Goal: Task Accomplishment & Management: Use online tool/utility

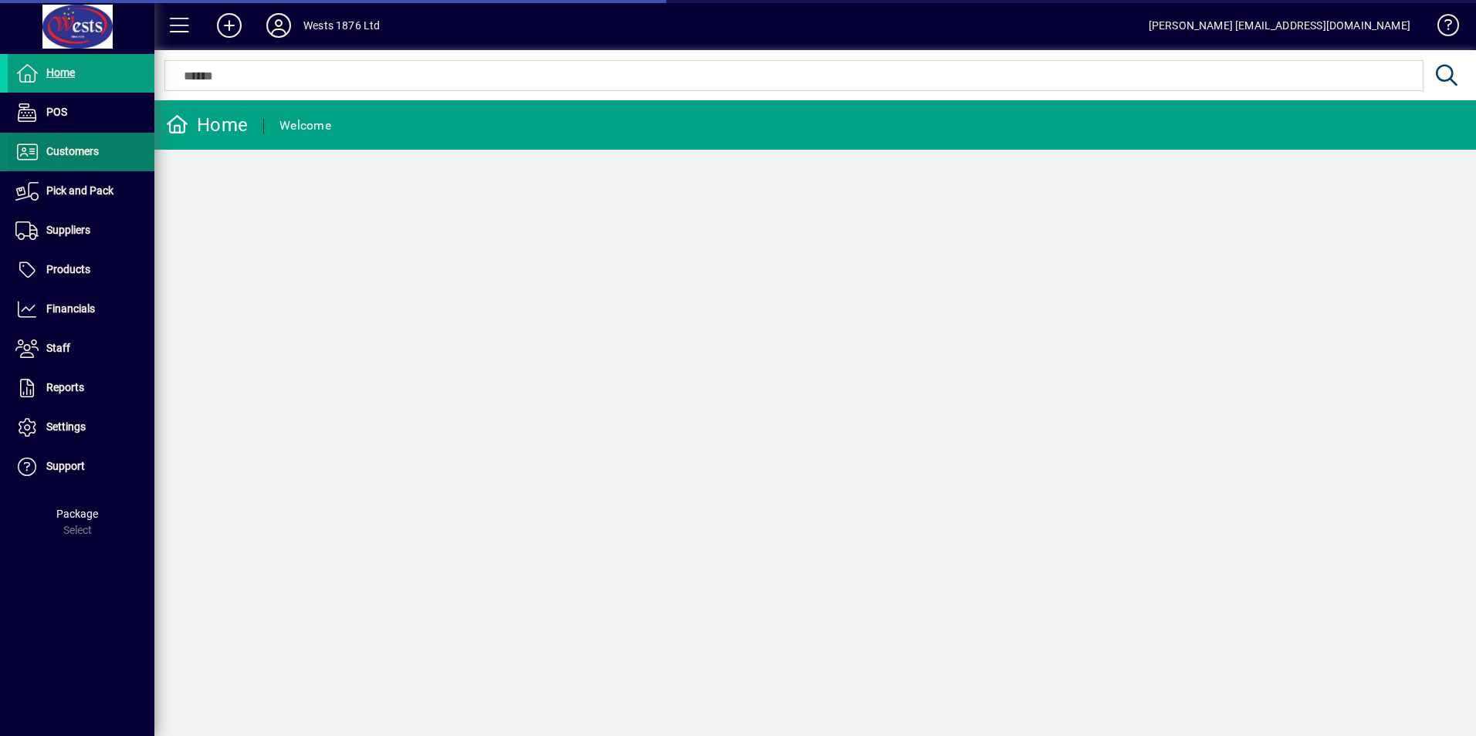
click at [72, 148] on span "Customers" at bounding box center [72, 151] width 52 height 12
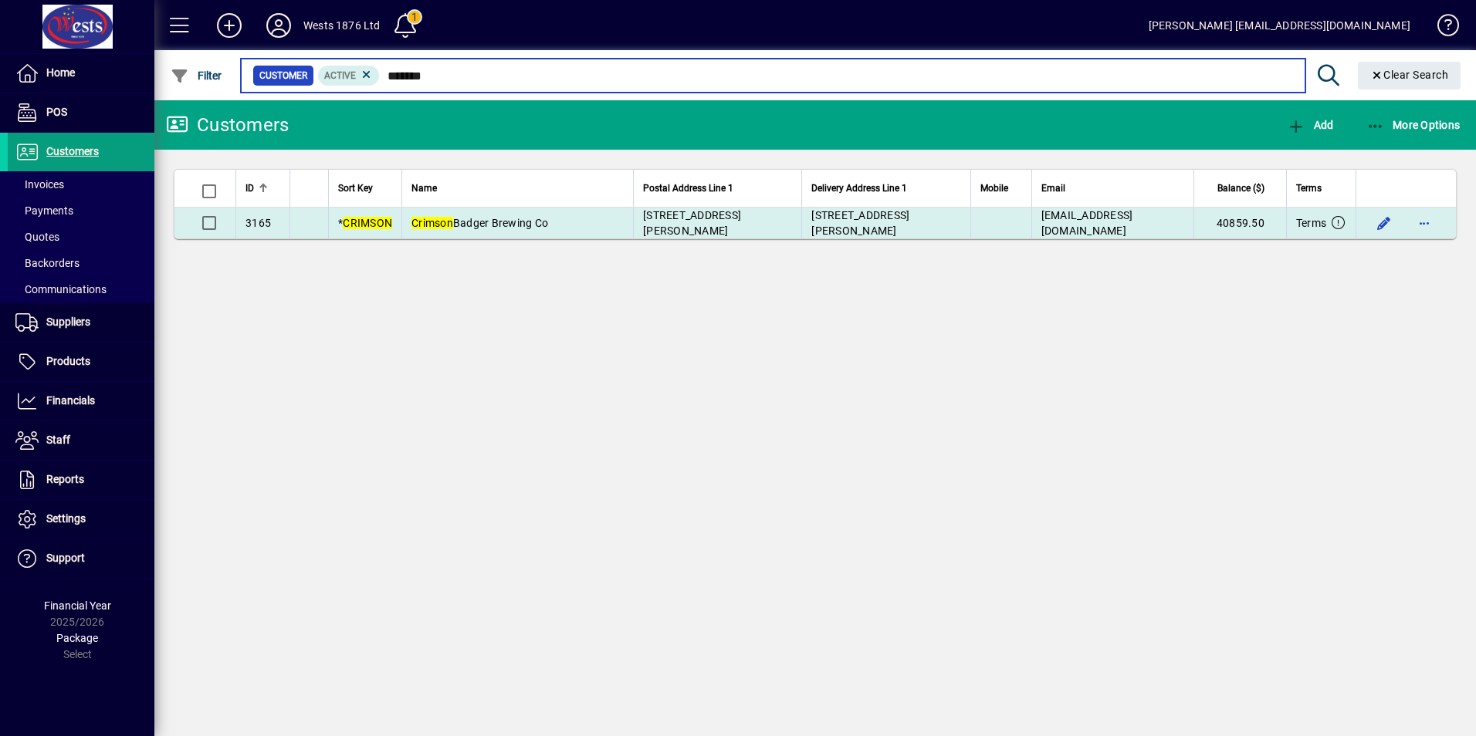
type input "*******"
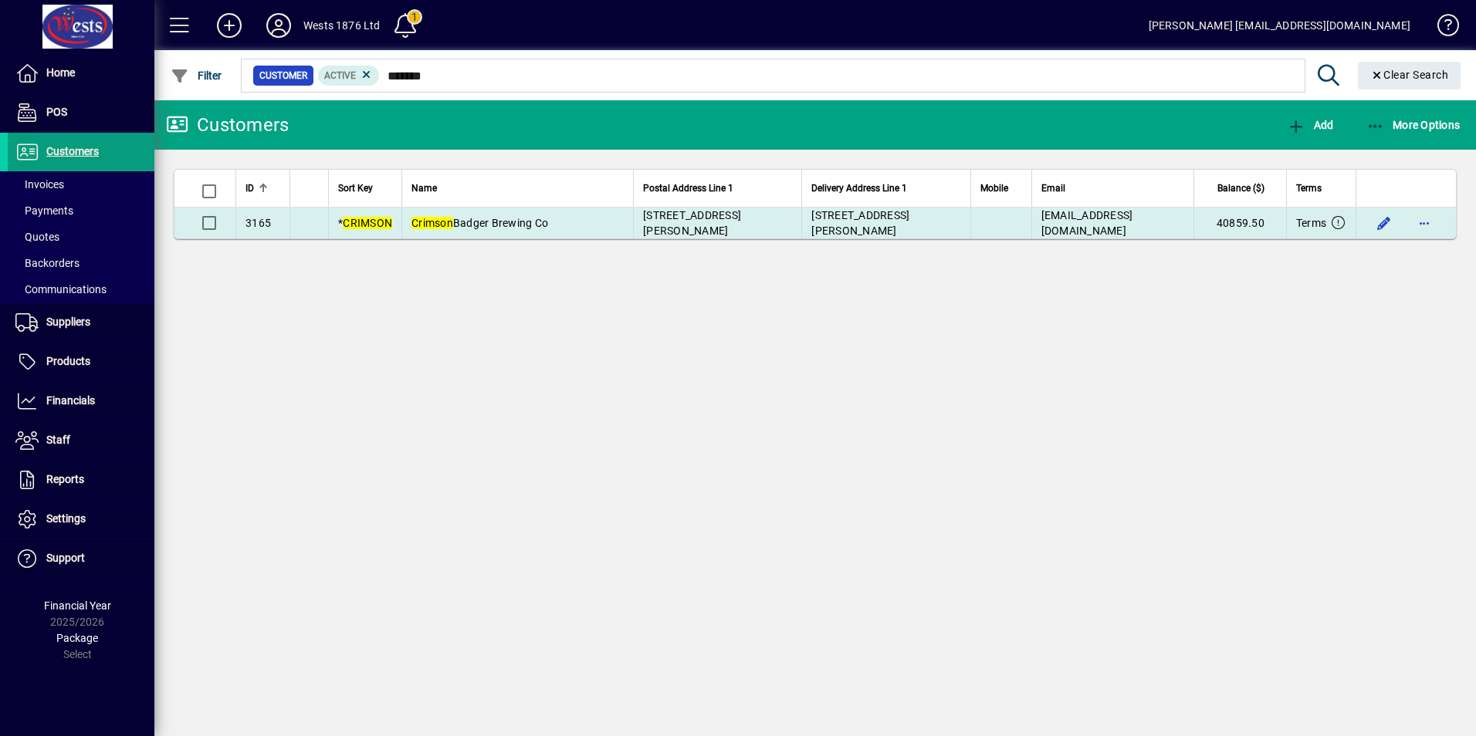
click at [592, 225] on td "Crimson Badger Brewing Co" at bounding box center [517, 223] width 232 height 31
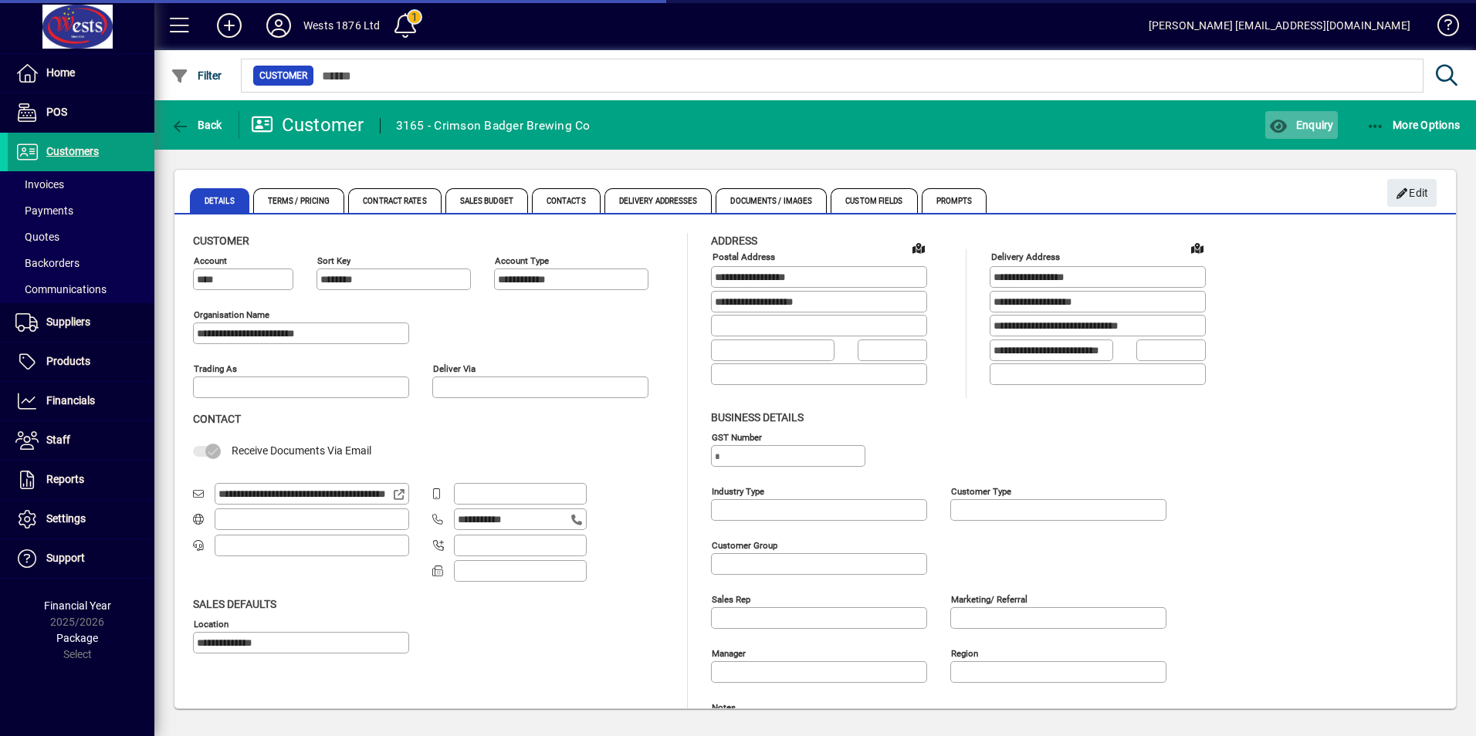
click at [1296, 132] on span "button" at bounding box center [1301, 124] width 72 height 37
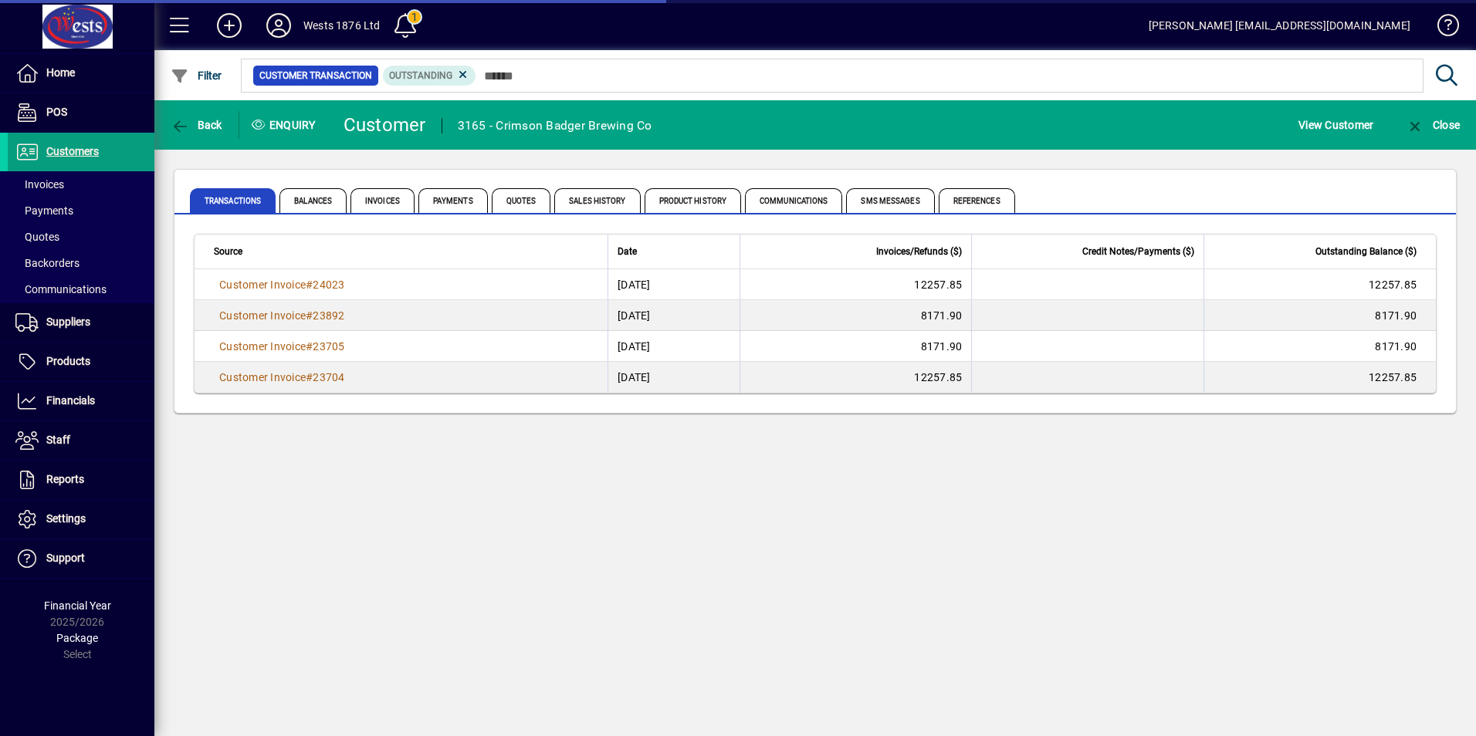
drag, startPoint x: 380, startPoint y: 199, endPoint x: 539, endPoint y: 173, distance: 161.1
click at [380, 199] on span "Invoices" at bounding box center [382, 200] width 64 height 25
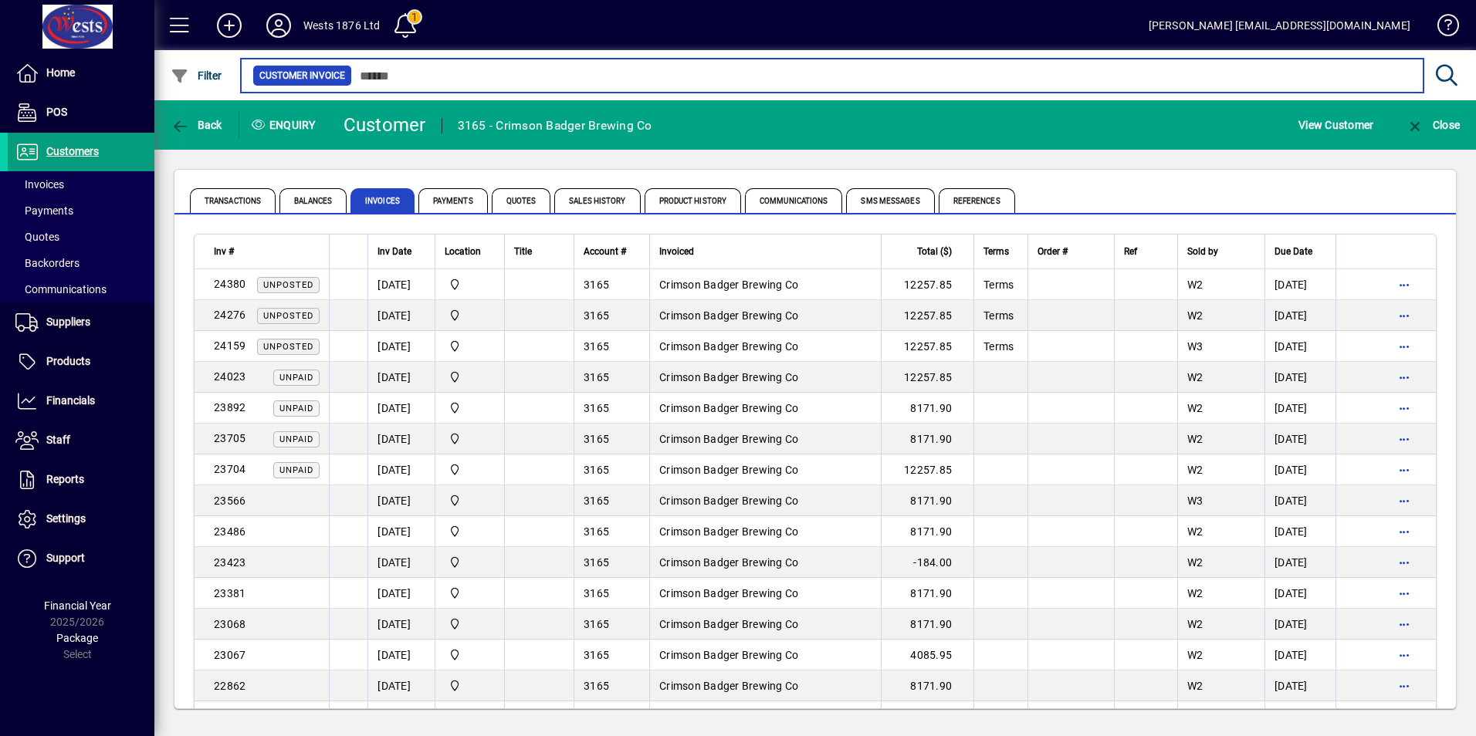
click at [631, 76] on input "text" at bounding box center [881, 76] width 1059 height 22
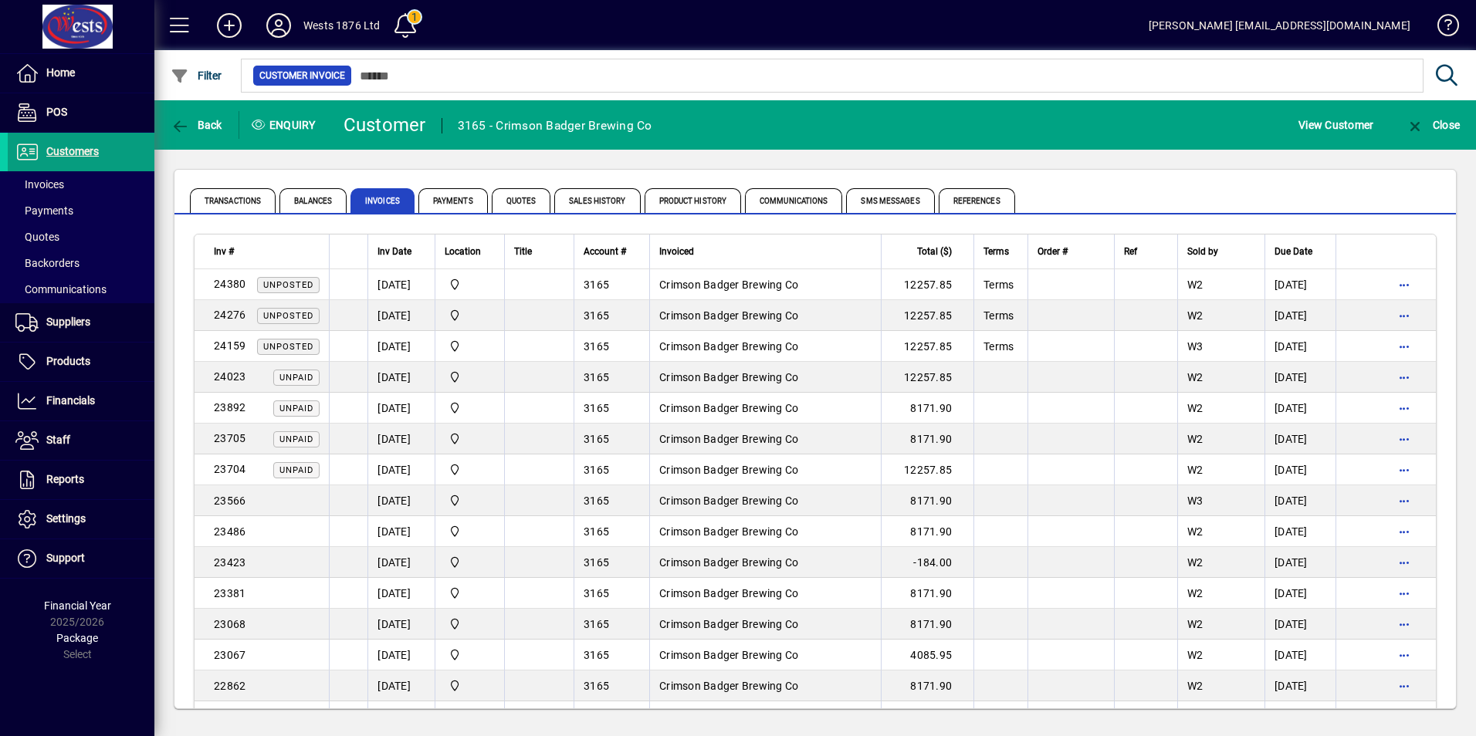
drag, startPoint x: 482, startPoint y: 62, endPoint x: 573, endPoint y: 62, distance: 90.3
click at [482, 62] on div at bounding box center [898, 58] width 1321 height 17
click at [59, 152] on span "Customers" at bounding box center [72, 151] width 52 height 12
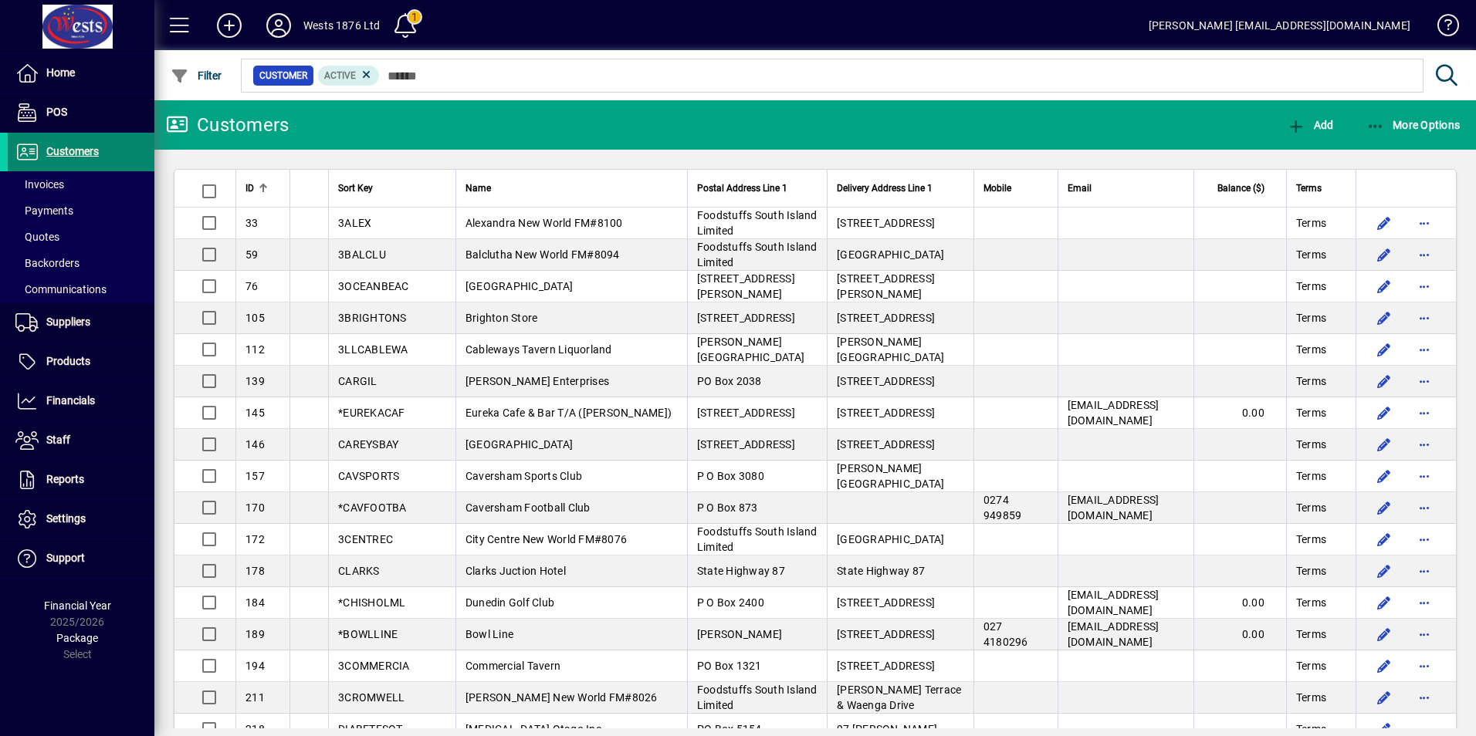
click at [65, 149] on span "Customers" at bounding box center [72, 151] width 52 height 12
click at [56, 150] on span "Customers" at bounding box center [72, 151] width 52 height 12
click at [1378, 127] on icon "button" at bounding box center [1375, 126] width 19 height 15
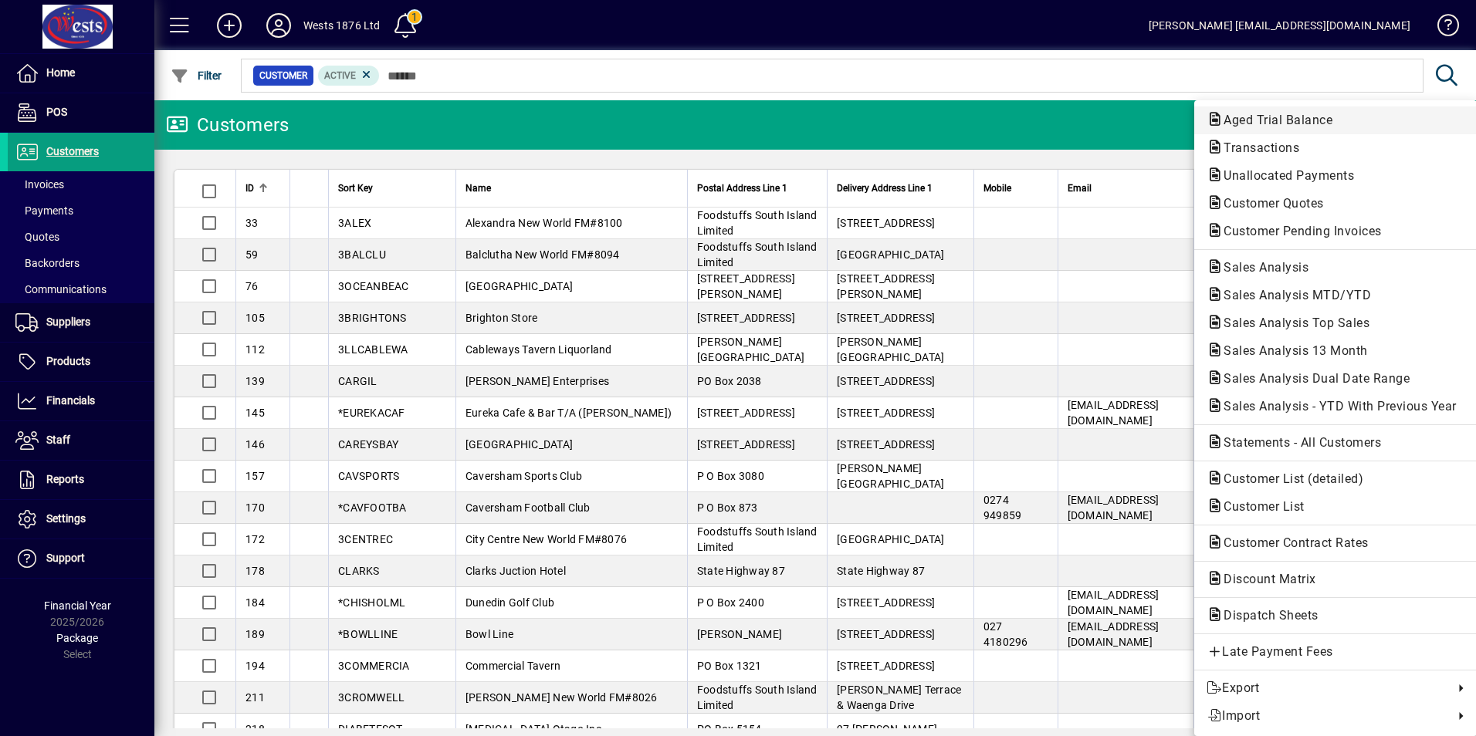
click at [1325, 123] on span "Aged Trial Balance" at bounding box center [1273, 120] width 134 height 15
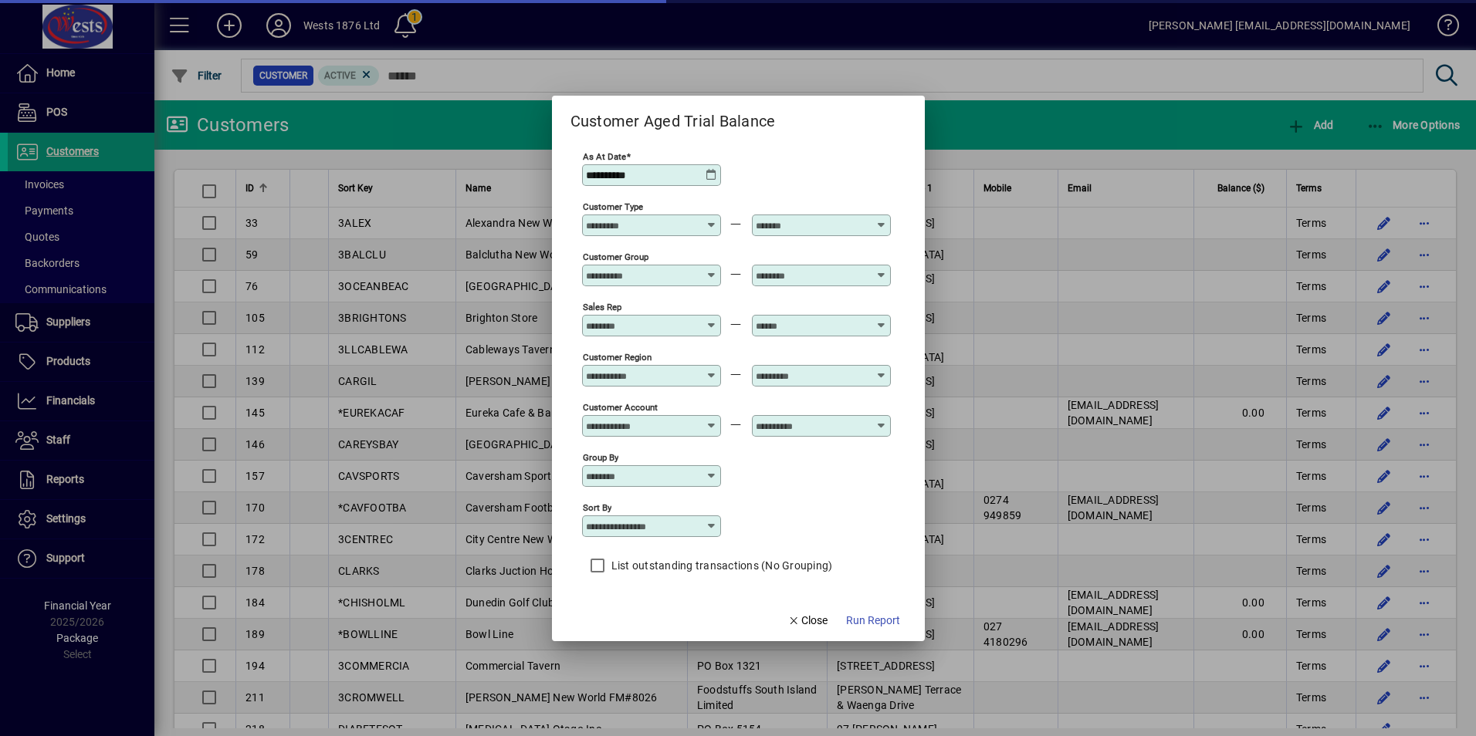
click at [715, 174] on icon at bounding box center [711, 175] width 12 height 12
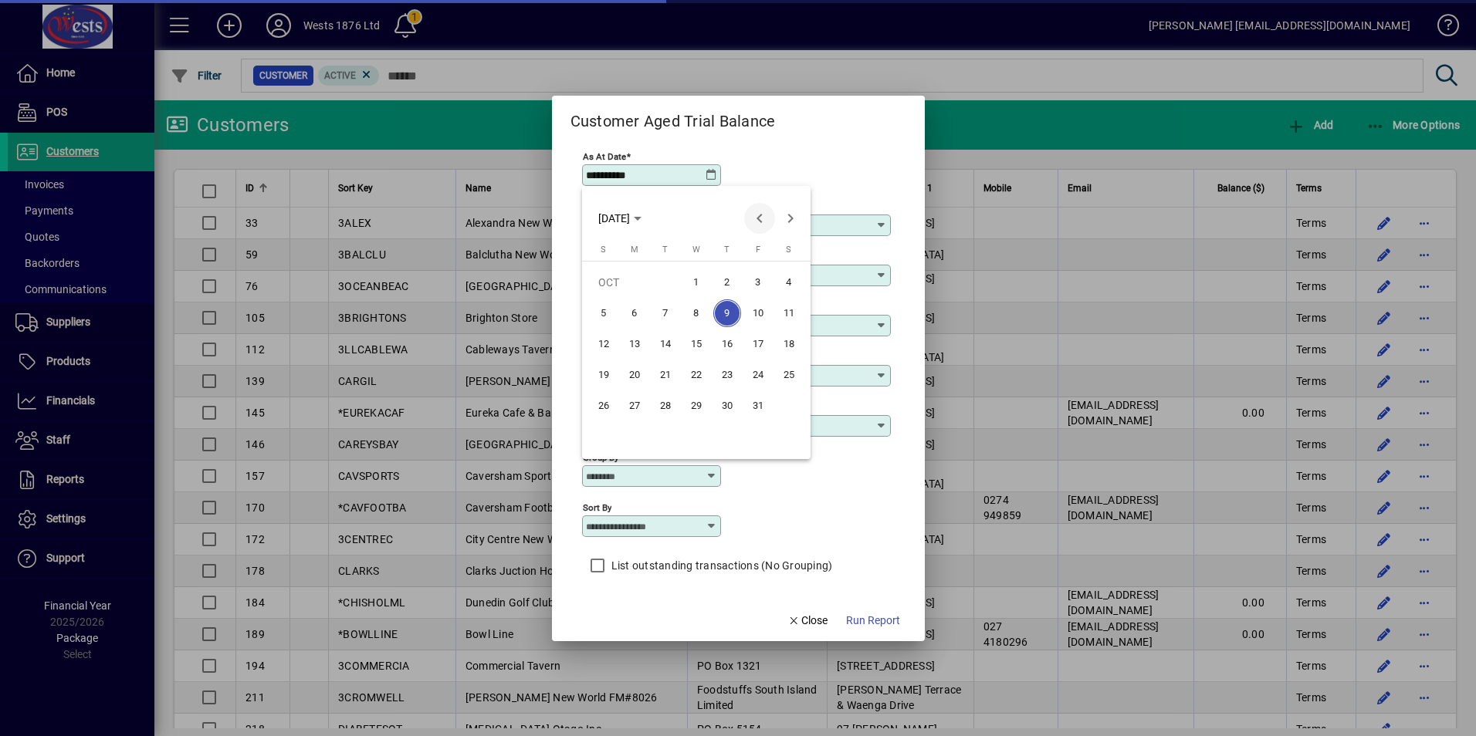
click at [765, 221] on span "Previous month" at bounding box center [759, 218] width 31 height 31
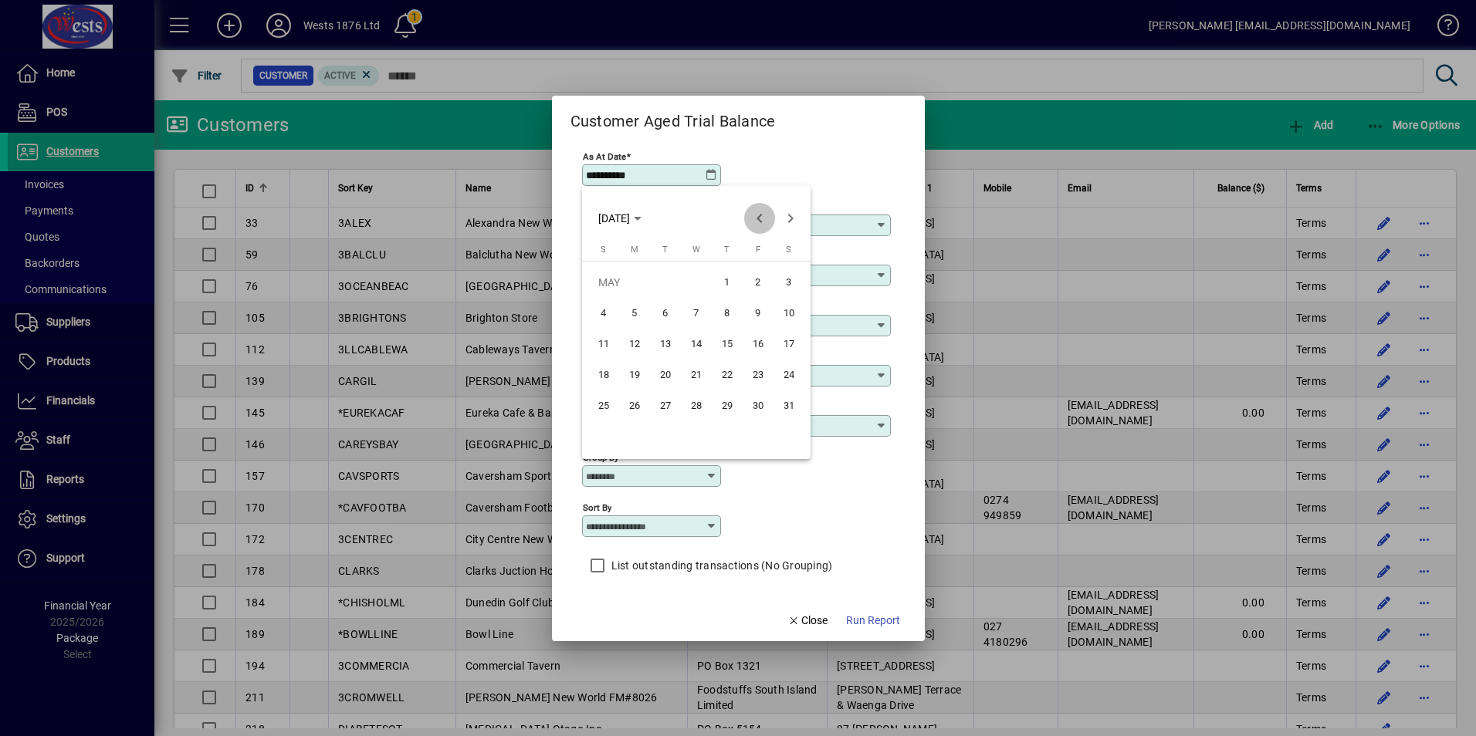
click at [765, 221] on span "Previous month" at bounding box center [759, 218] width 31 height 31
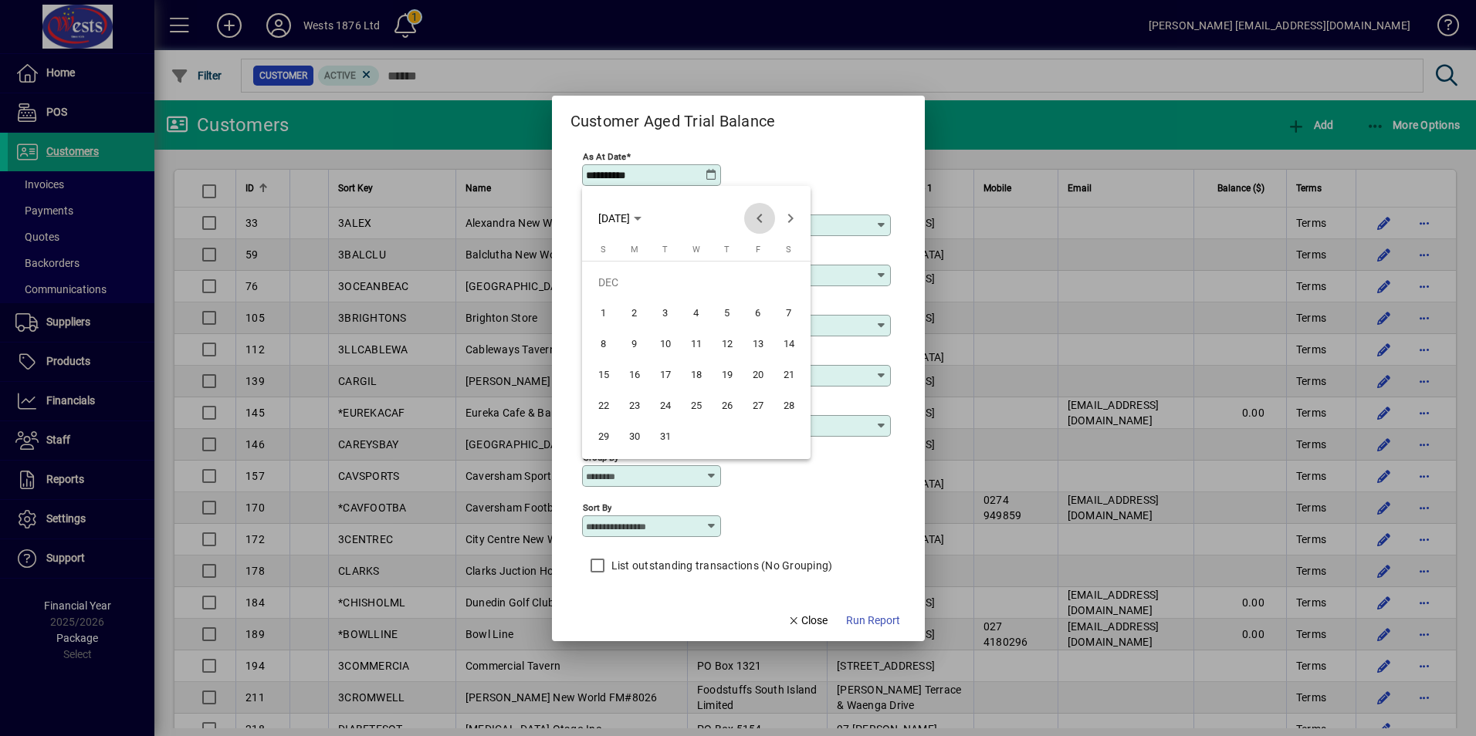
click at [765, 221] on span "Previous month" at bounding box center [759, 218] width 31 height 31
click at [727, 436] on span "31" at bounding box center [727, 437] width 28 height 28
type input "**********"
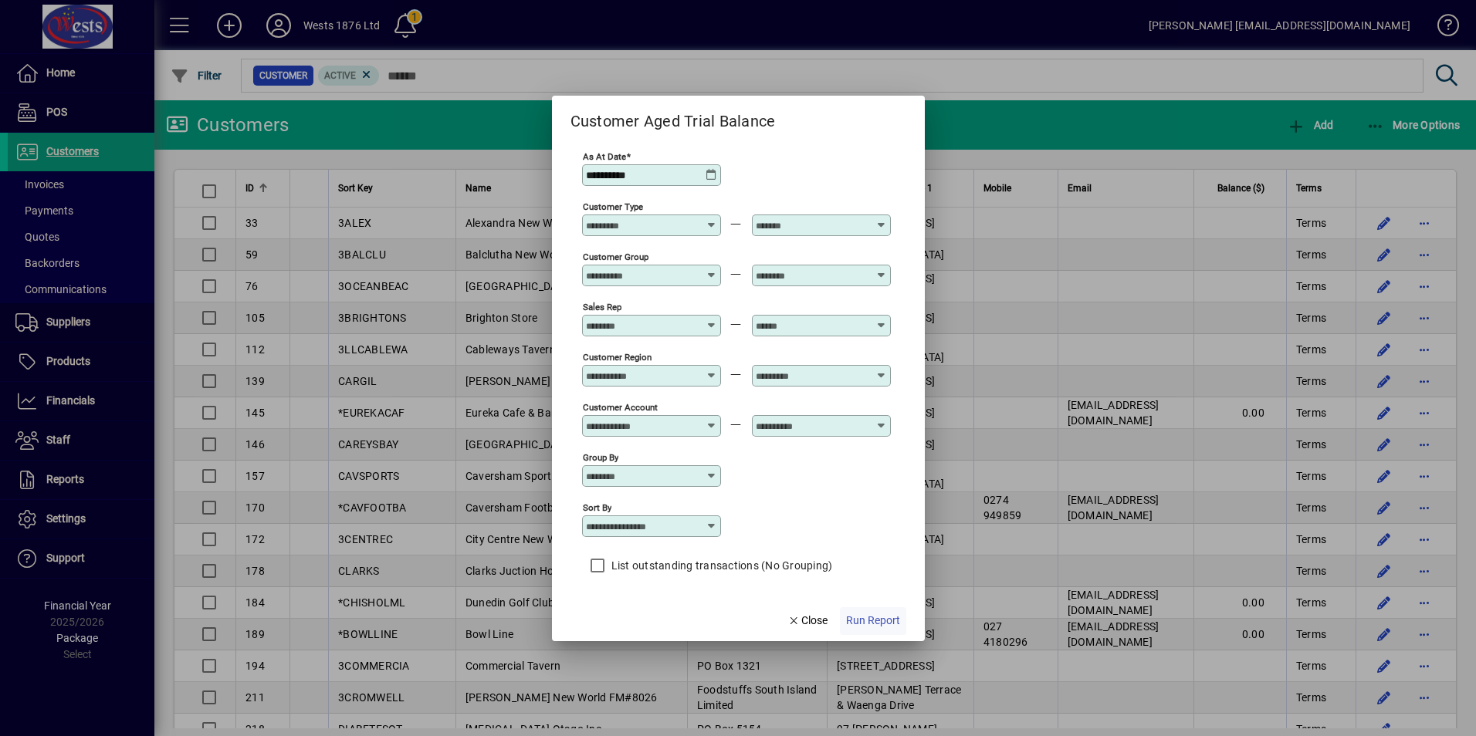
click at [868, 618] on span "Run Report" at bounding box center [873, 621] width 54 height 16
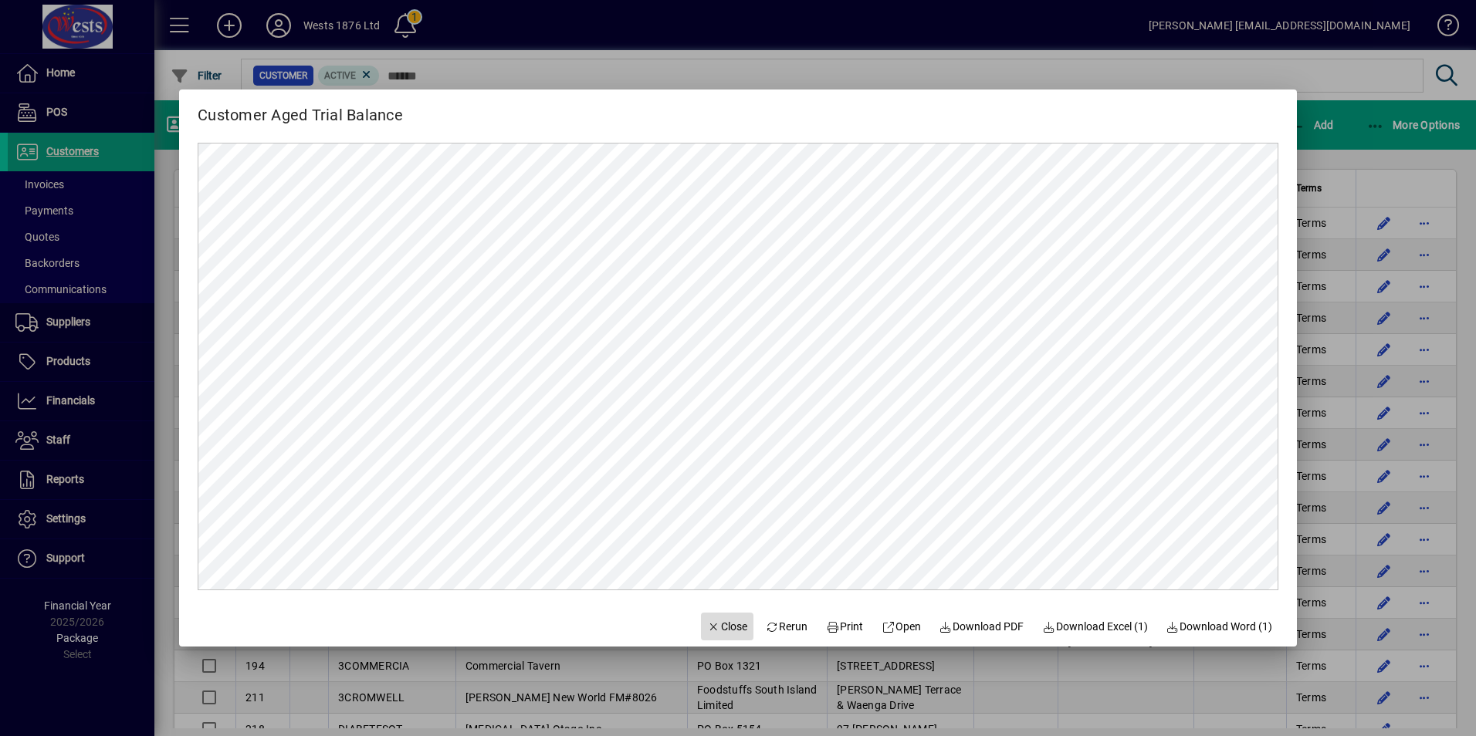
click at [725, 625] on span "Close" at bounding box center [727, 627] width 40 height 16
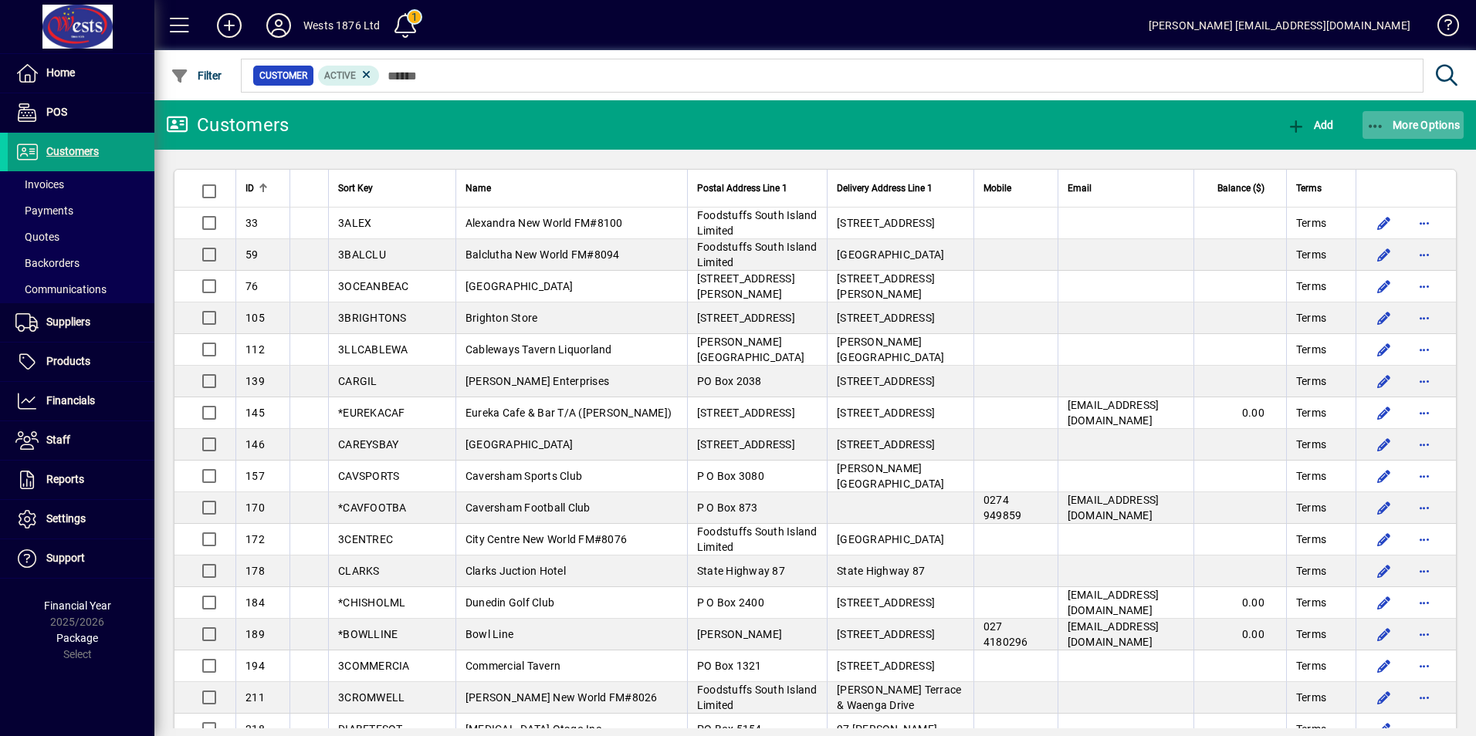
click at [1369, 123] on icon "button" at bounding box center [1375, 126] width 19 height 15
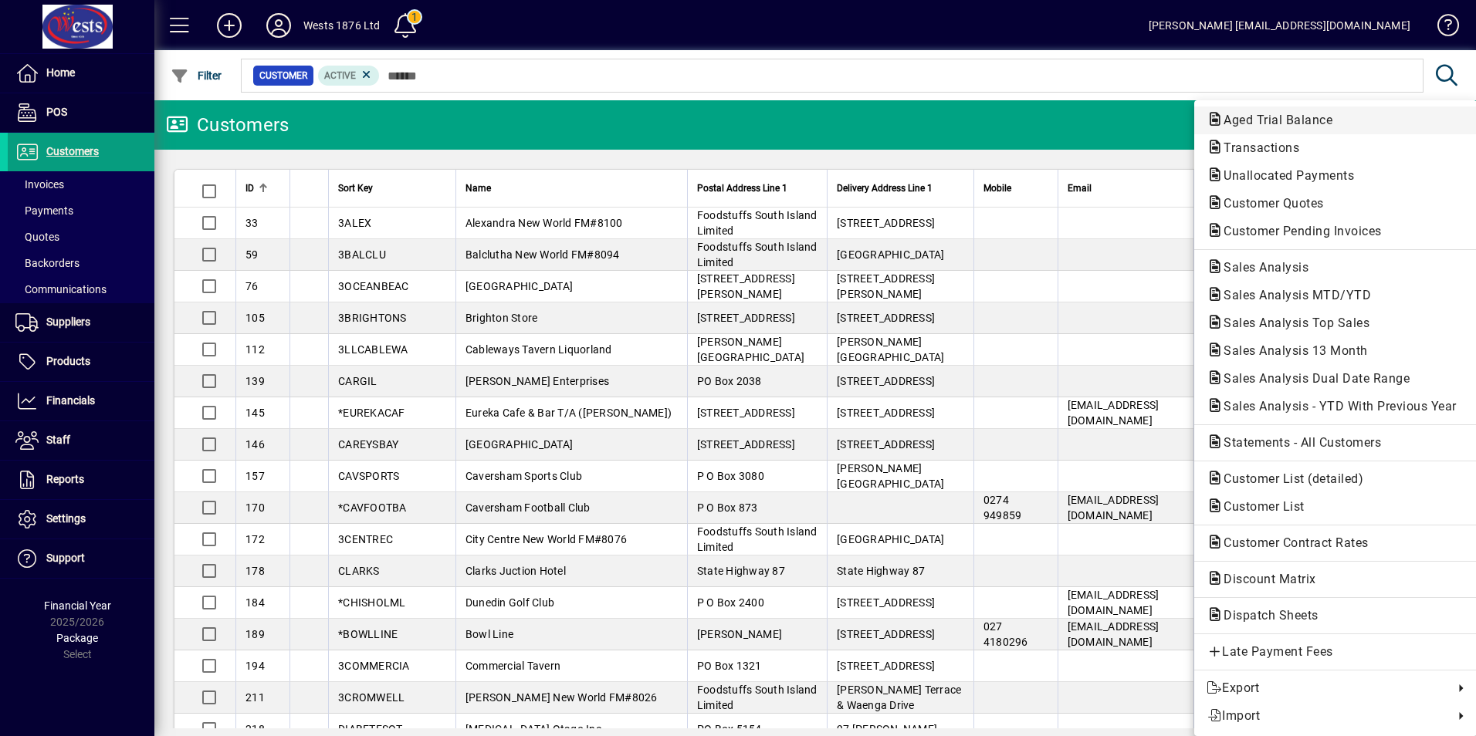
click at [1294, 120] on span "Aged Trial Balance" at bounding box center [1273, 120] width 134 height 15
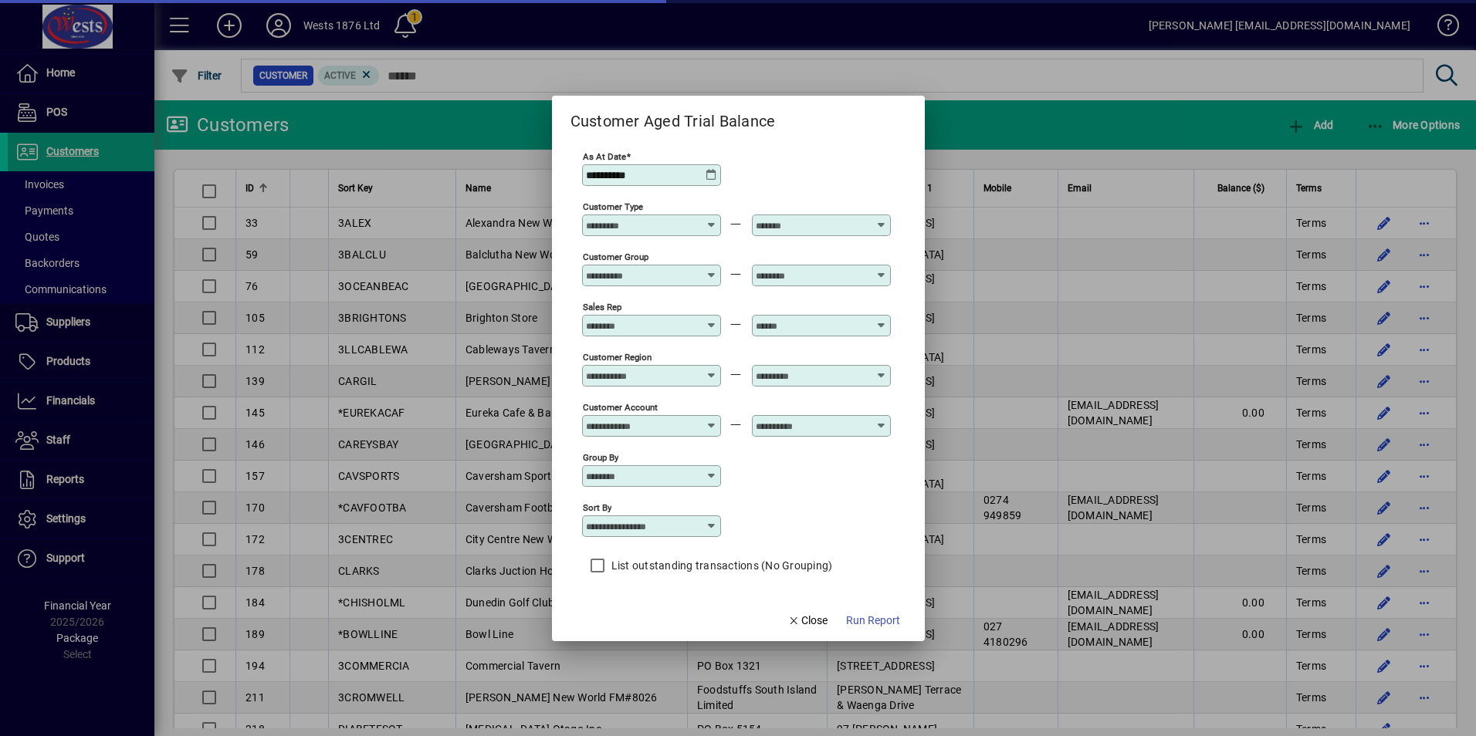
click at [708, 169] on icon at bounding box center [711, 175] width 12 height 12
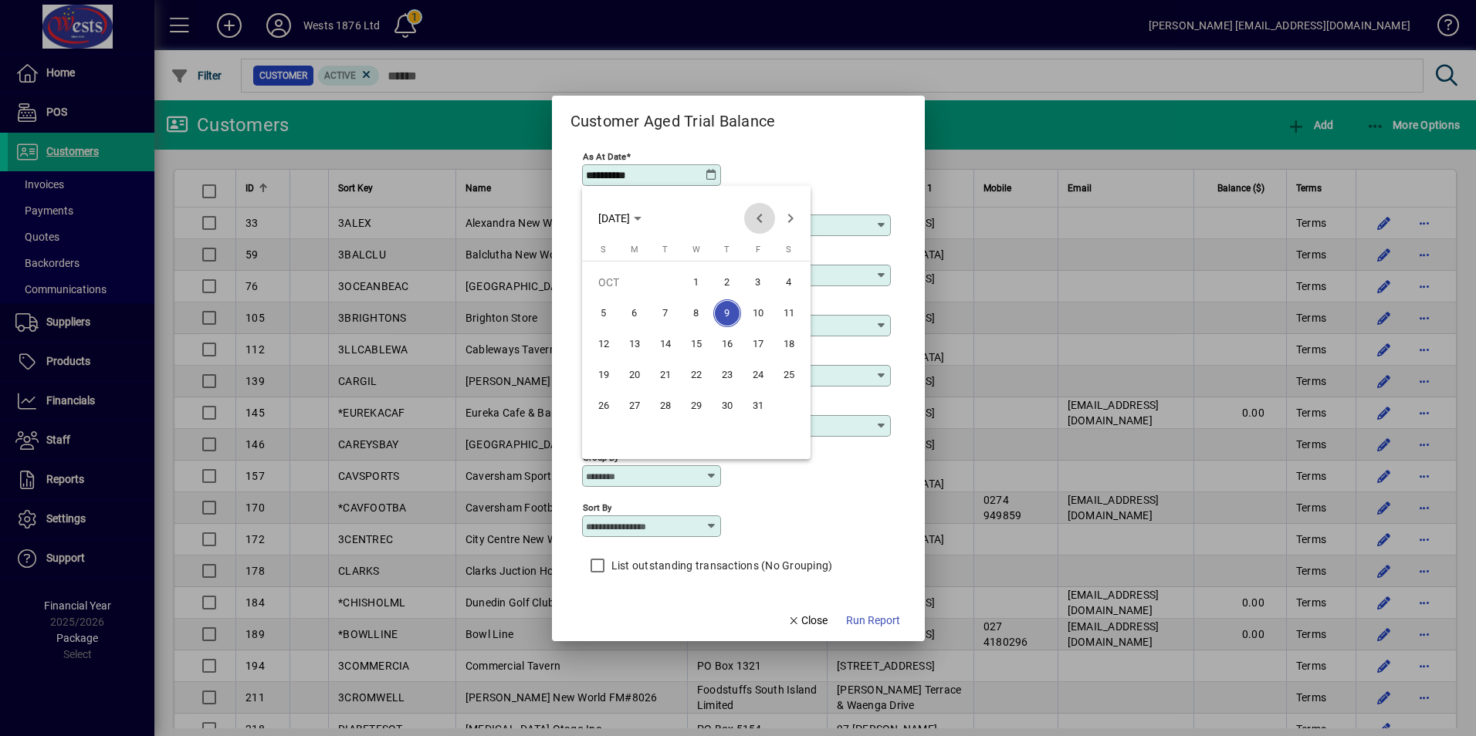
click at [763, 215] on span "Previous month" at bounding box center [759, 218] width 31 height 31
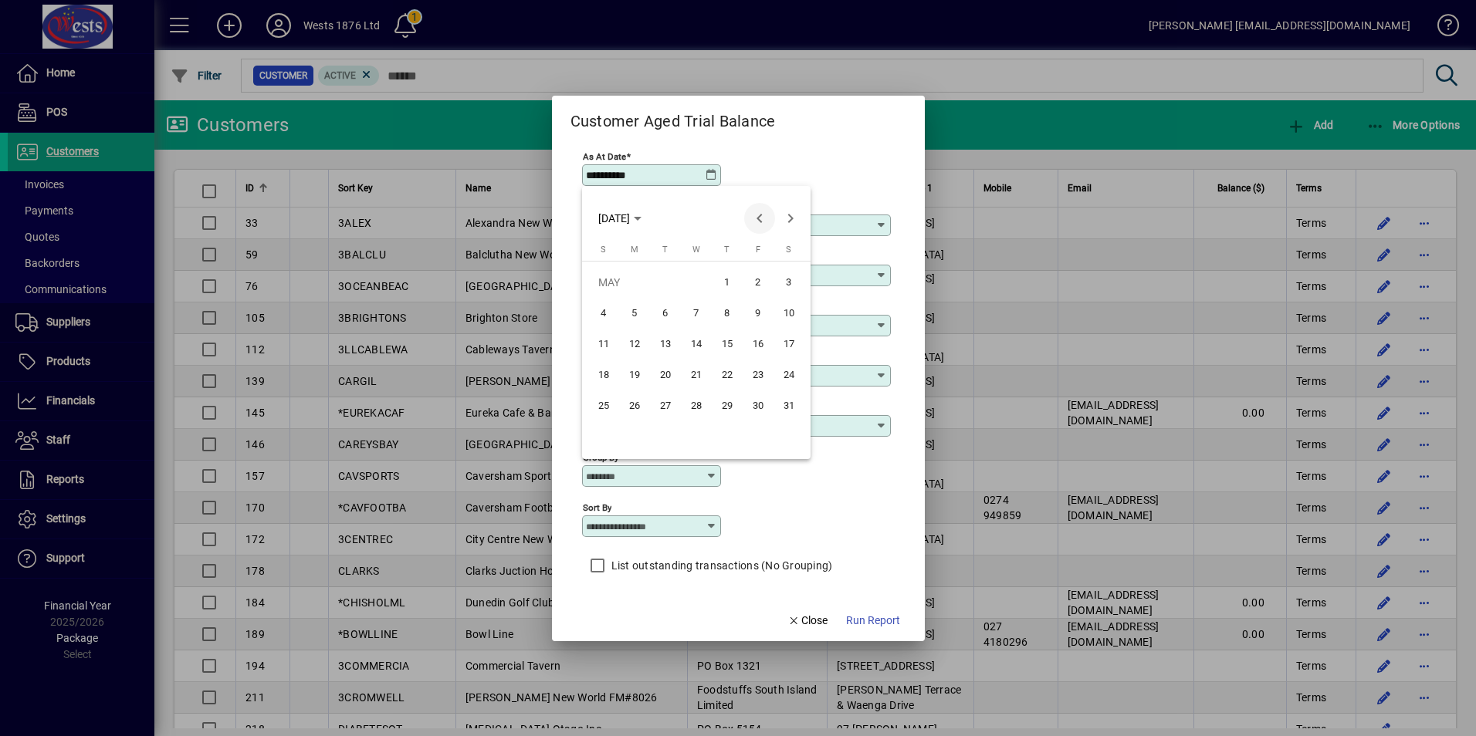
click at [763, 215] on span "Previous month" at bounding box center [759, 218] width 31 height 31
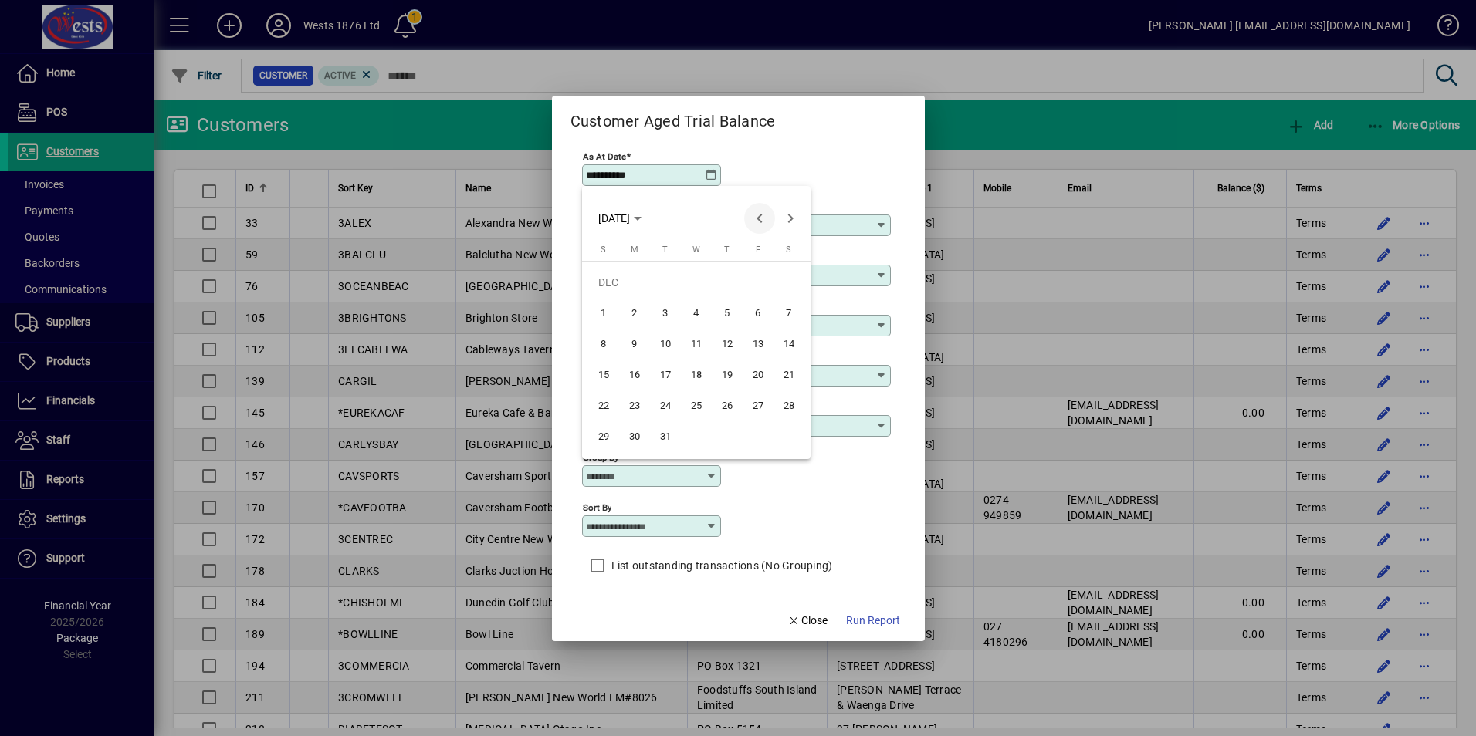
click at [763, 215] on span "Previous month" at bounding box center [759, 218] width 31 height 31
click at [790, 216] on span "Next month" at bounding box center [790, 218] width 31 height 31
click at [752, 217] on span "Previous month" at bounding box center [759, 218] width 31 height 31
click at [699, 340] on span "9" at bounding box center [696, 344] width 28 height 28
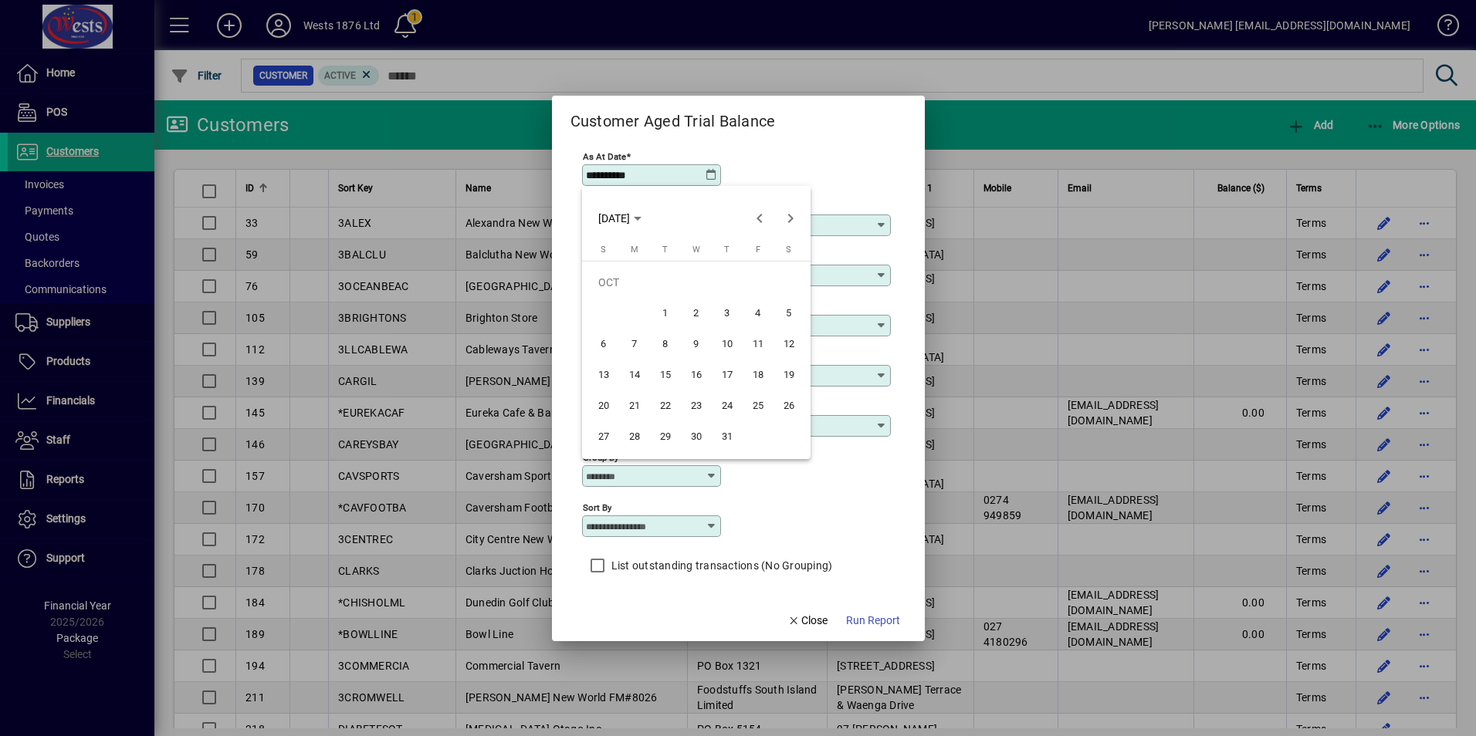
type input "**********"
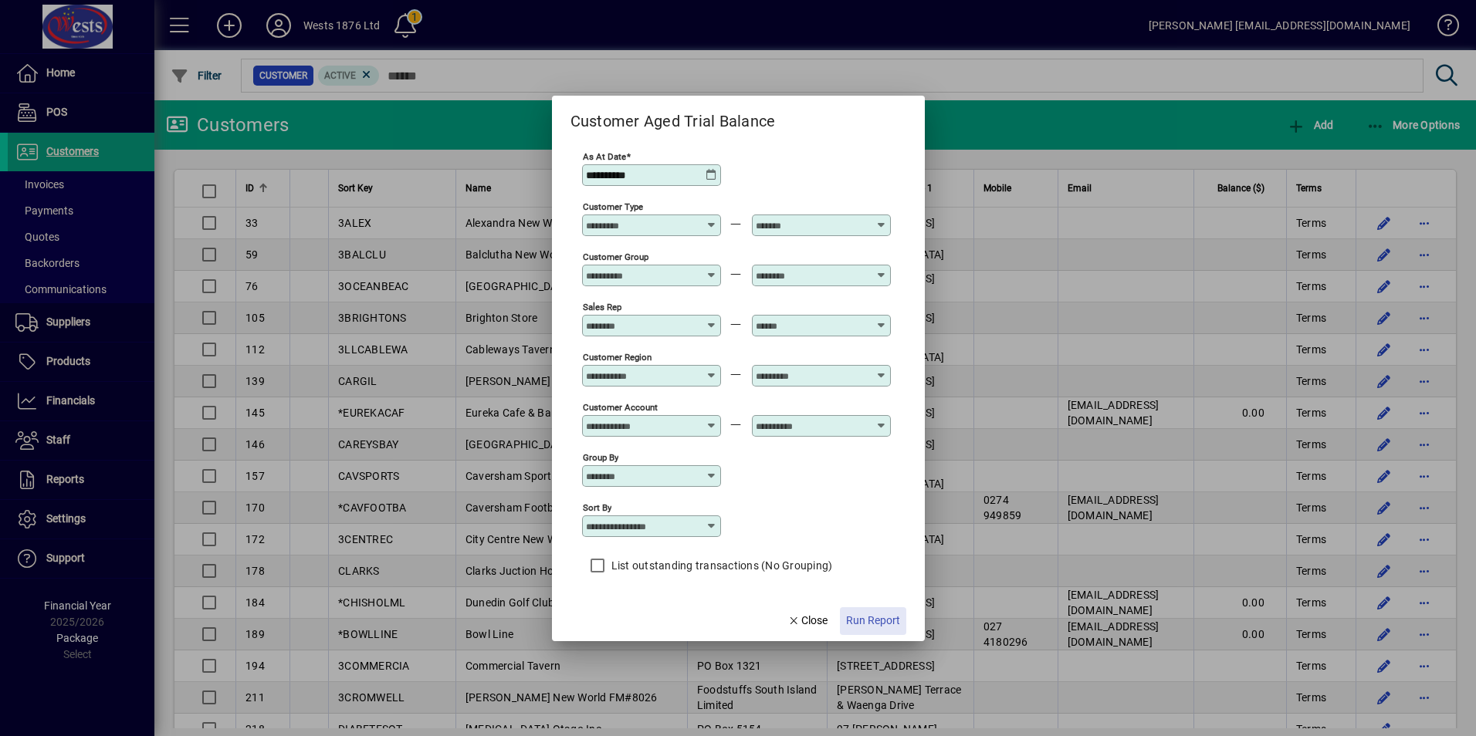
click at [879, 627] on span "Run Report" at bounding box center [873, 621] width 54 height 16
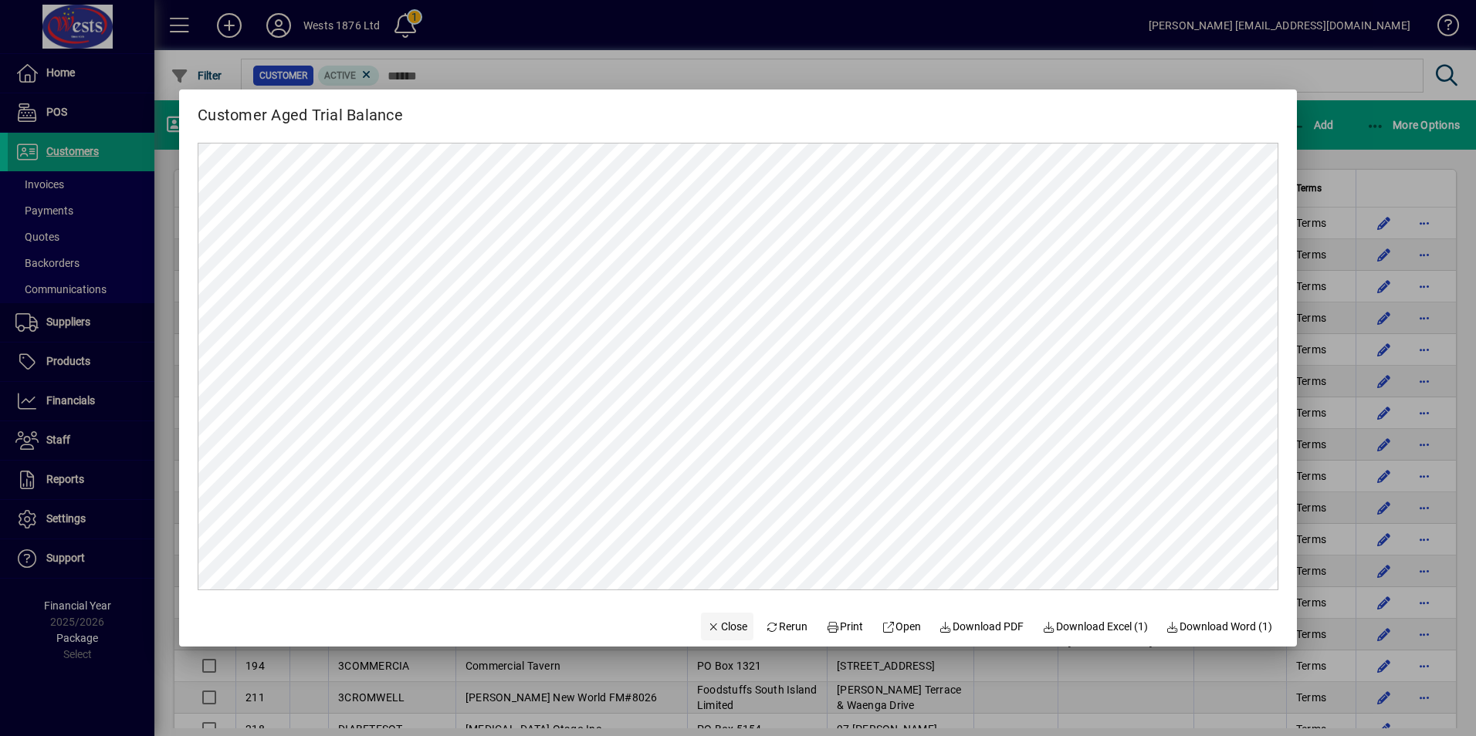
click at [711, 625] on span "Close" at bounding box center [727, 627] width 40 height 16
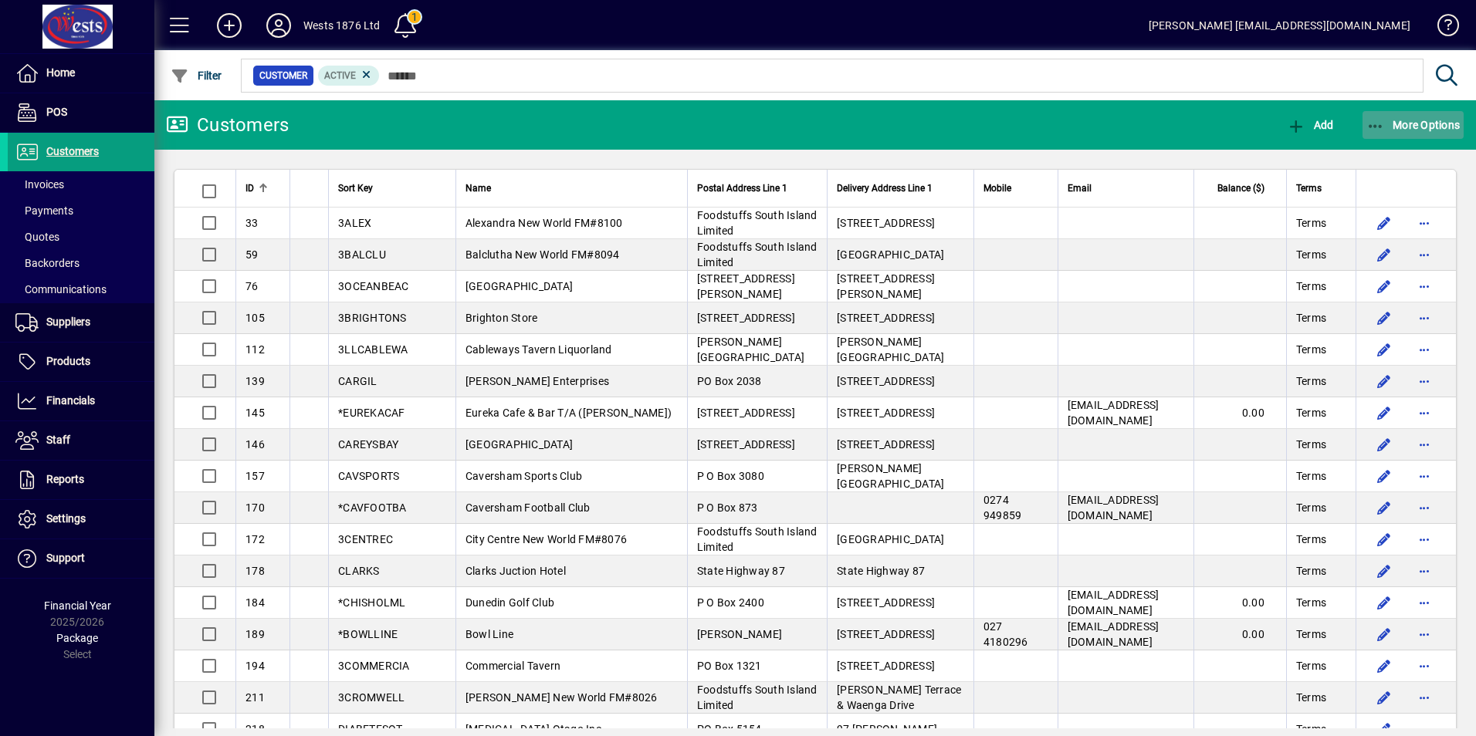
click at [1376, 128] on icon "button" at bounding box center [1375, 126] width 19 height 15
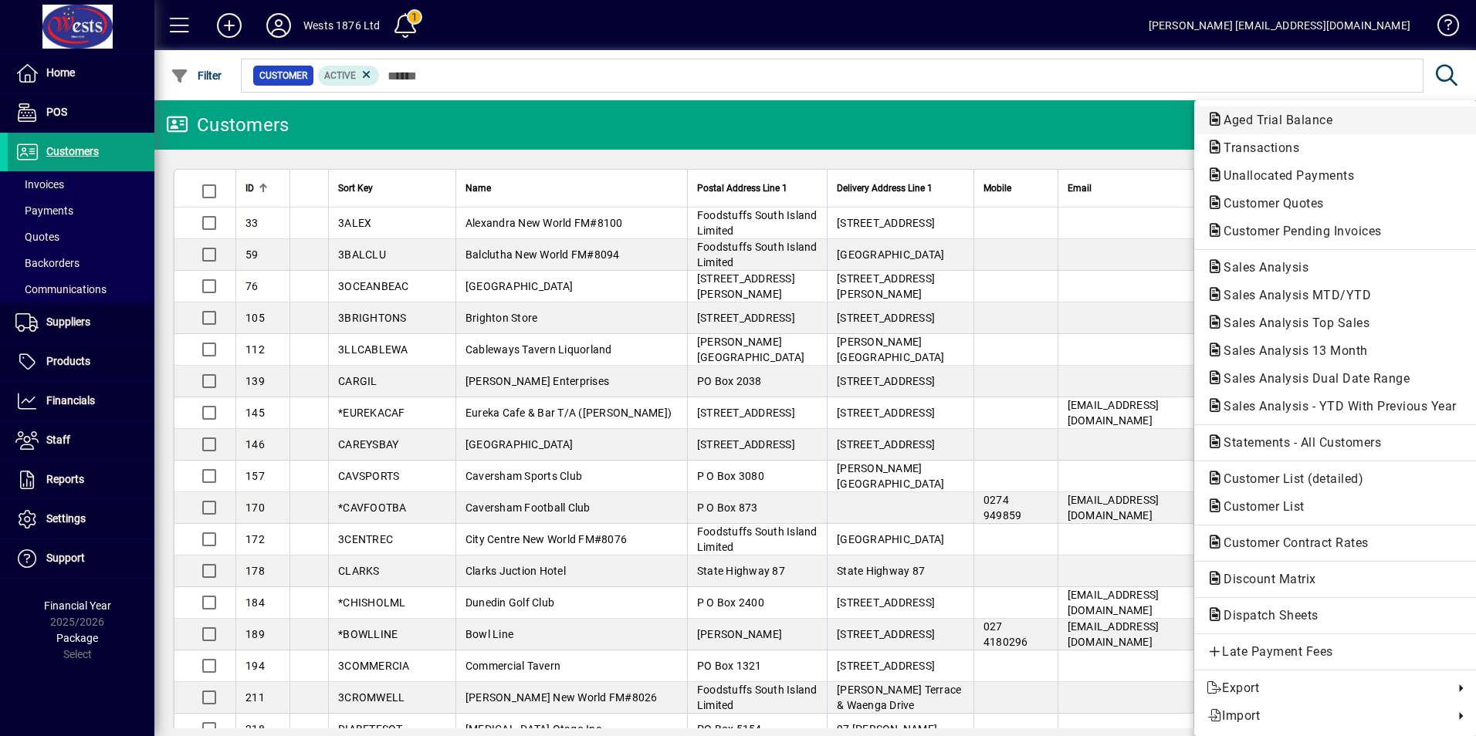
click at [1291, 123] on span "Aged Trial Balance" at bounding box center [1273, 120] width 134 height 15
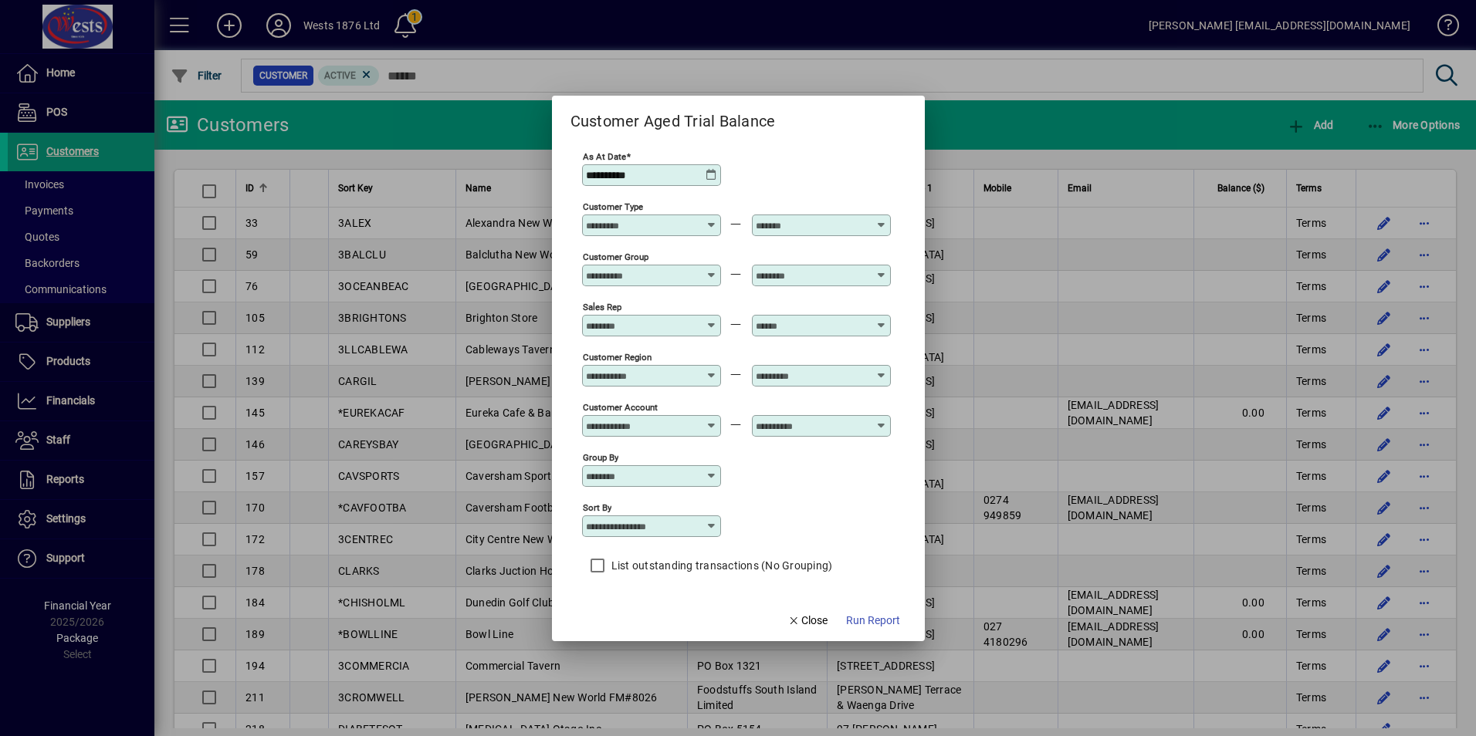
click at [714, 177] on icon at bounding box center [711, 175] width 12 height 12
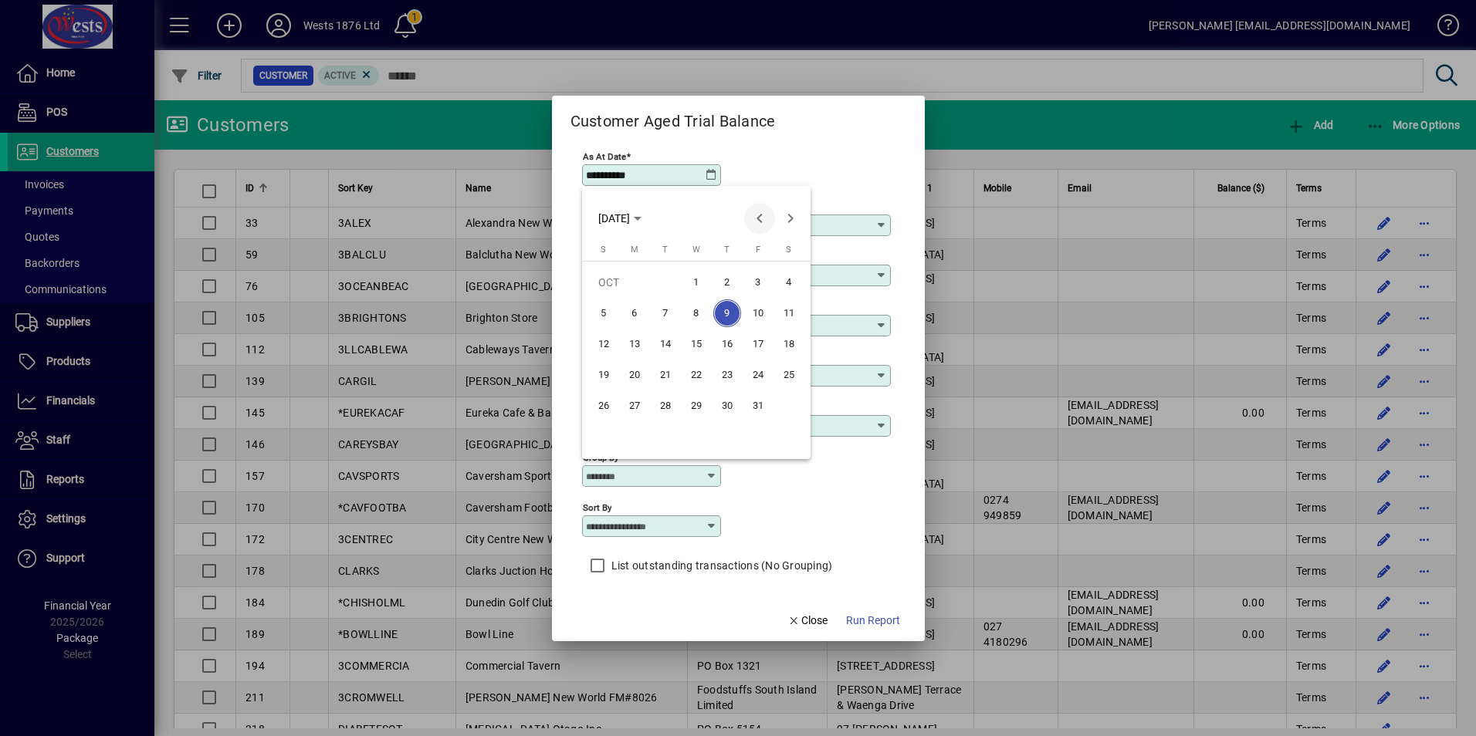
click at [765, 215] on span "Previous month" at bounding box center [759, 218] width 31 height 31
click at [666, 435] on span "30" at bounding box center [665, 437] width 28 height 28
type input "**********"
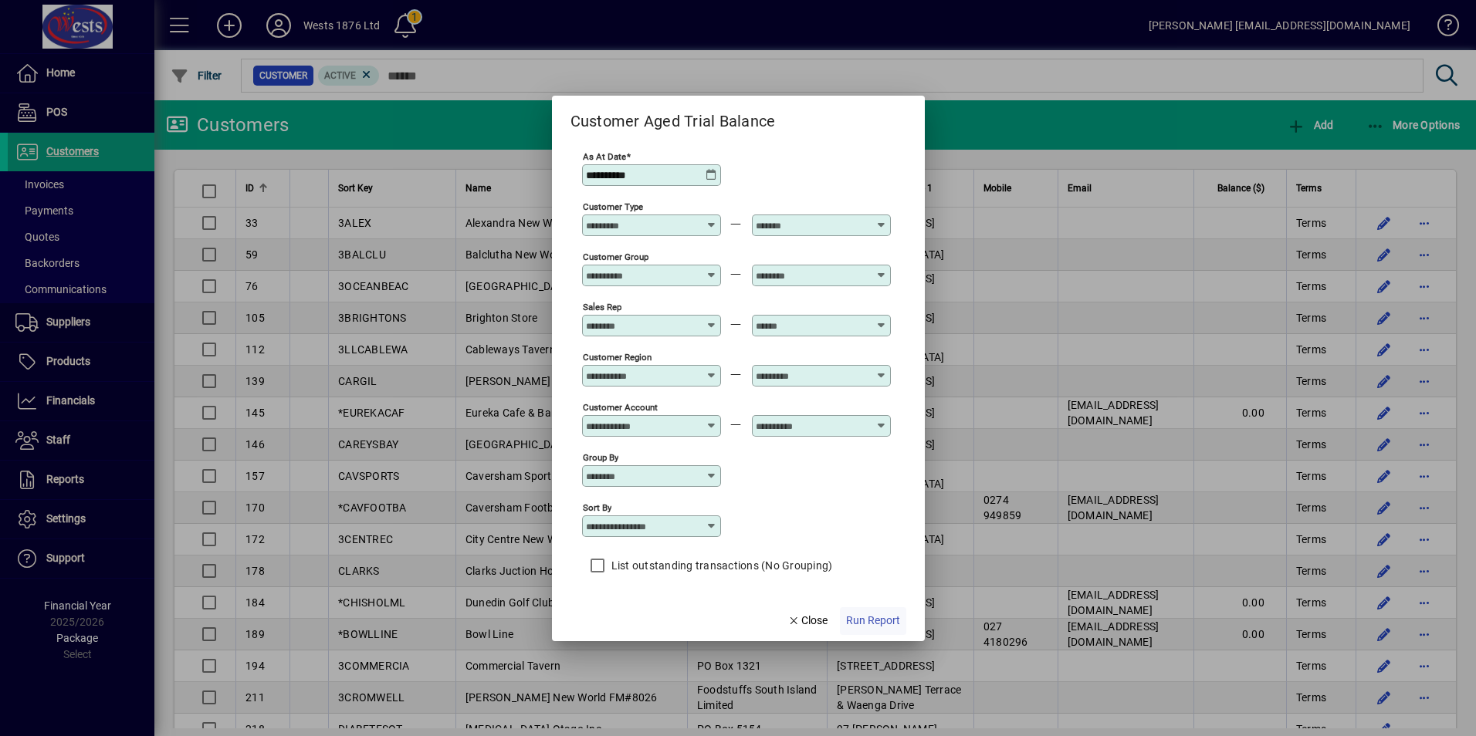
click at [878, 614] on span "Run Report" at bounding box center [873, 621] width 54 height 16
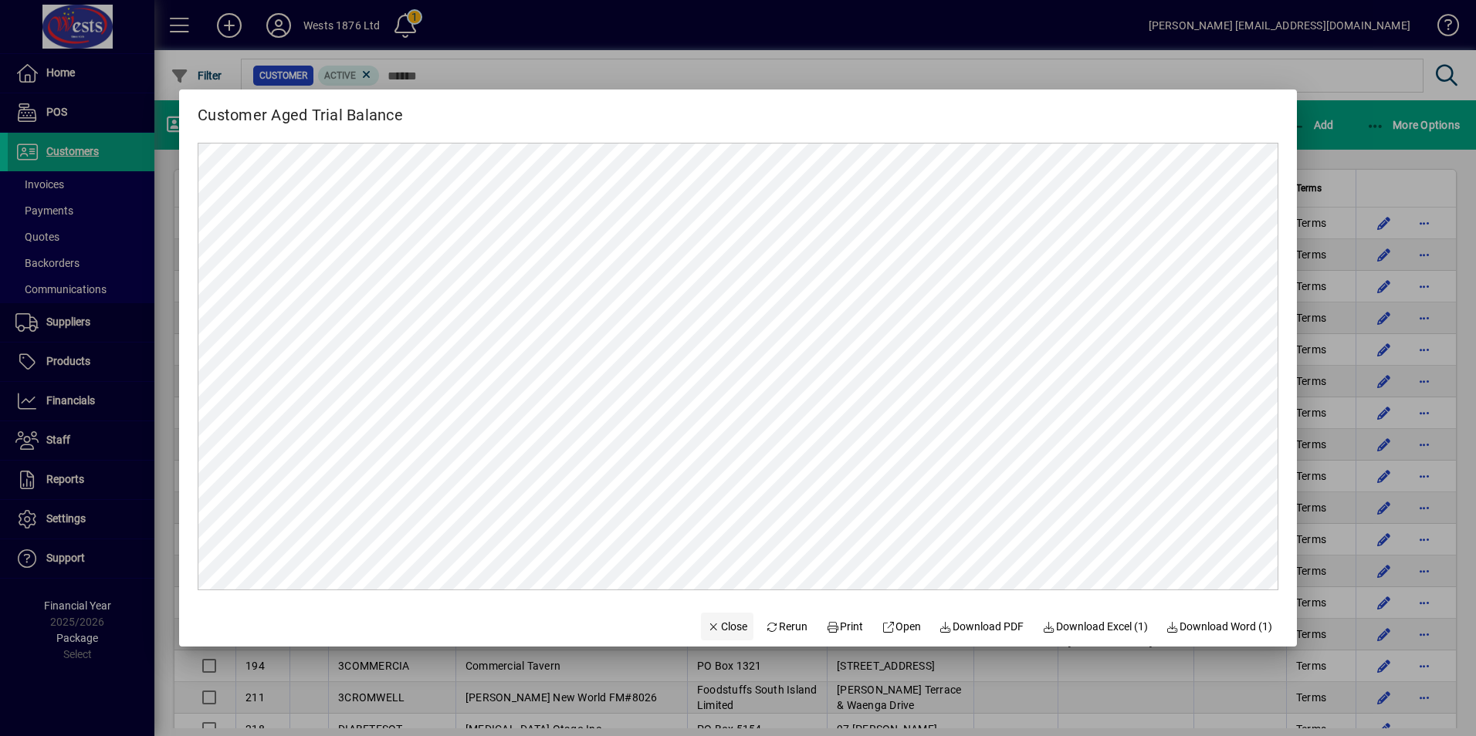
click at [711, 628] on span "Close" at bounding box center [727, 627] width 40 height 16
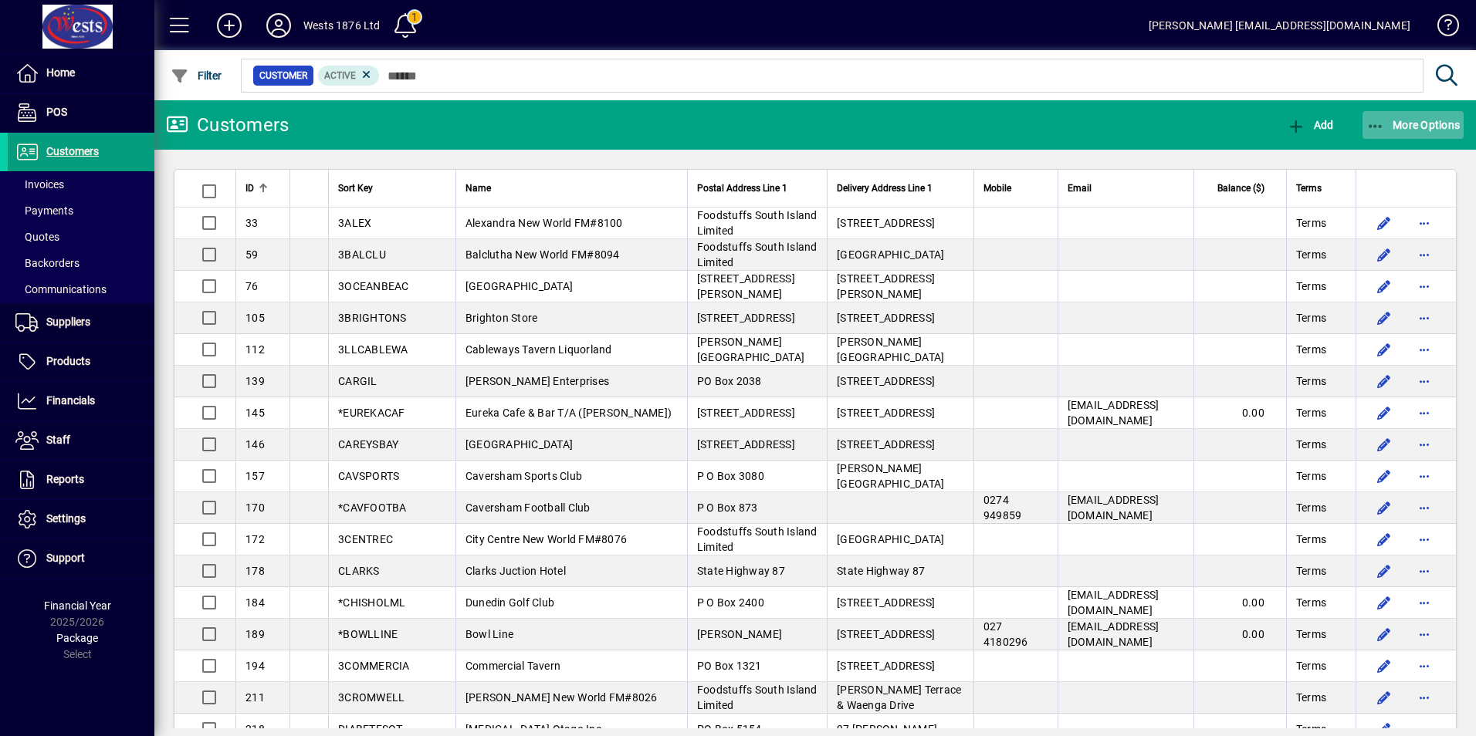
click at [1381, 129] on icon "button" at bounding box center [1375, 126] width 19 height 15
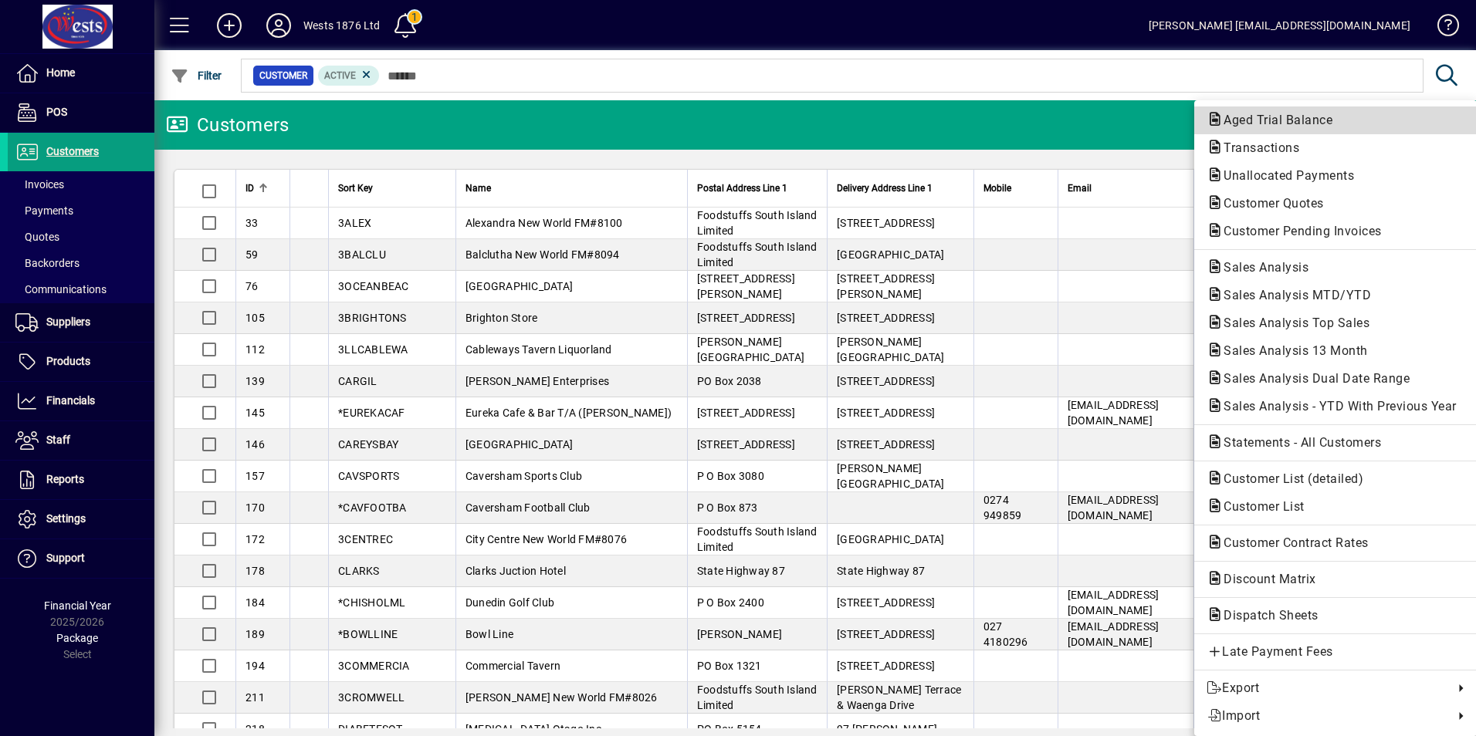
click at [1269, 118] on span "Aged Trial Balance" at bounding box center [1273, 120] width 134 height 15
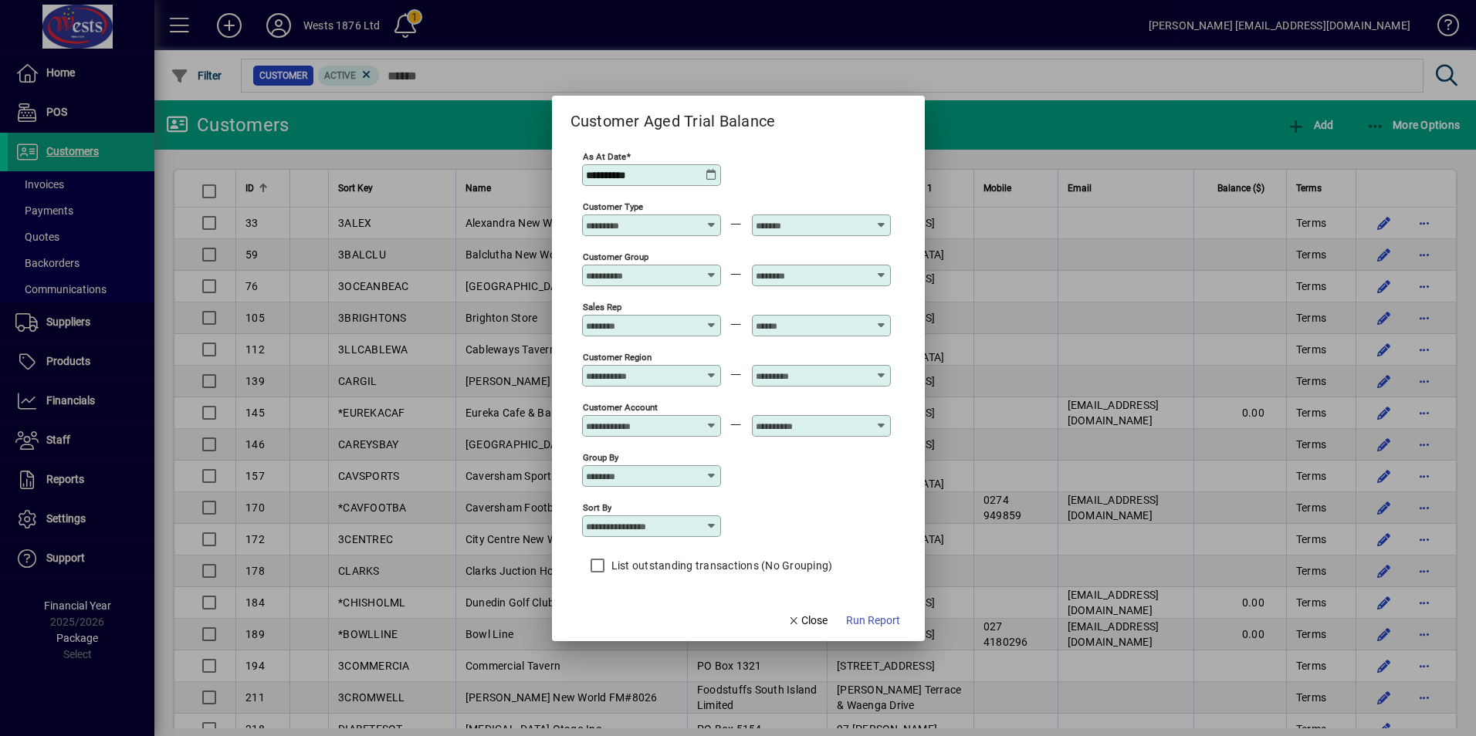
click at [714, 173] on icon at bounding box center [711, 175] width 12 height 12
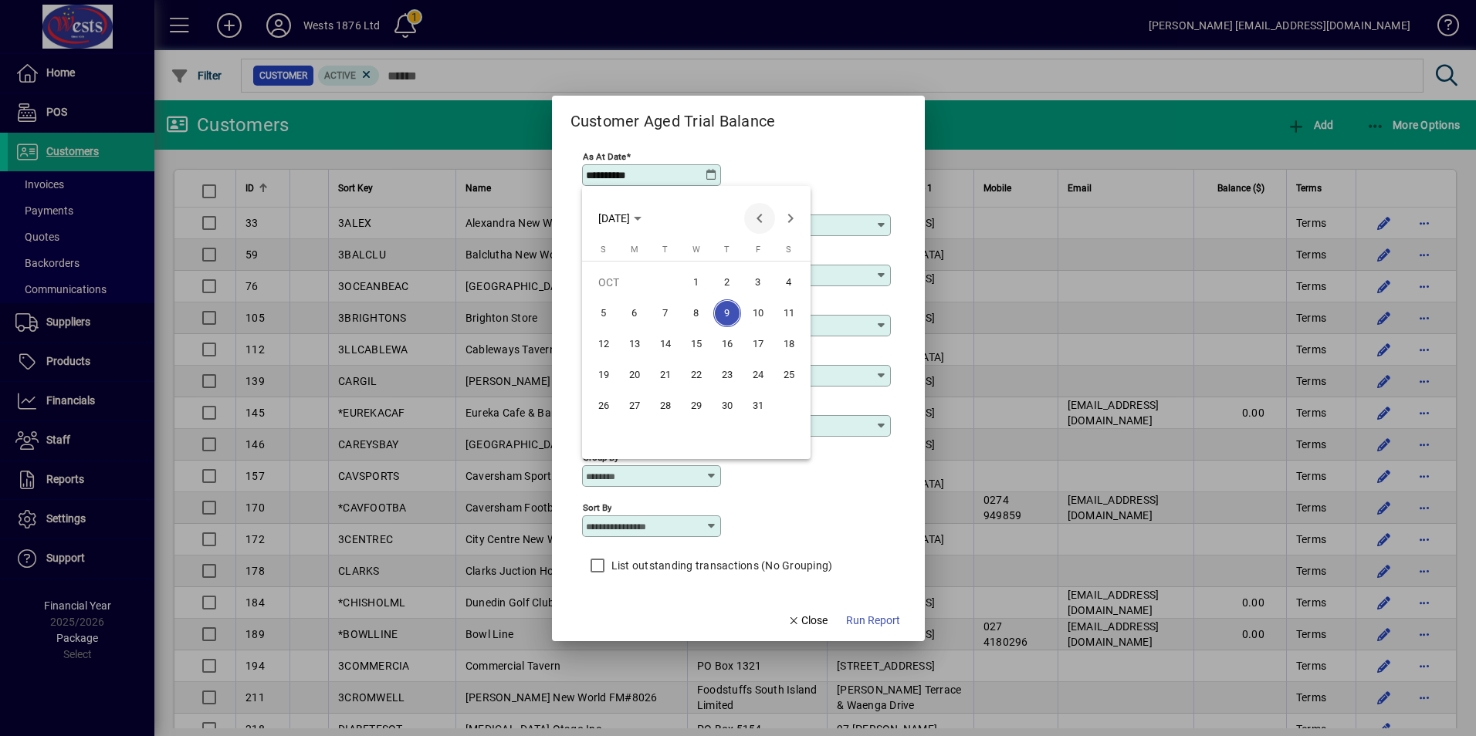
click at [757, 215] on span "Previous month" at bounding box center [759, 218] width 31 height 31
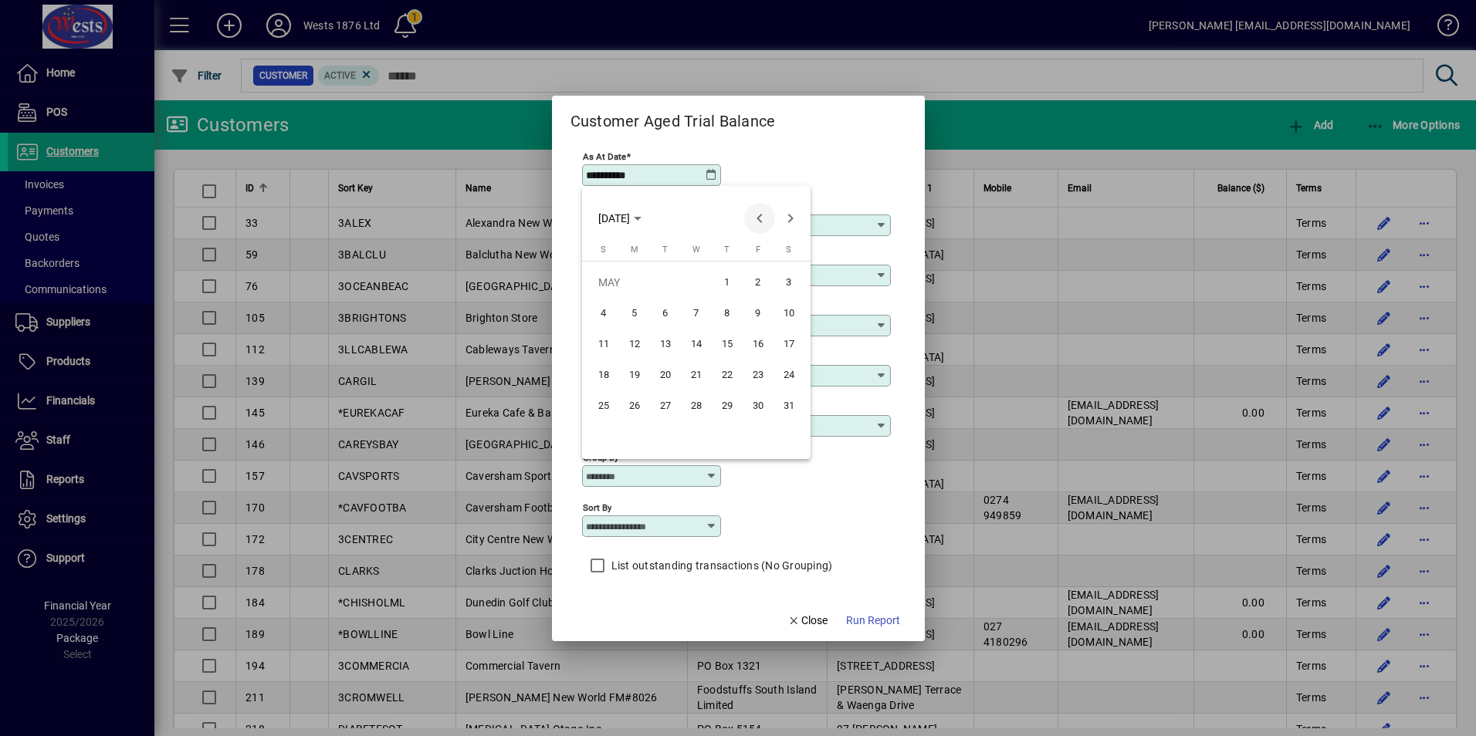
click at [757, 215] on span "Previous month" at bounding box center [759, 218] width 31 height 31
click at [758, 215] on span "Previous month" at bounding box center [759, 218] width 31 height 31
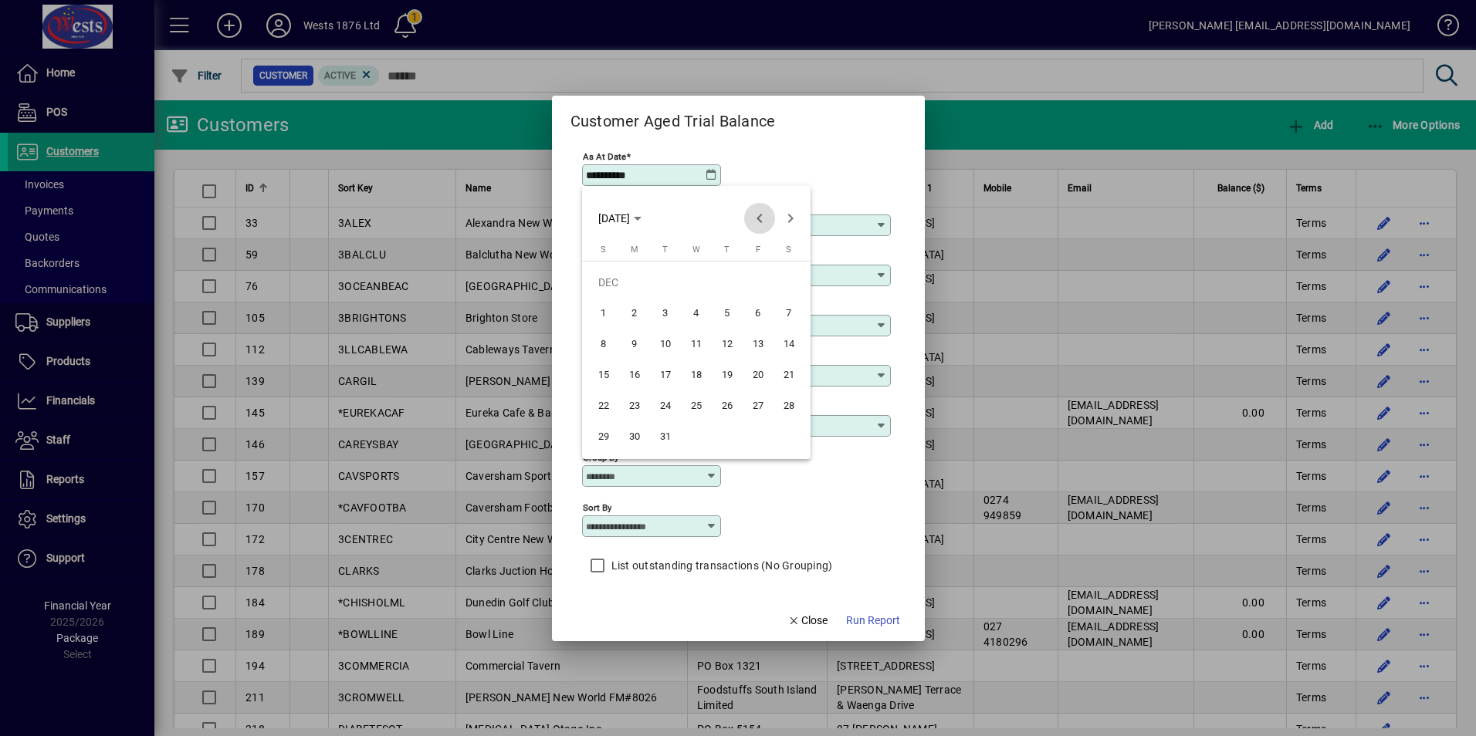
click at [758, 215] on span "Previous month" at bounding box center [759, 218] width 31 height 31
click at [756, 215] on span "Previous month" at bounding box center [759, 218] width 31 height 31
click at [735, 443] on span "31" at bounding box center [727, 437] width 28 height 28
type input "**********"
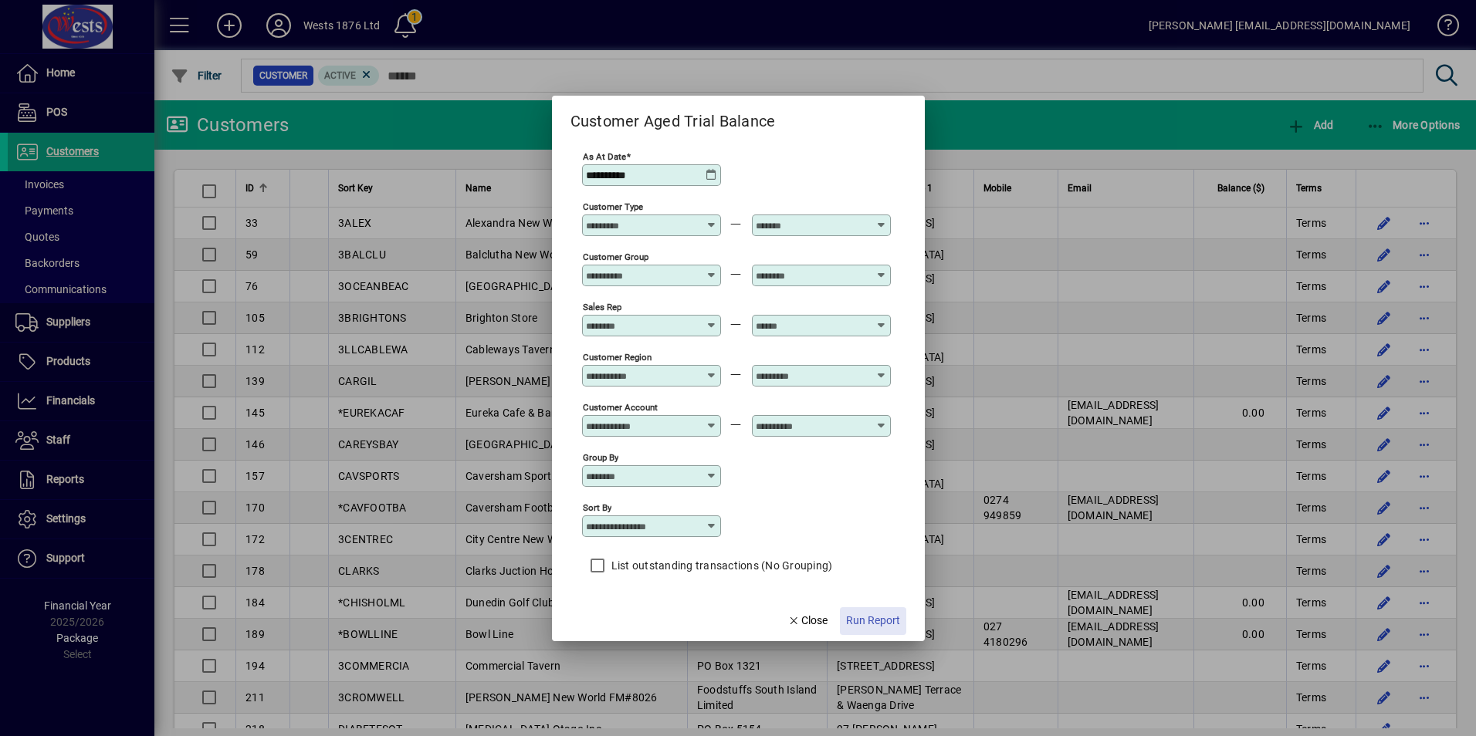
click at [871, 617] on span "Run Report" at bounding box center [873, 621] width 54 height 16
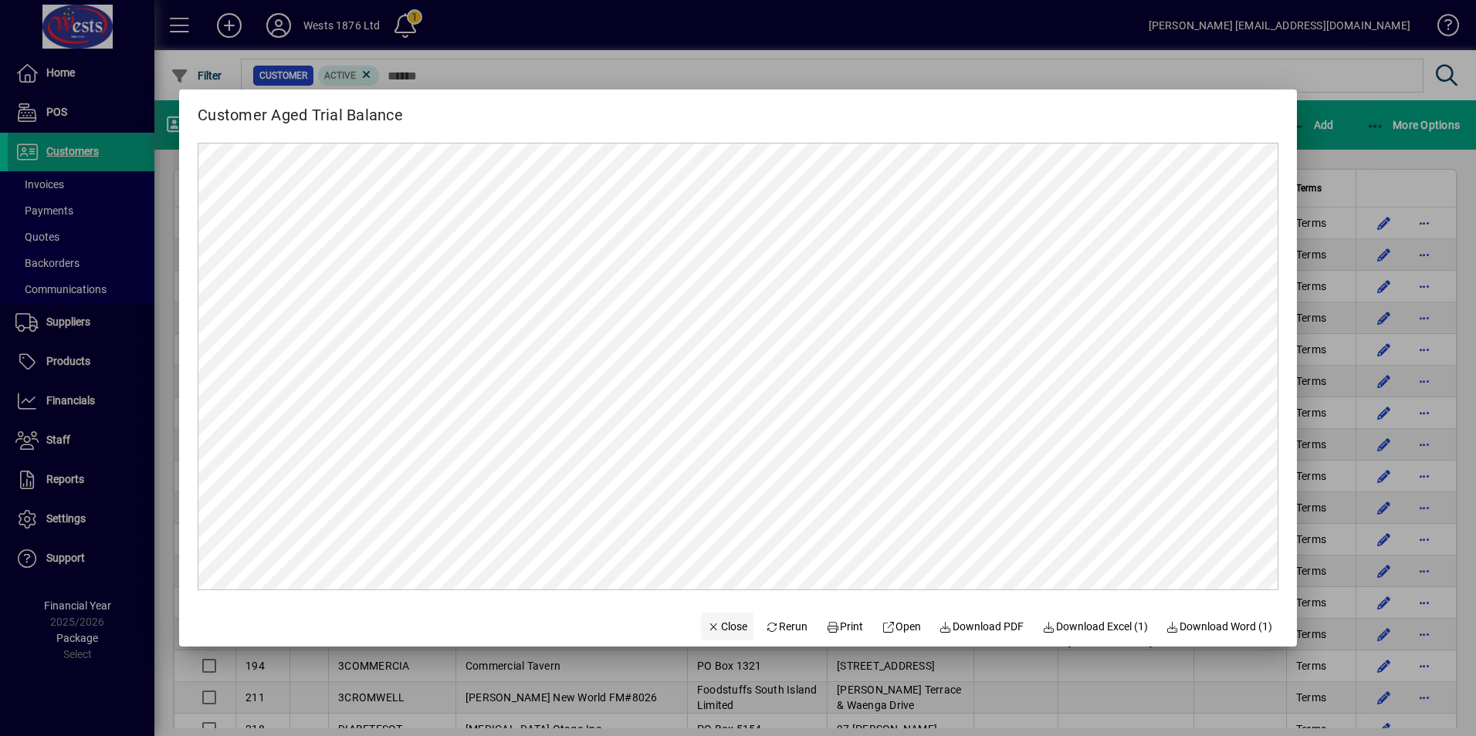
click at [714, 620] on span "Close" at bounding box center [727, 627] width 40 height 16
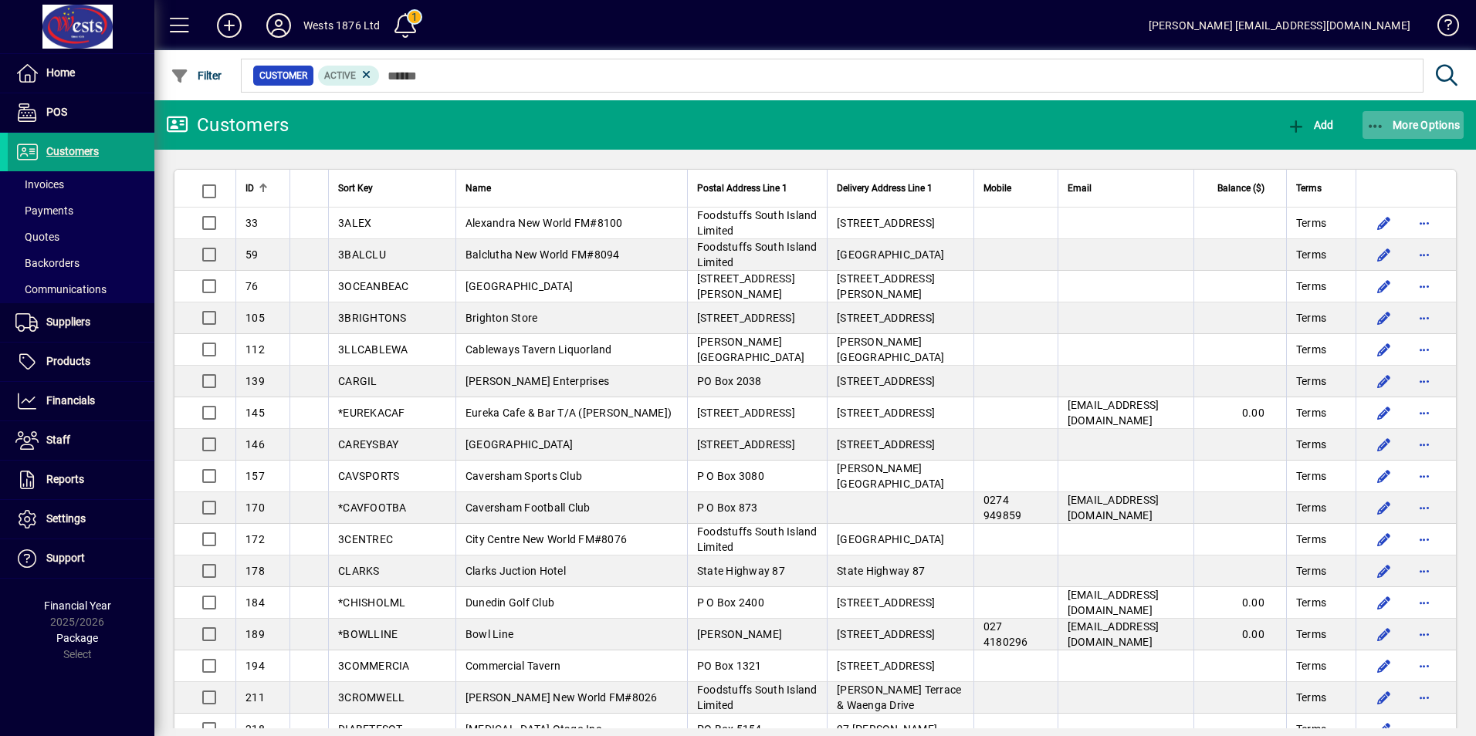
click at [1374, 122] on icon "button" at bounding box center [1375, 126] width 19 height 15
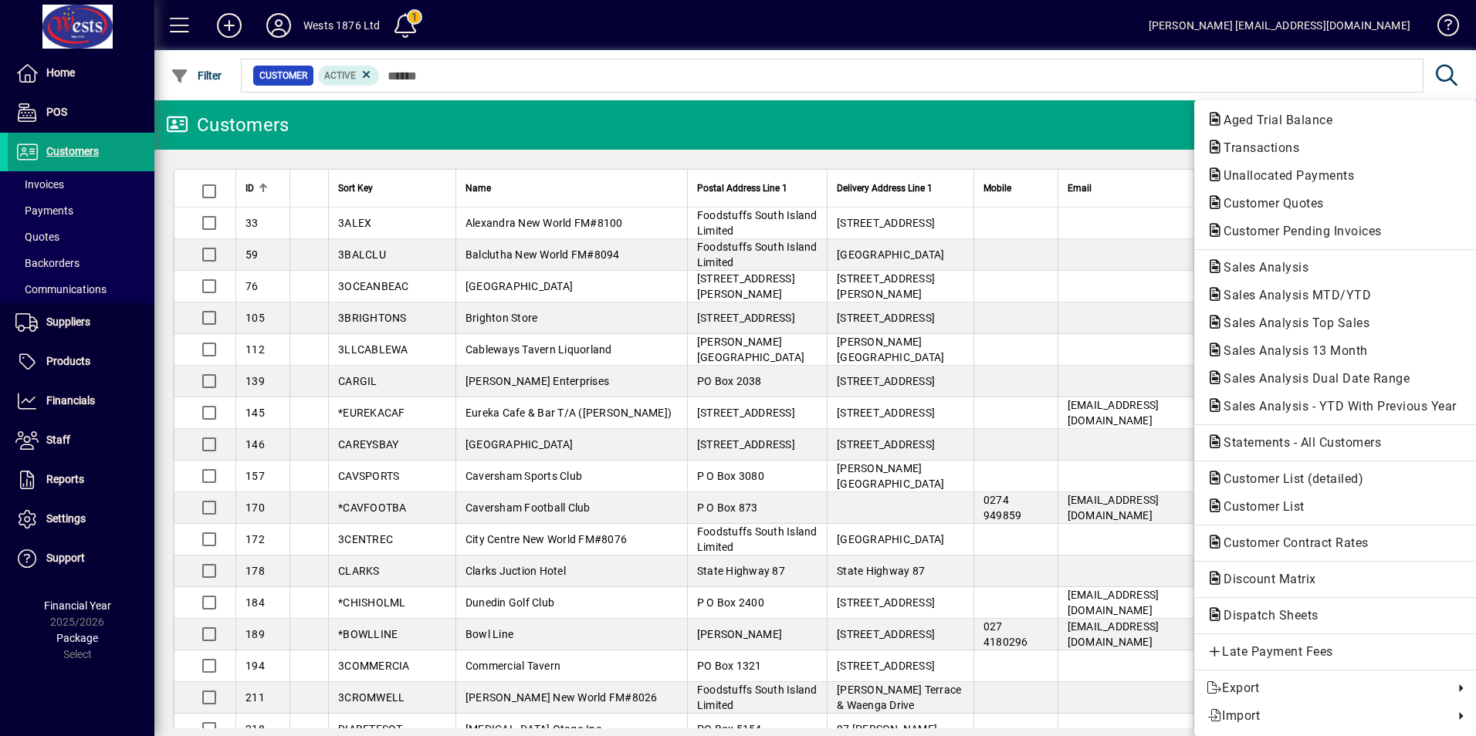
click at [851, 81] on div at bounding box center [738, 368] width 1476 height 736
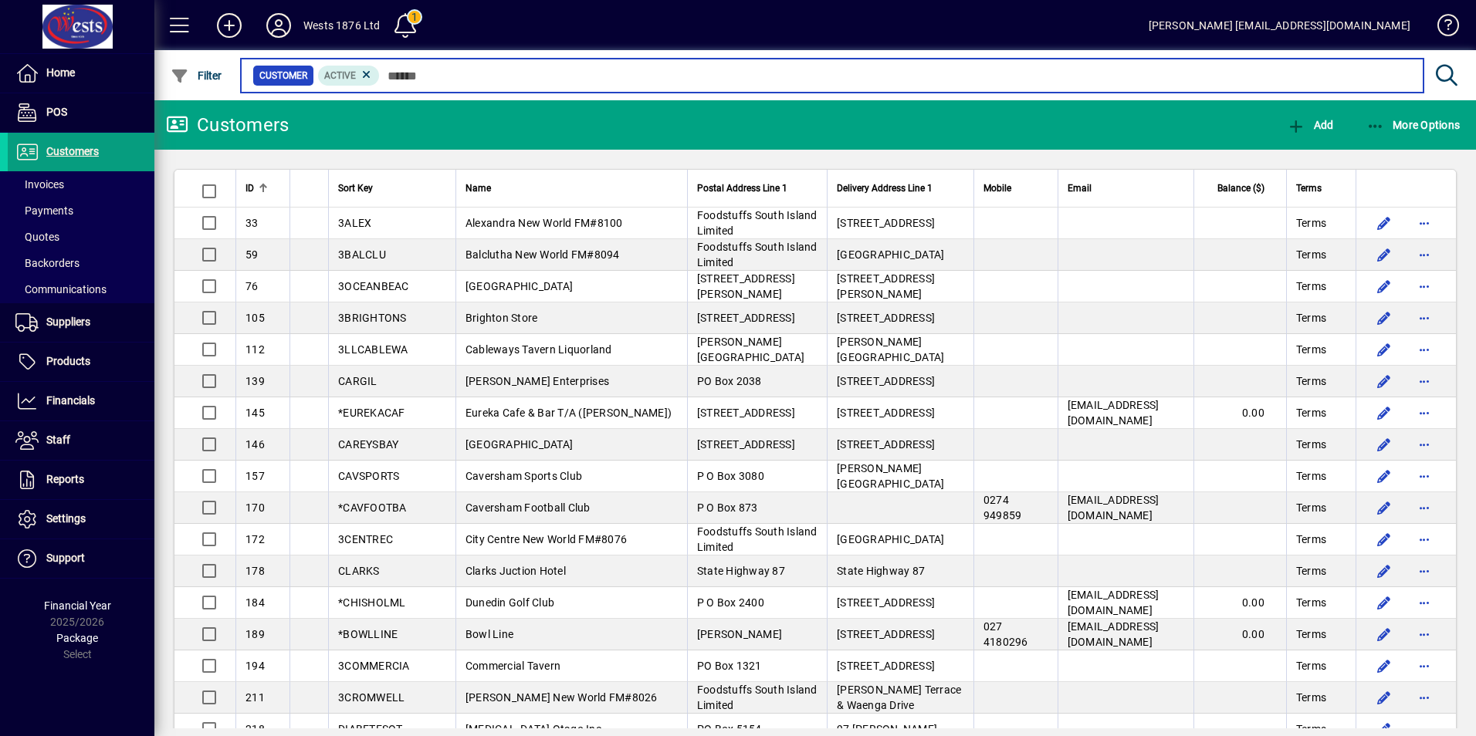
click at [958, 67] on input "text" at bounding box center [895, 76] width 1031 height 22
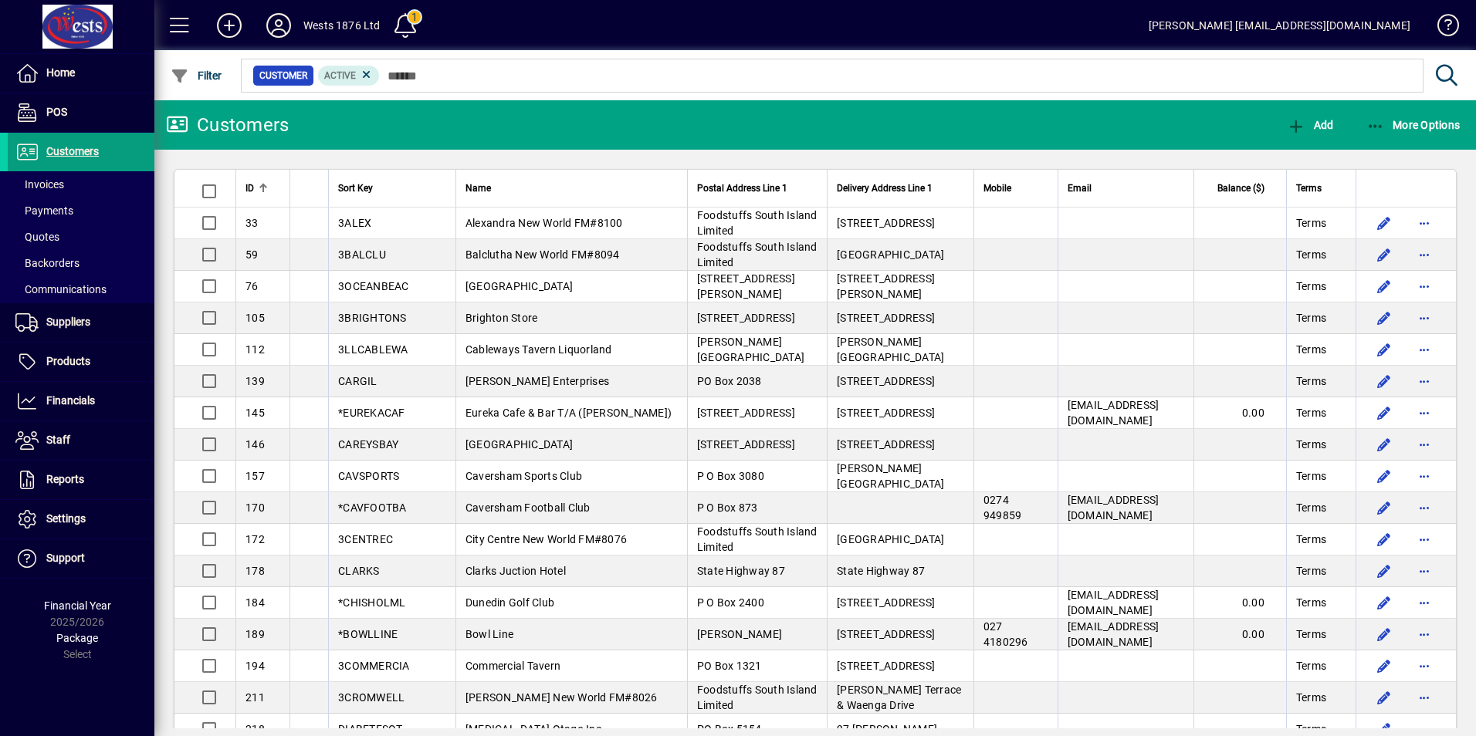
drag, startPoint x: 90, startPoint y: 319, endPoint x: 249, endPoint y: 254, distance: 172.7
click at [90, 319] on span "Suppliers" at bounding box center [68, 322] width 44 height 12
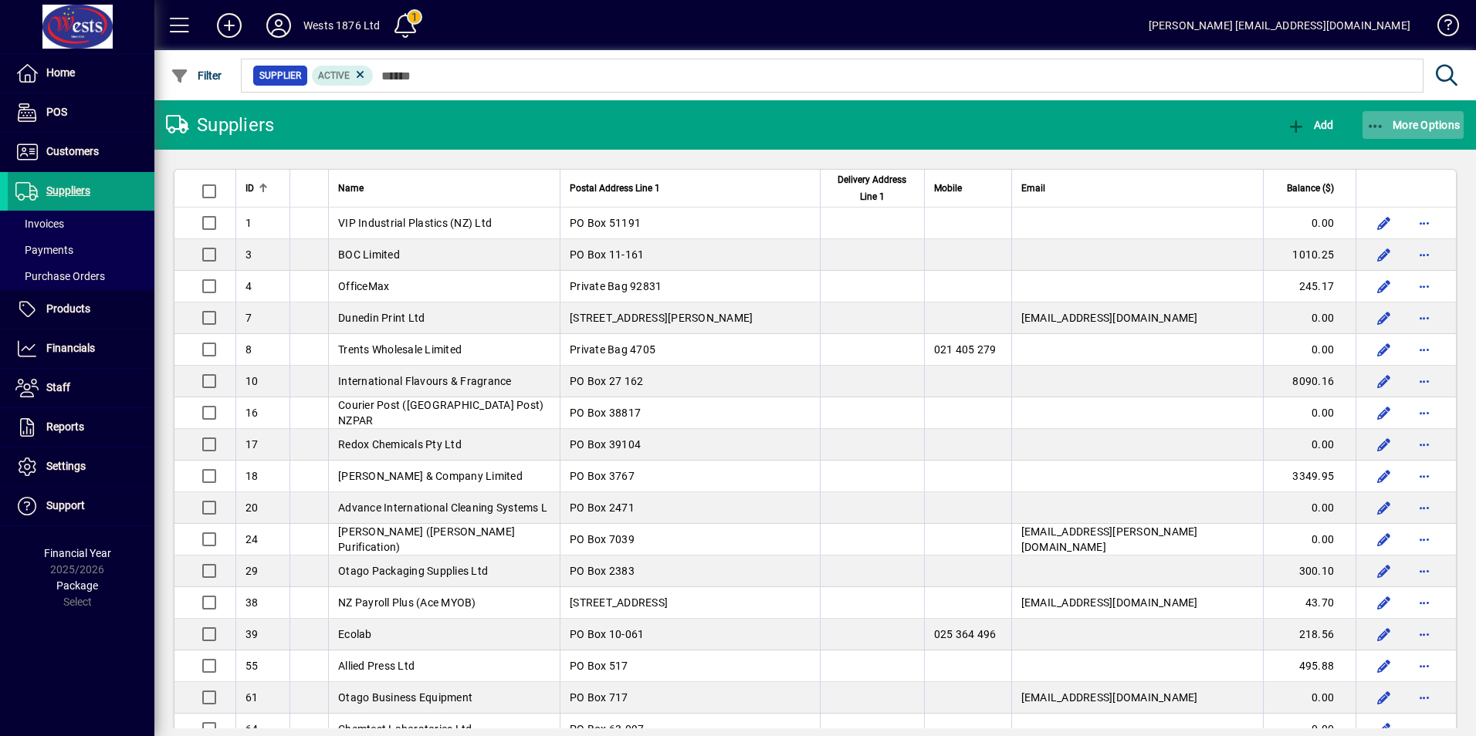
click at [1379, 130] on icon "button" at bounding box center [1375, 126] width 19 height 15
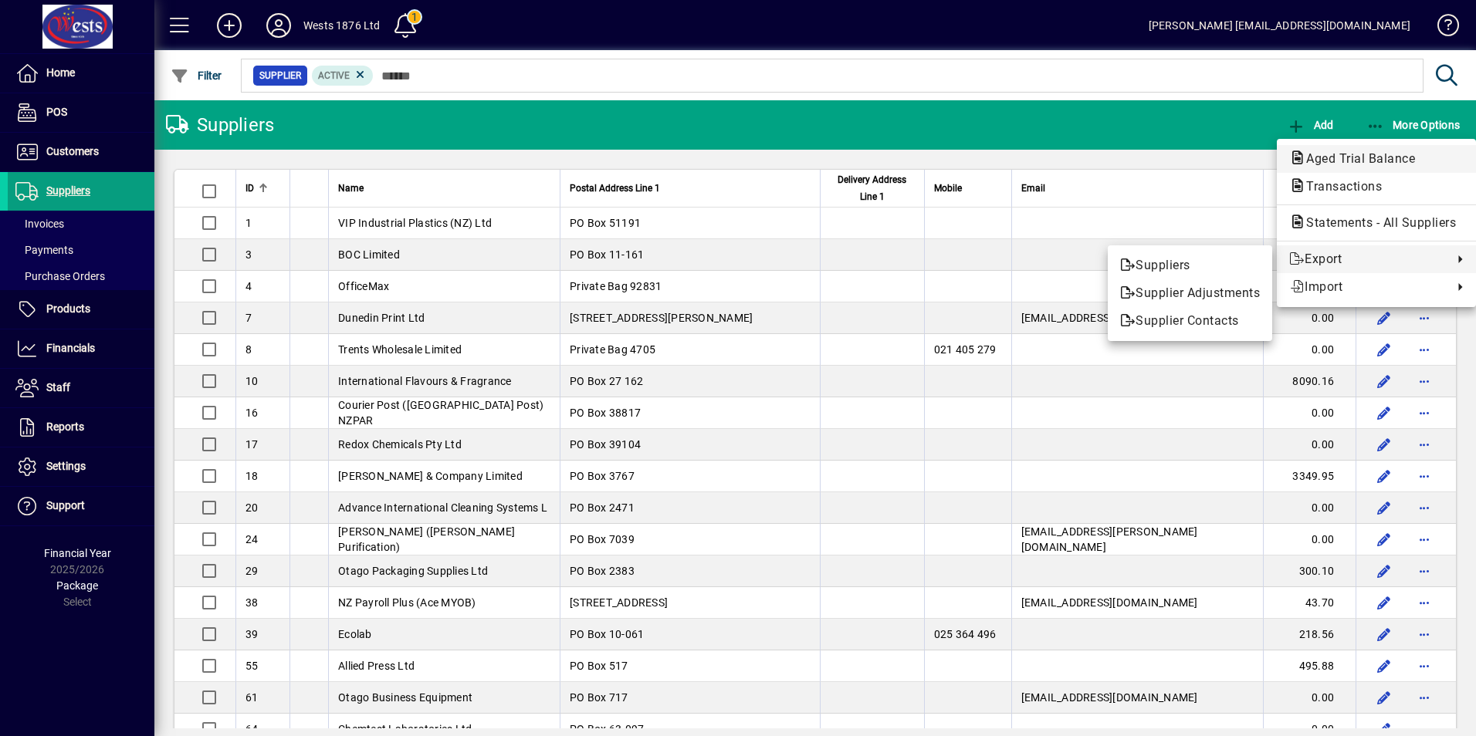
click at [1327, 157] on span "Aged Trial Balance" at bounding box center [1356, 158] width 134 height 15
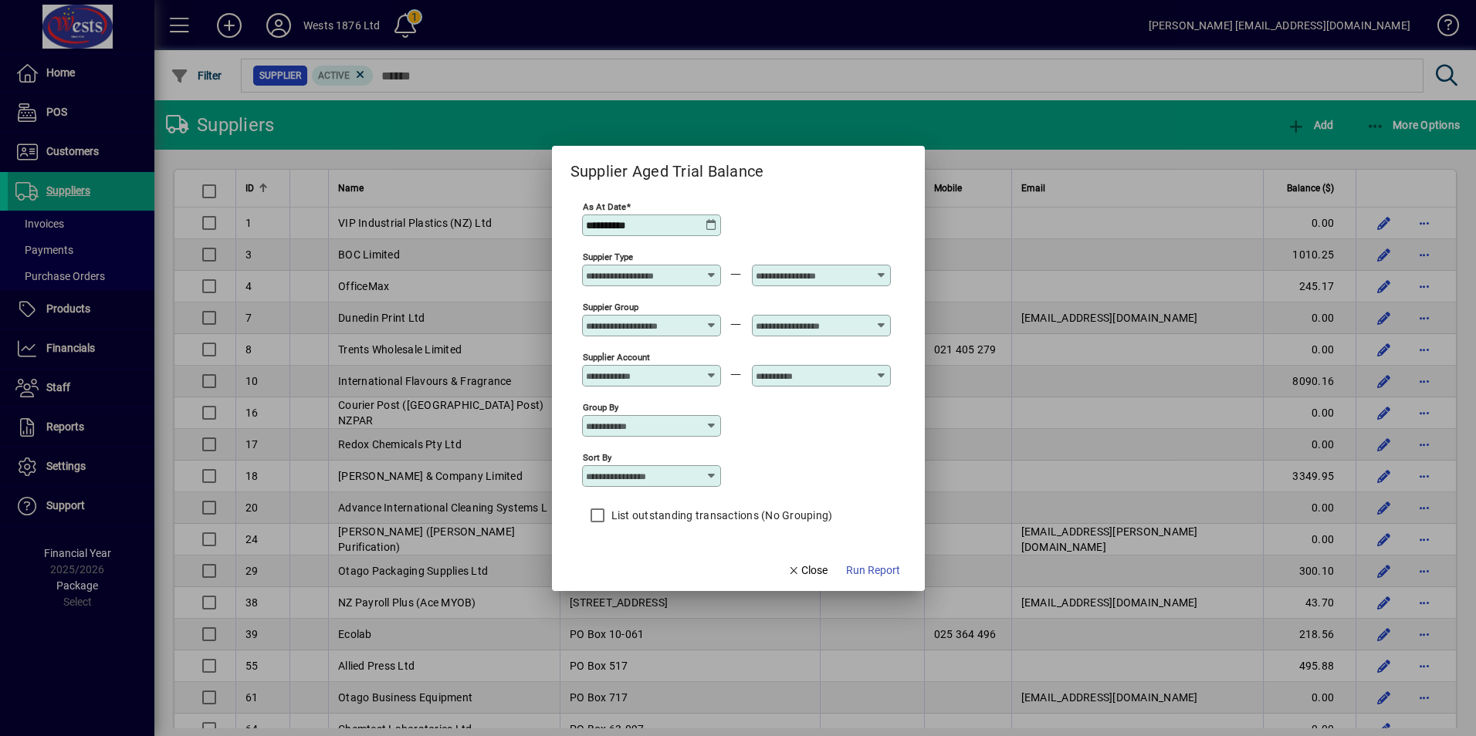
click at [714, 224] on icon at bounding box center [711, 225] width 12 height 12
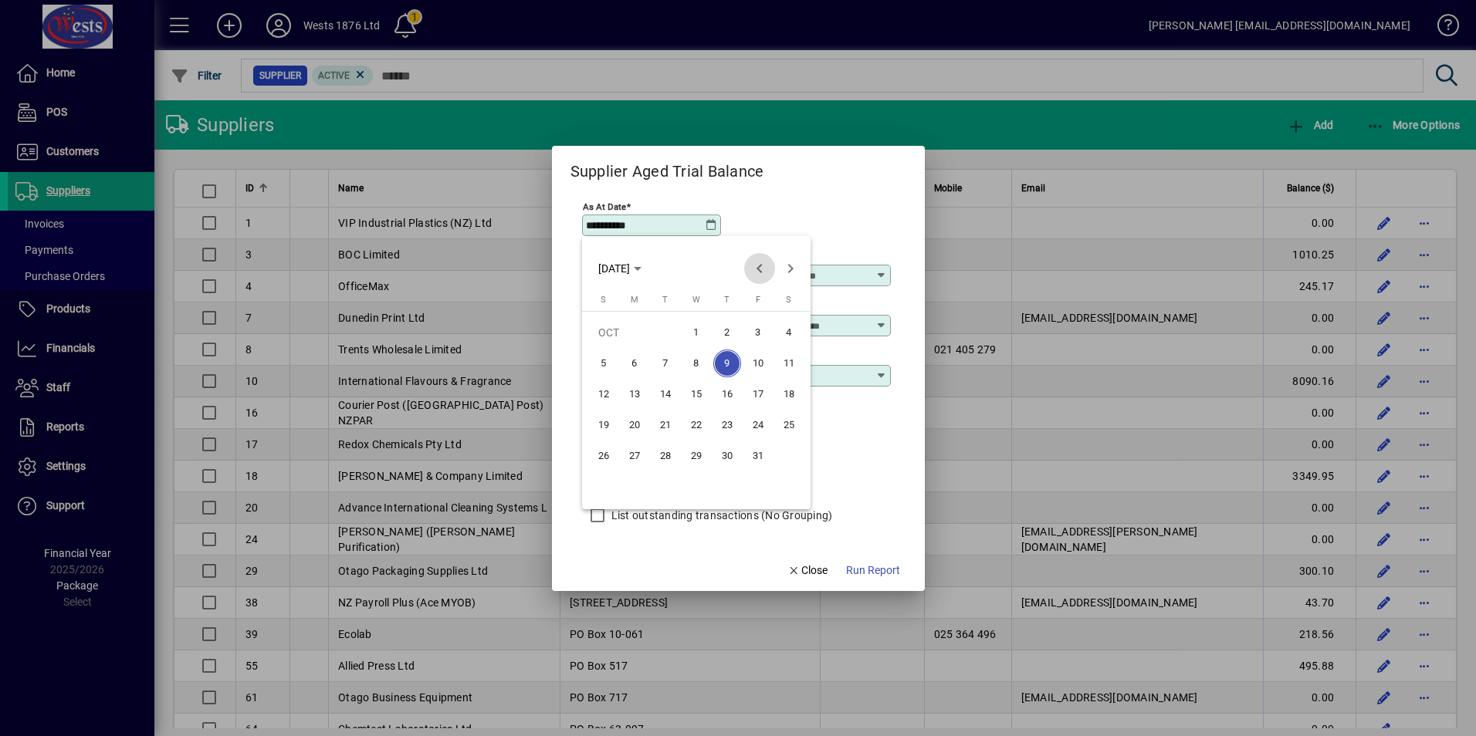
click at [759, 271] on span "Previous month" at bounding box center [759, 268] width 31 height 31
click at [760, 271] on span "Previous month" at bounding box center [759, 268] width 31 height 31
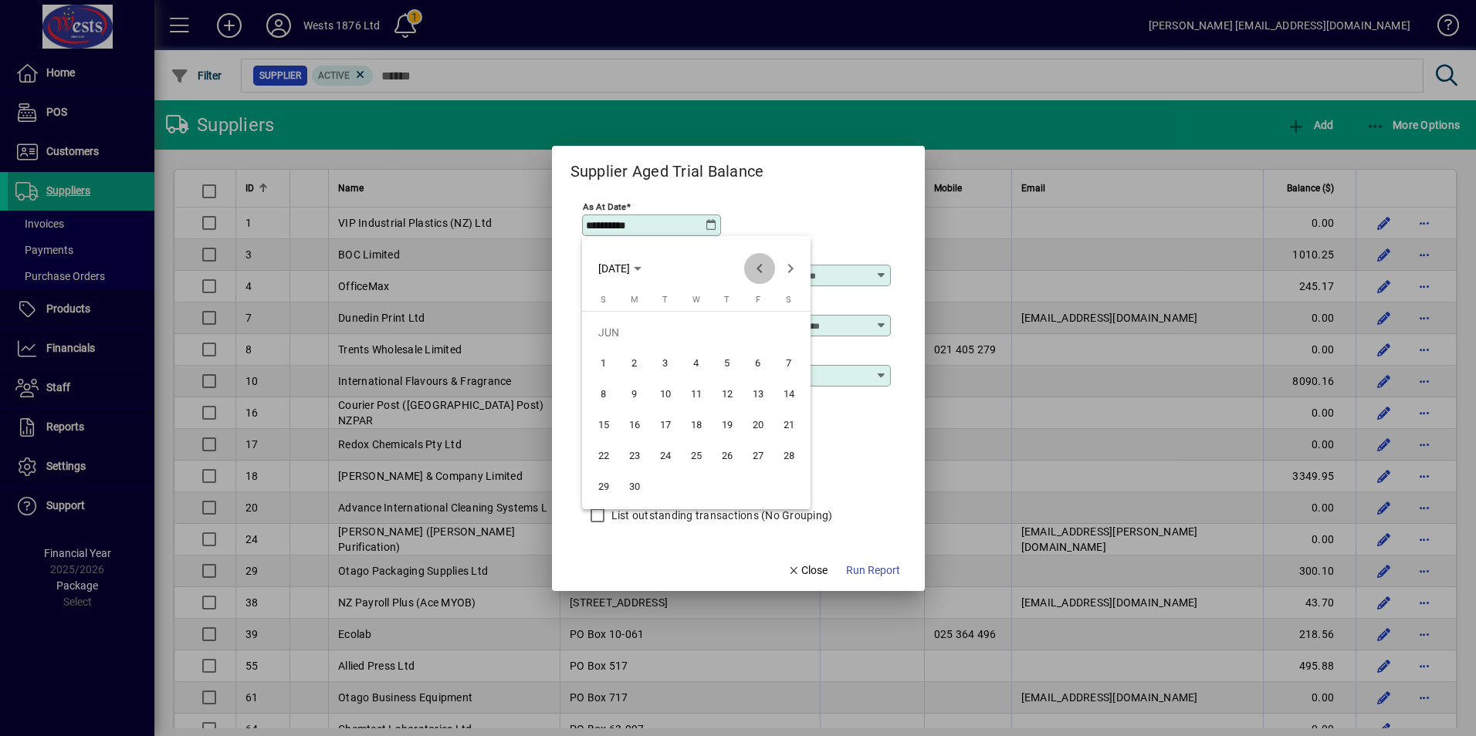
click at [761, 271] on span "Previous month" at bounding box center [759, 268] width 31 height 31
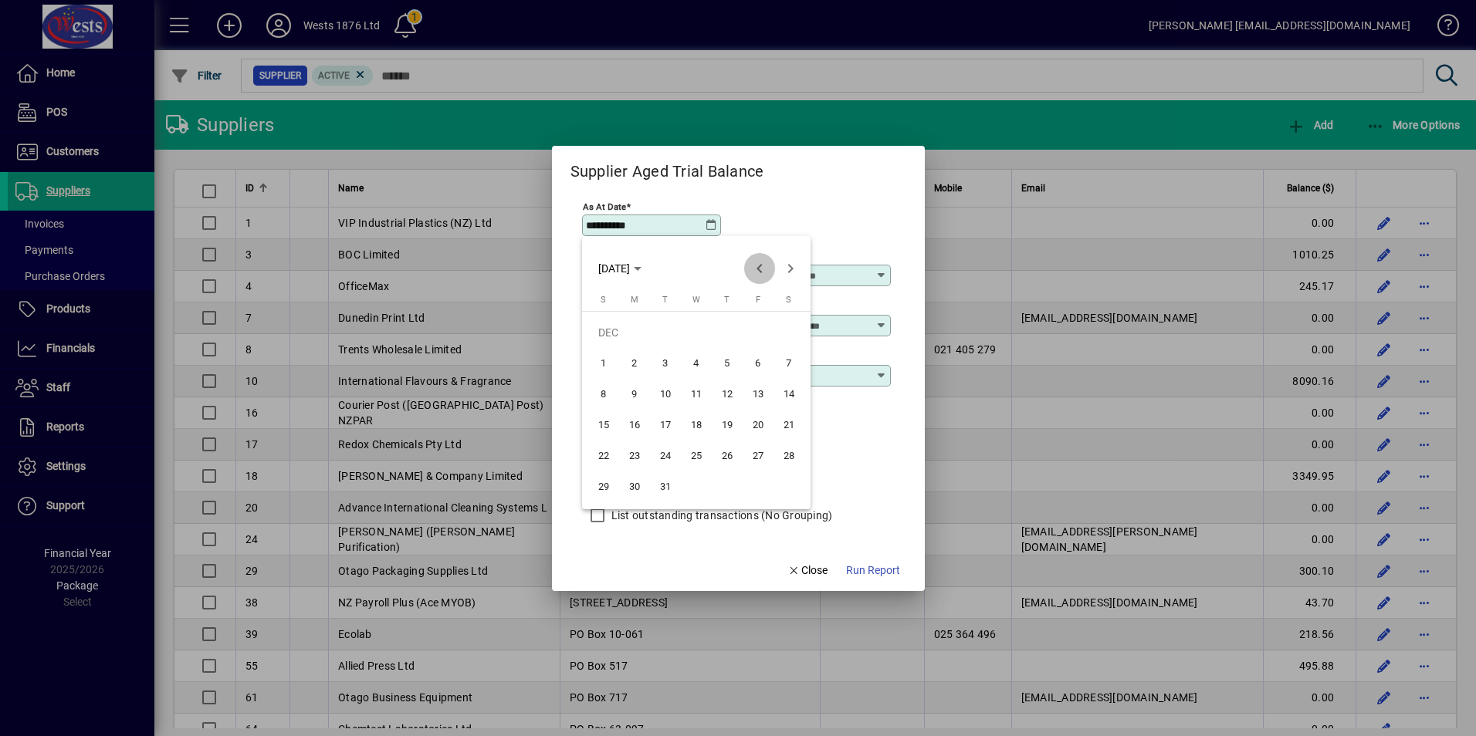
click at [761, 271] on span "Previous month" at bounding box center [759, 268] width 31 height 31
click at [721, 487] on span "31" at bounding box center [727, 487] width 28 height 28
type input "**********"
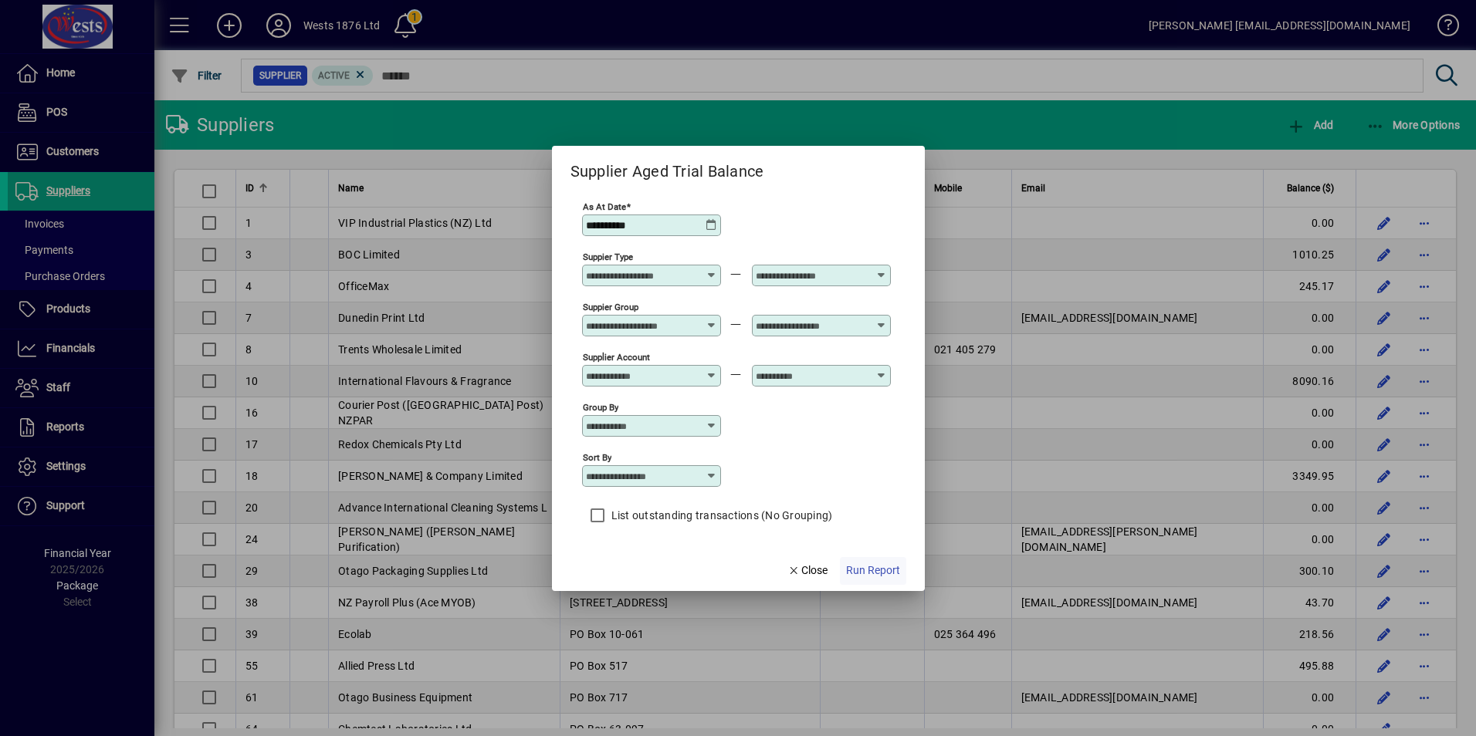
click at [879, 570] on span "Run Report" at bounding box center [873, 571] width 54 height 16
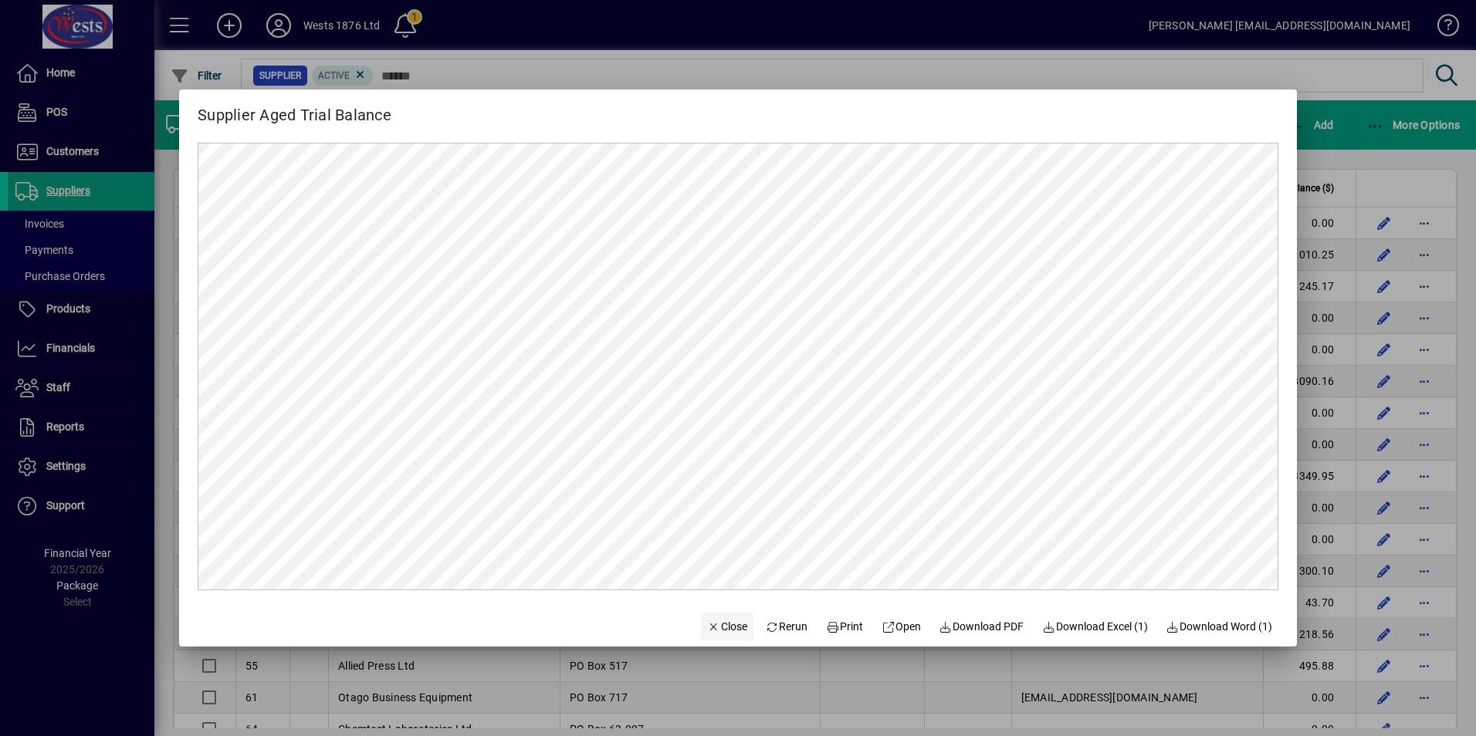
click at [718, 622] on span "Close" at bounding box center [727, 627] width 40 height 16
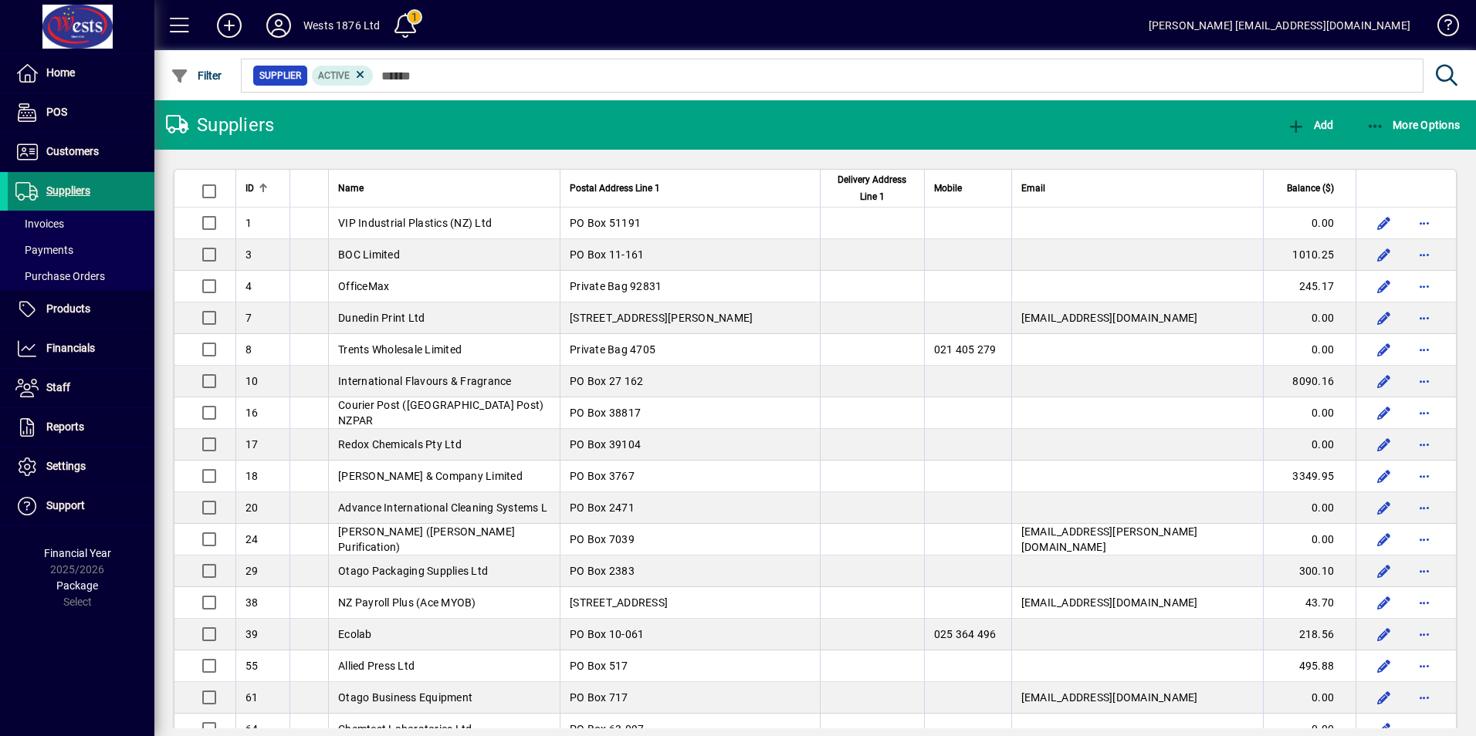
click at [76, 184] on span "Suppliers" at bounding box center [49, 191] width 83 height 19
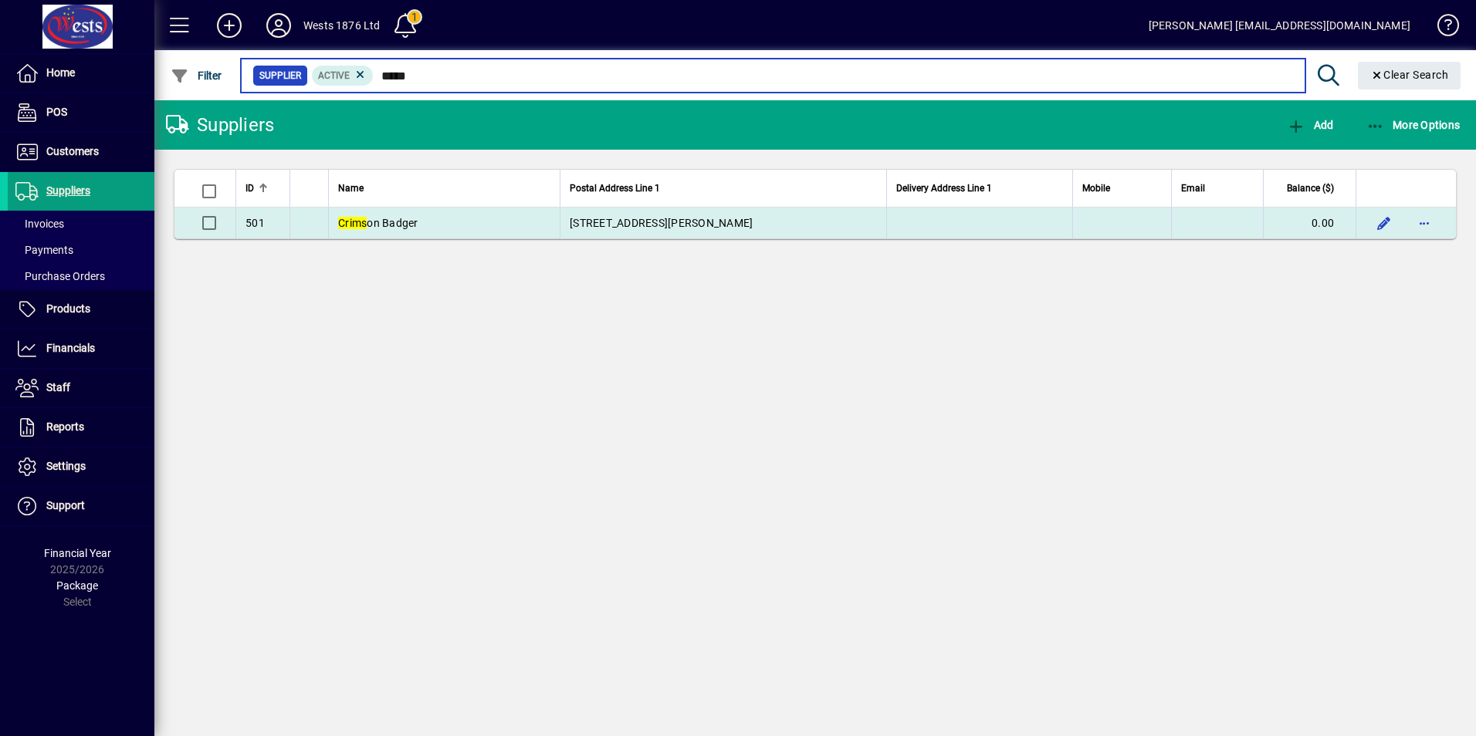
type input "*****"
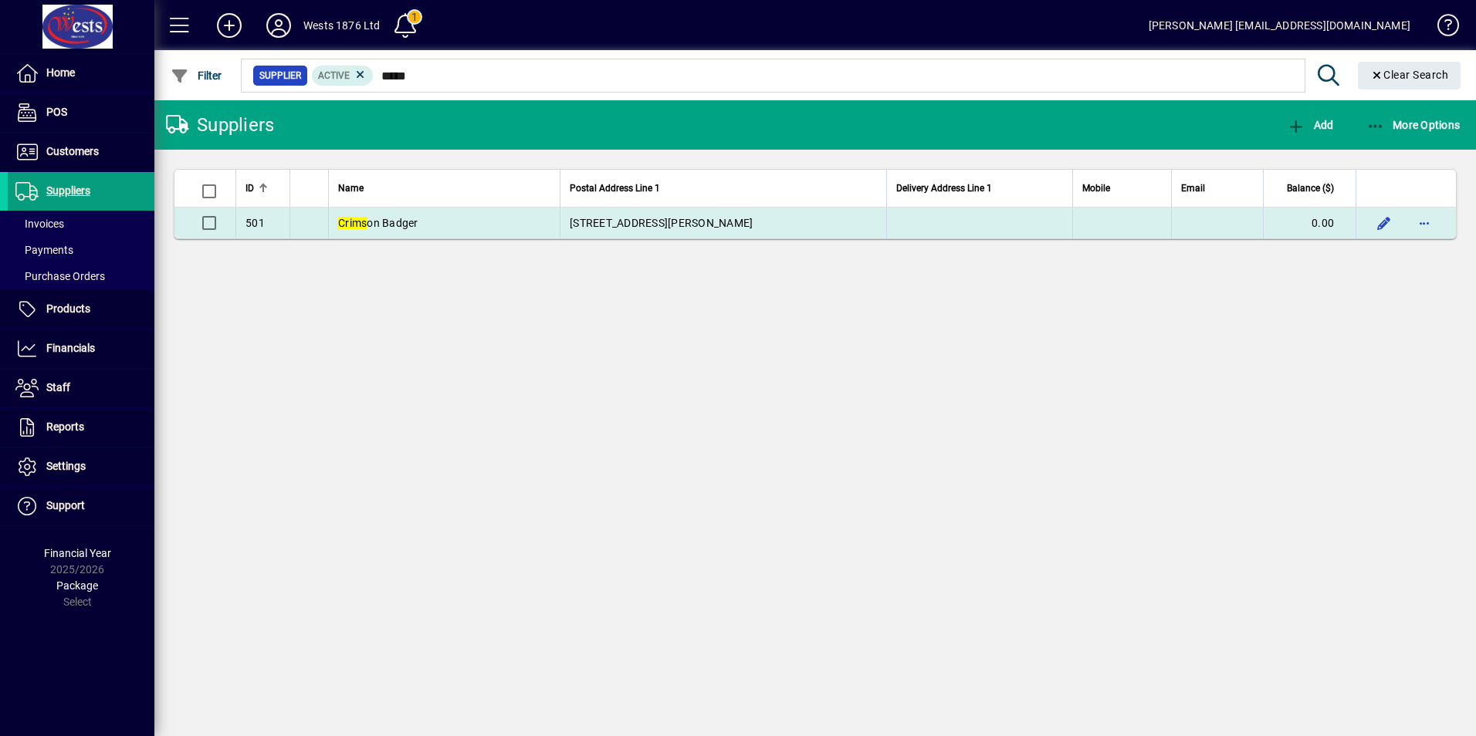
click at [633, 223] on span "[STREET_ADDRESS][PERSON_NAME]" at bounding box center [661, 223] width 183 height 12
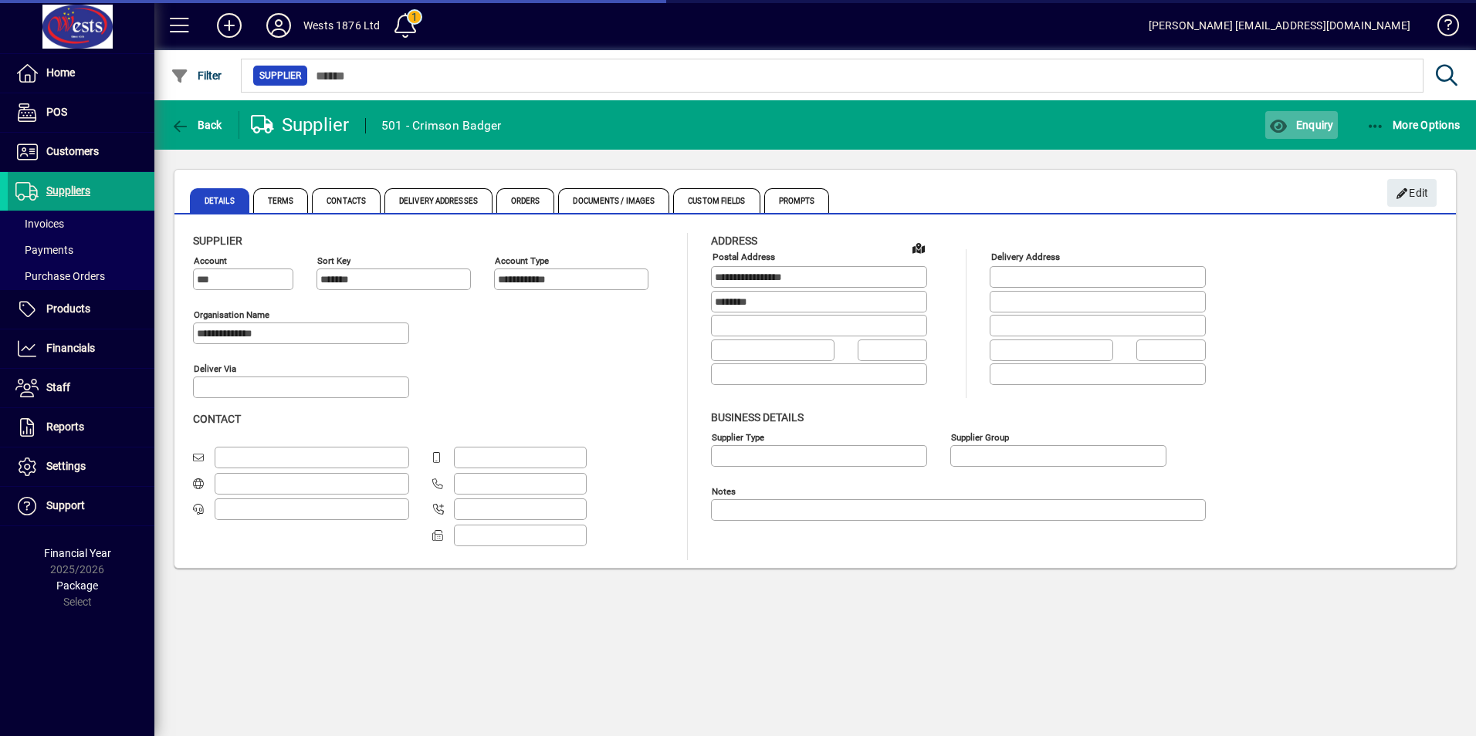
click at [1310, 123] on span "Enquiry" at bounding box center [1301, 125] width 64 height 12
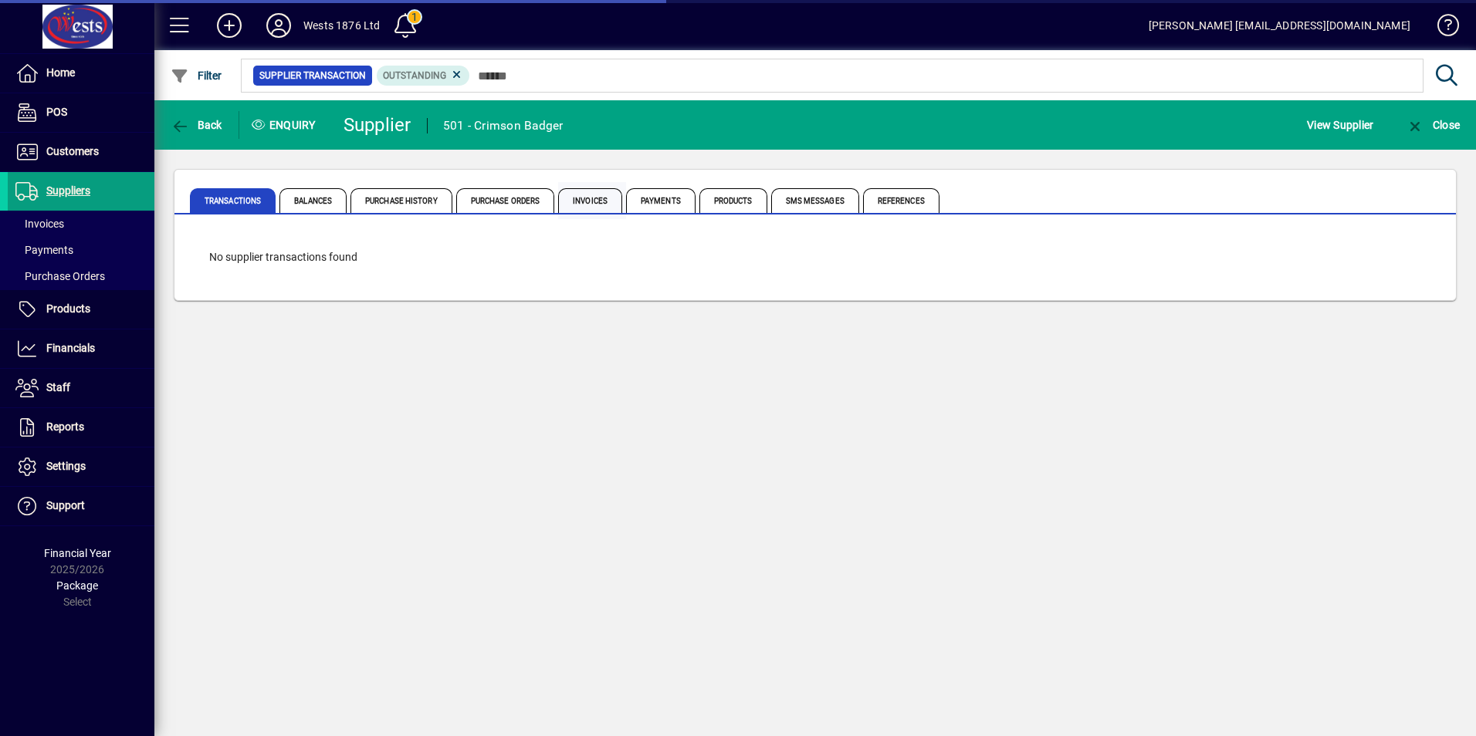
click at [602, 201] on span "Invoices" at bounding box center [590, 200] width 64 height 25
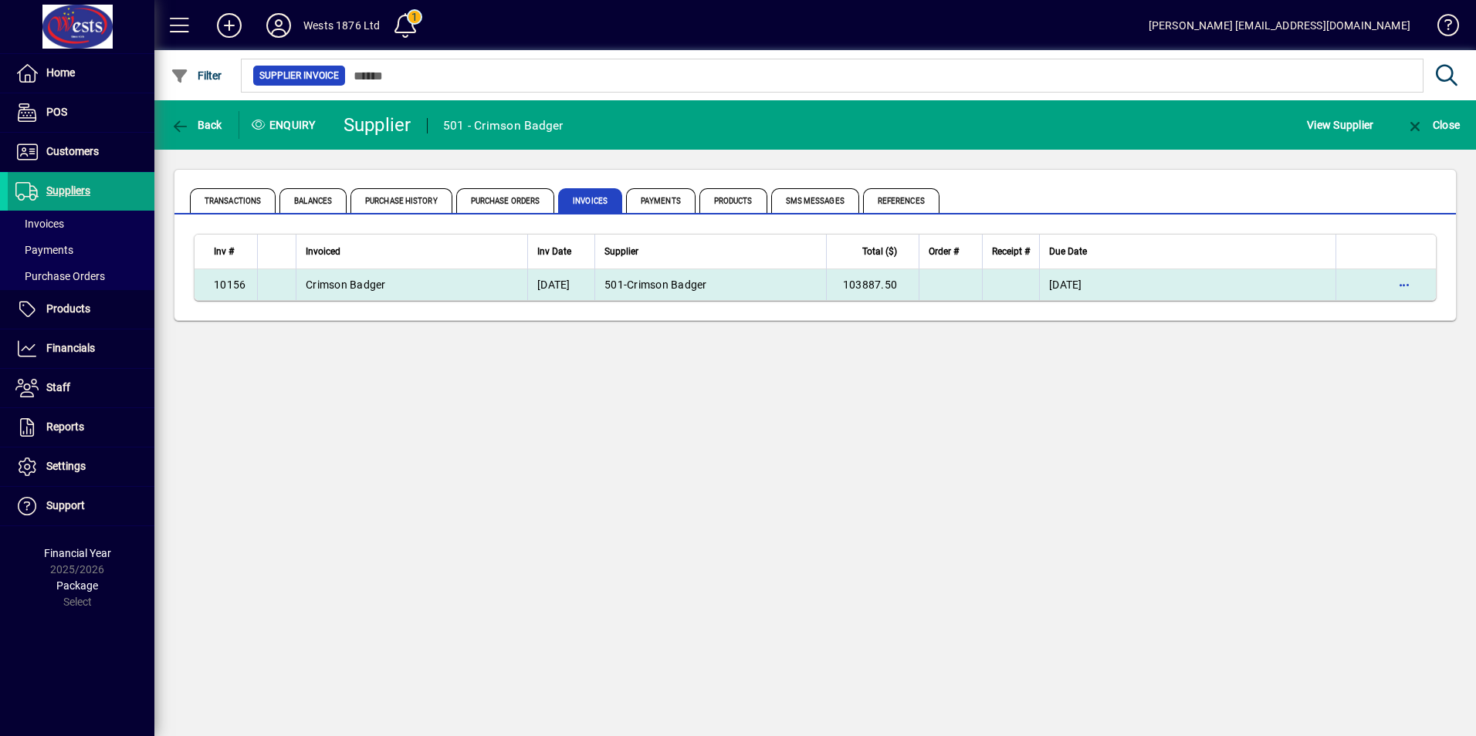
click at [762, 289] on td "501 - Crimson Badger" at bounding box center [710, 284] width 232 height 31
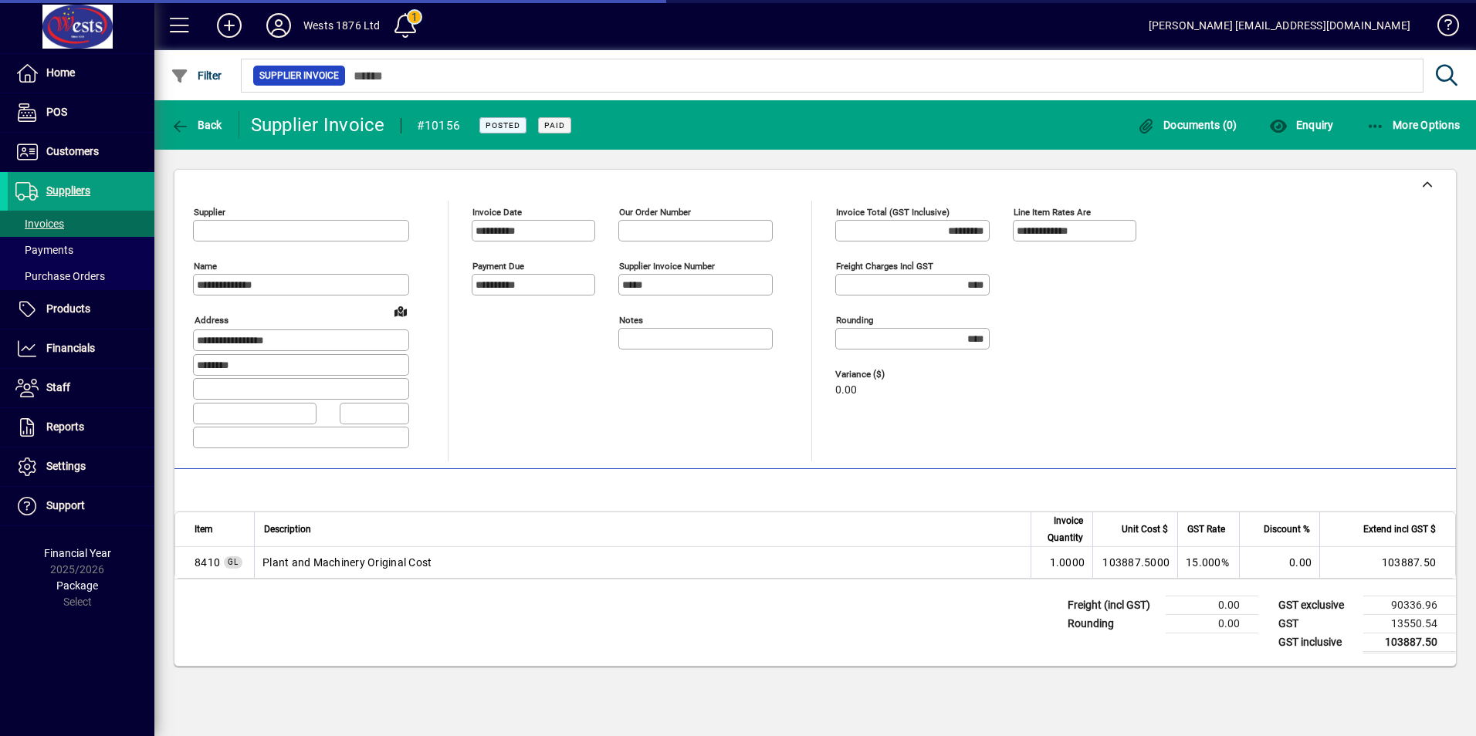
type input "**********"
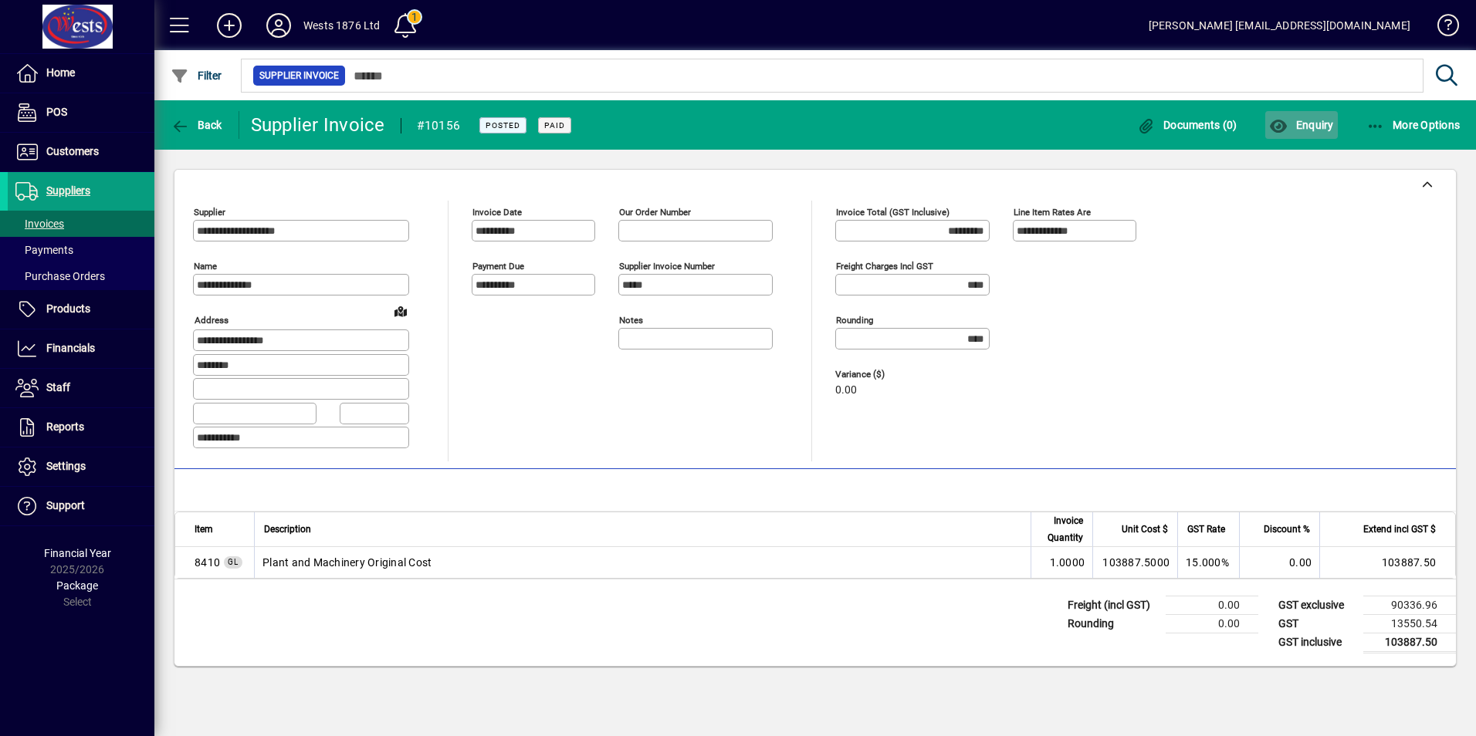
click at [1304, 124] on span "Enquiry" at bounding box center [1301, 125] width 64 height 12
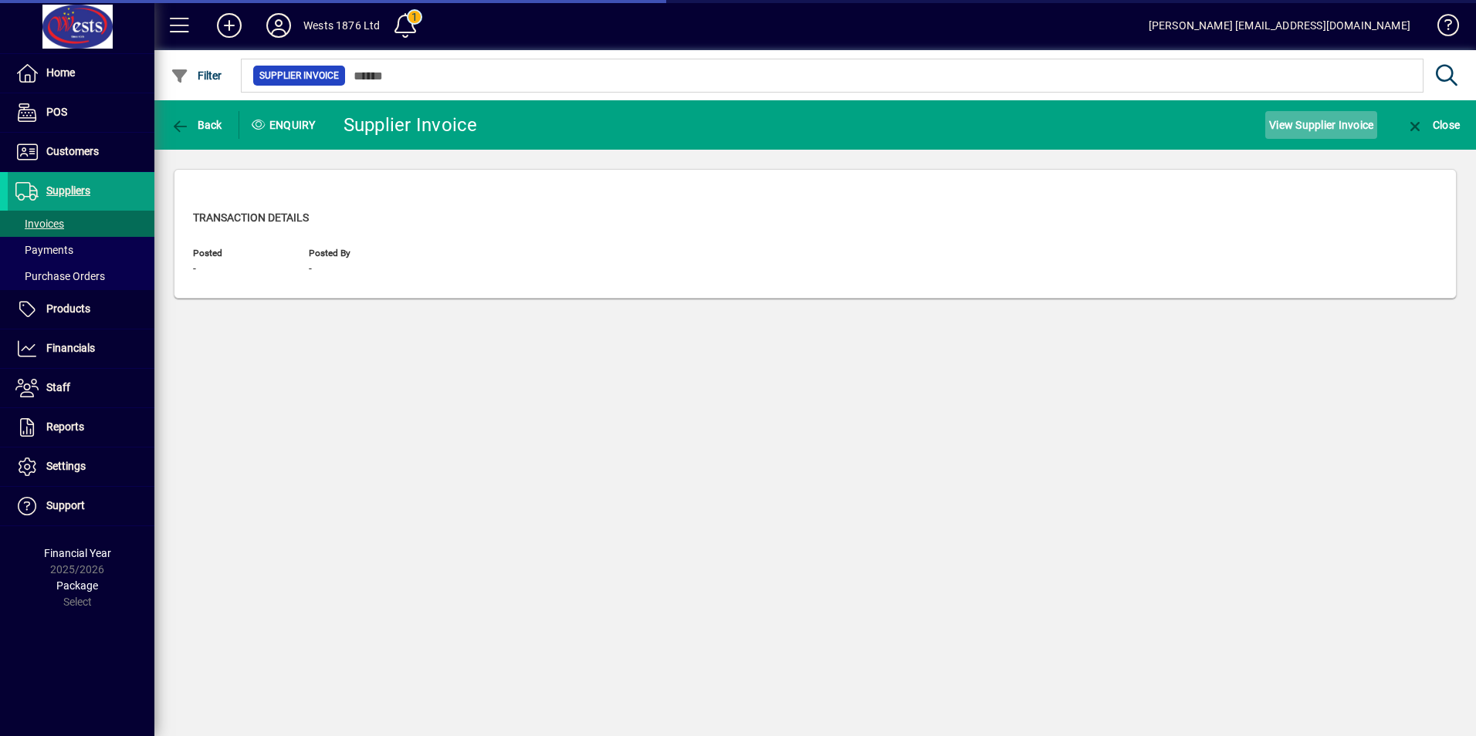
click at [1326, 124] on span "View Supplier Invoice" at bounding box center [1321, 125] width 104 height 25
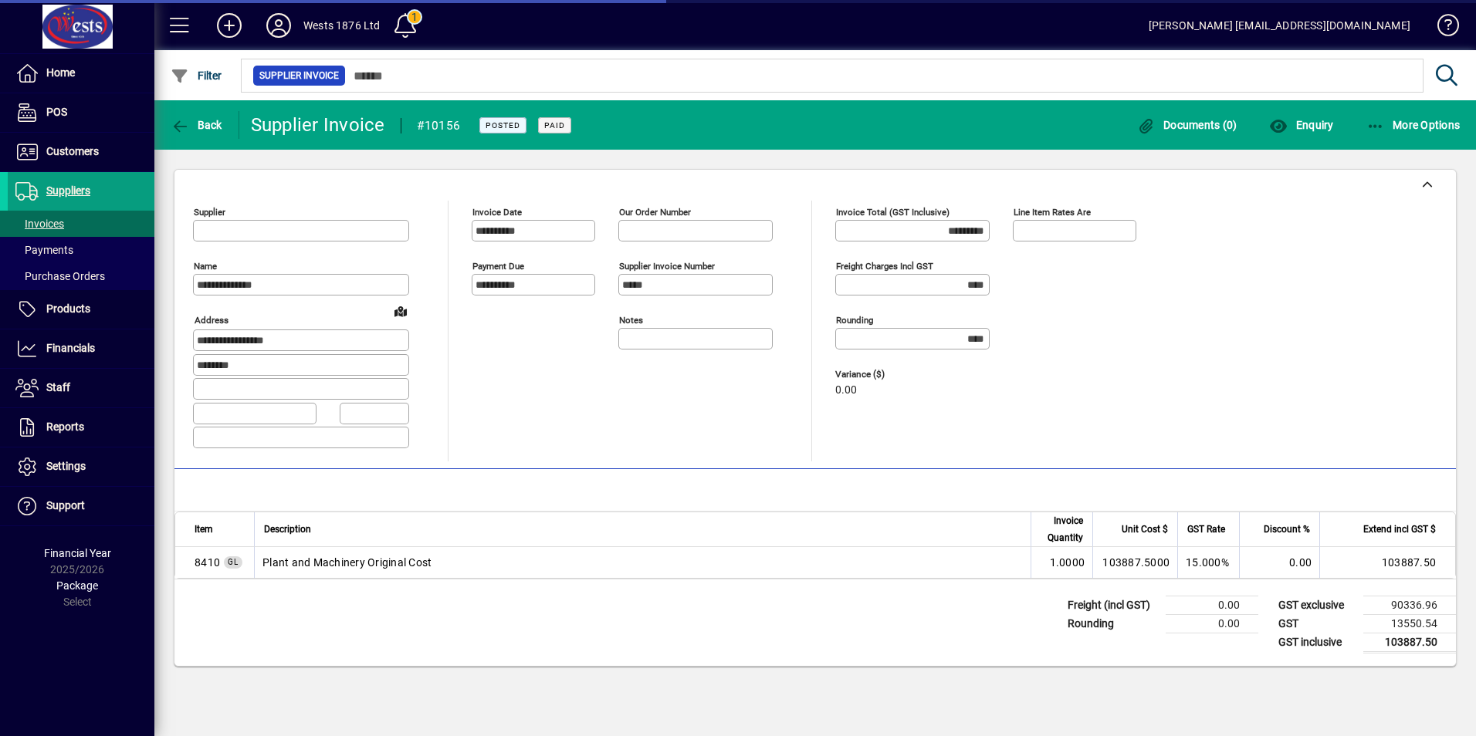
type input "**********"
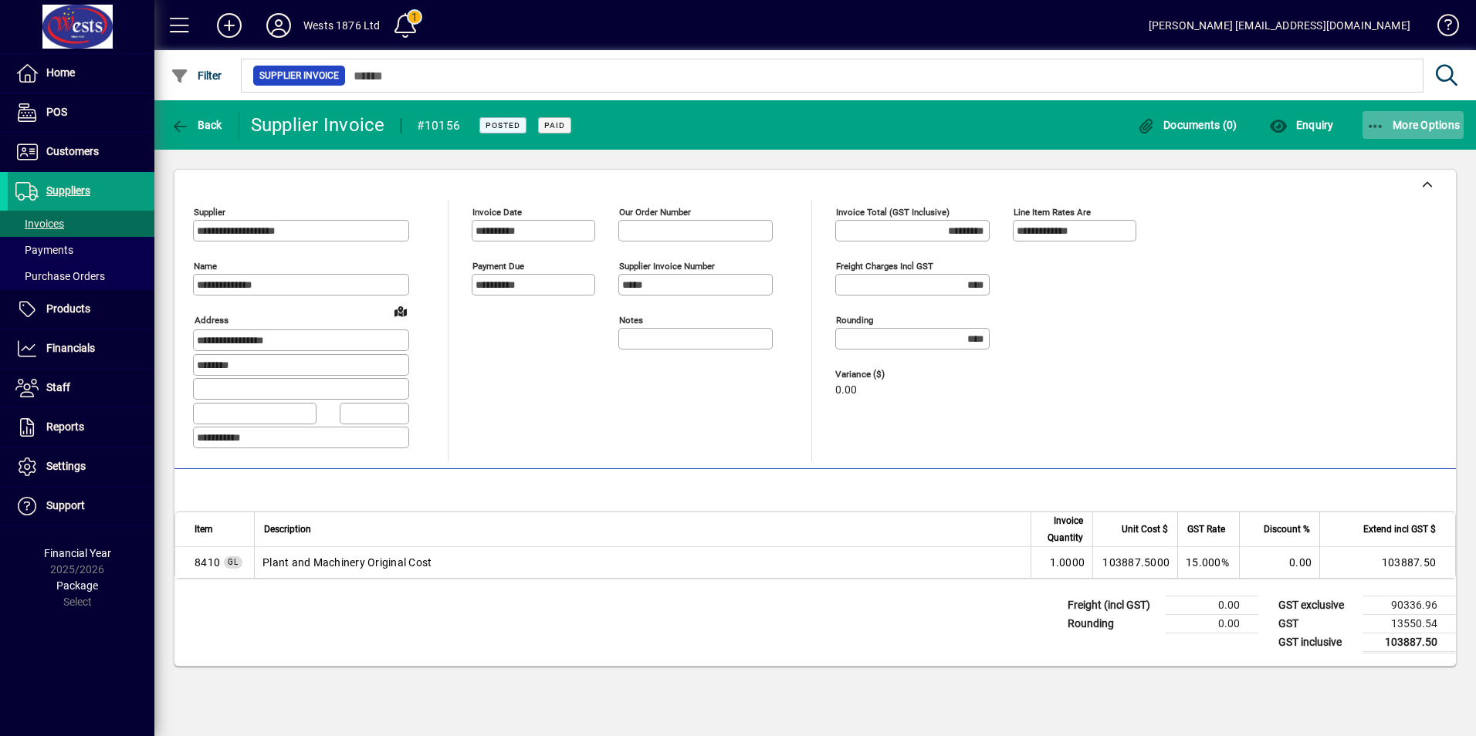
click at [1379, 119] on icon "button" at bounding box center [1375, 126] width 19 height 15
click at [1283, 307] on div at bounding box center [738, 368] width 1476 height 736
click at [187, 124] on icon "button" at bounding box center [180, 126] width 19 height 15
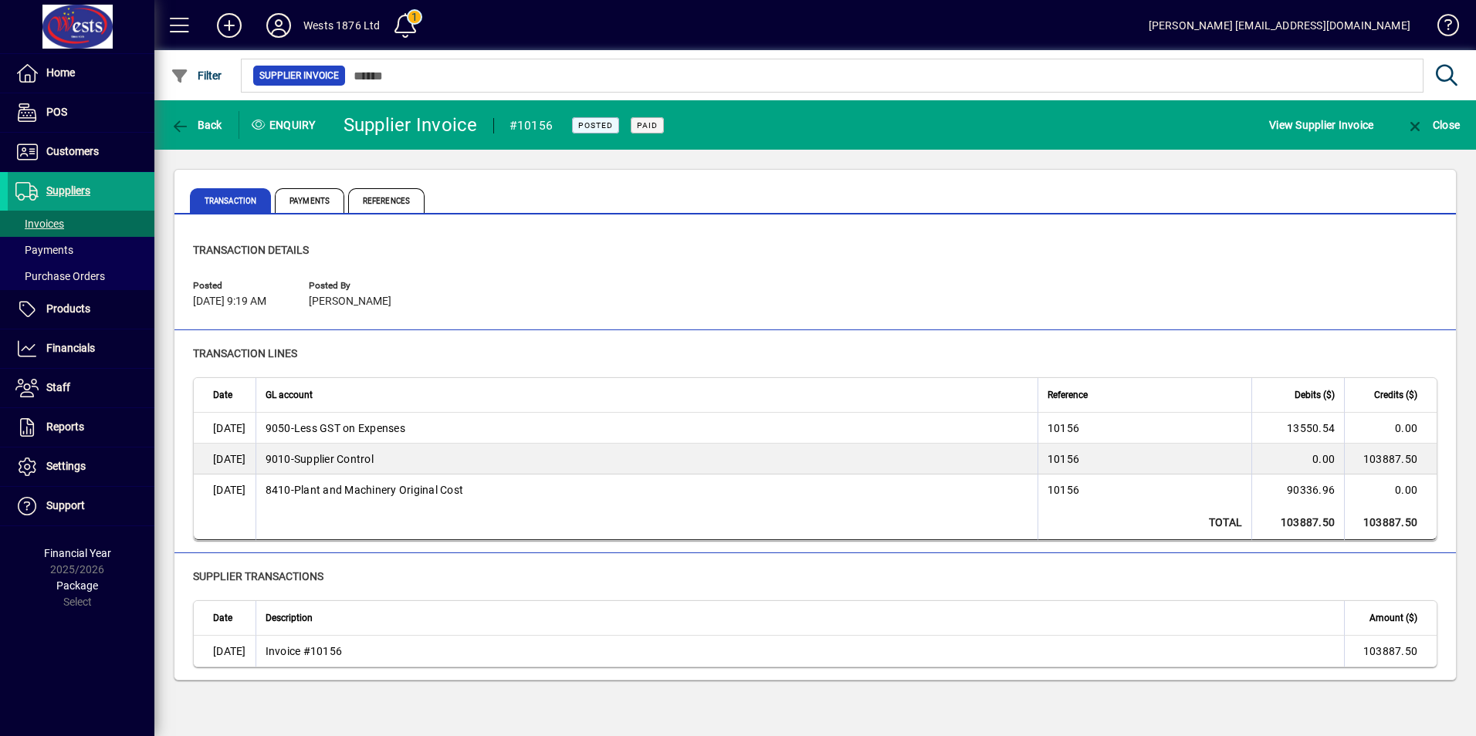
click at [187, 123] on icon "button" at bounding box center [180, 126] width 19 height 15
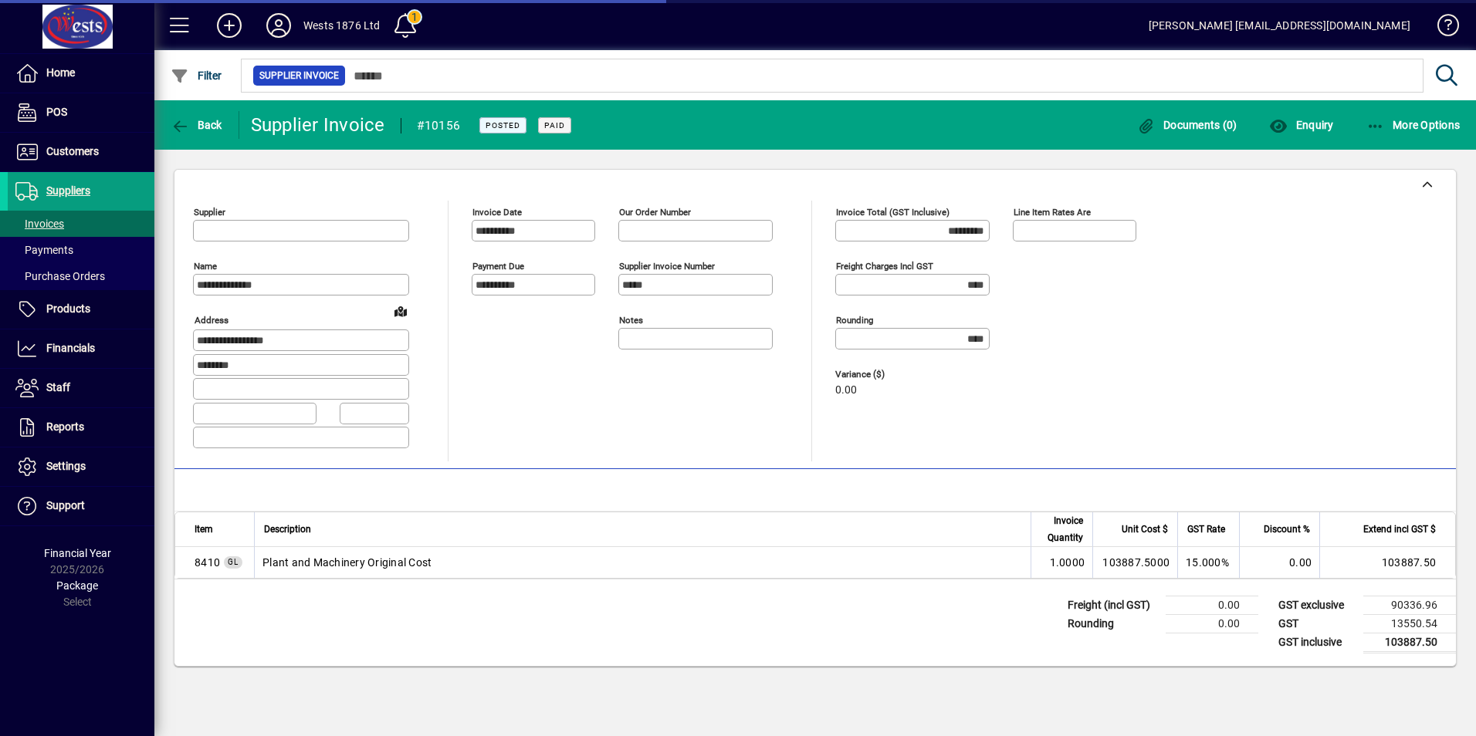
type input "**********"
click at [187, 123] on icon "button" at bounding box center [180, 126] width 19 height 15
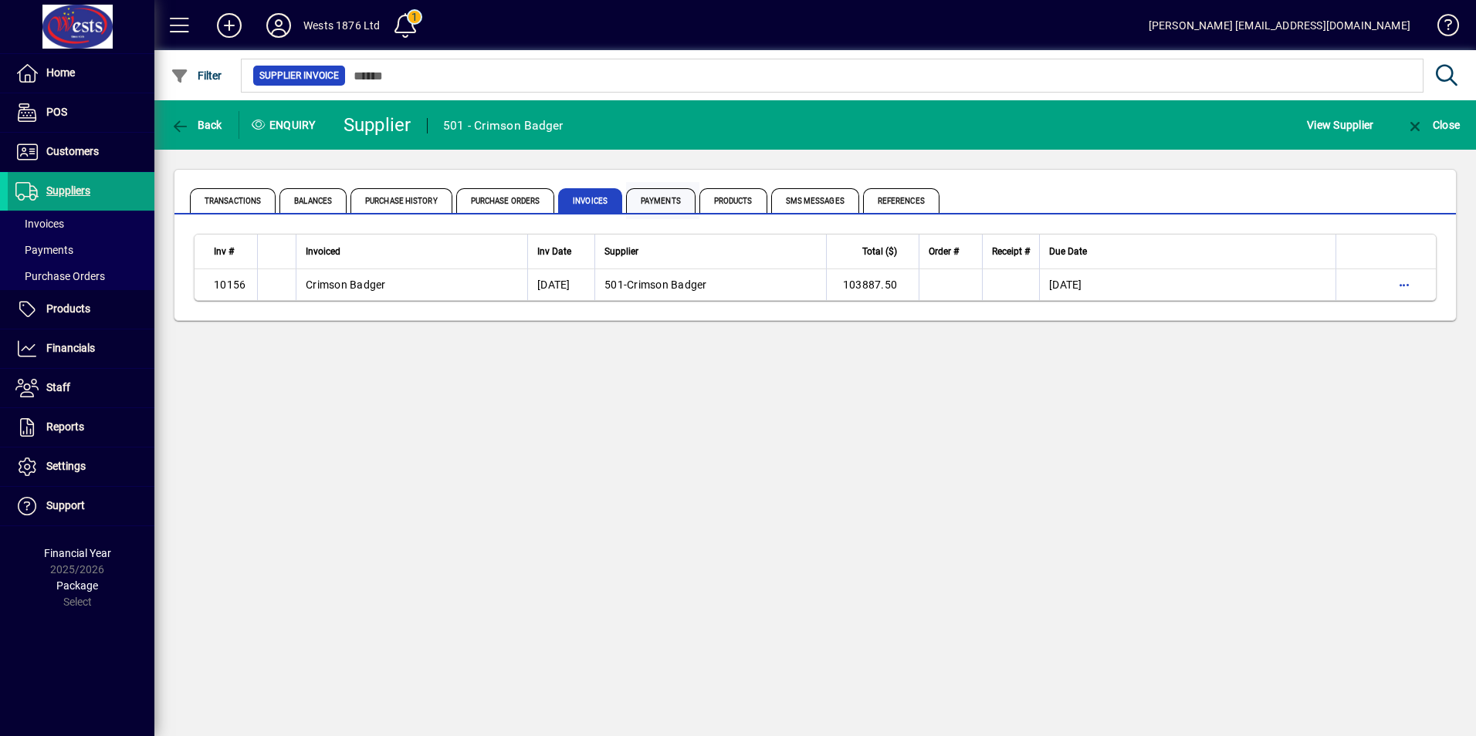
click at [665, 200] on span "Payments" at bounding box center [660, 200] width 69 height 25
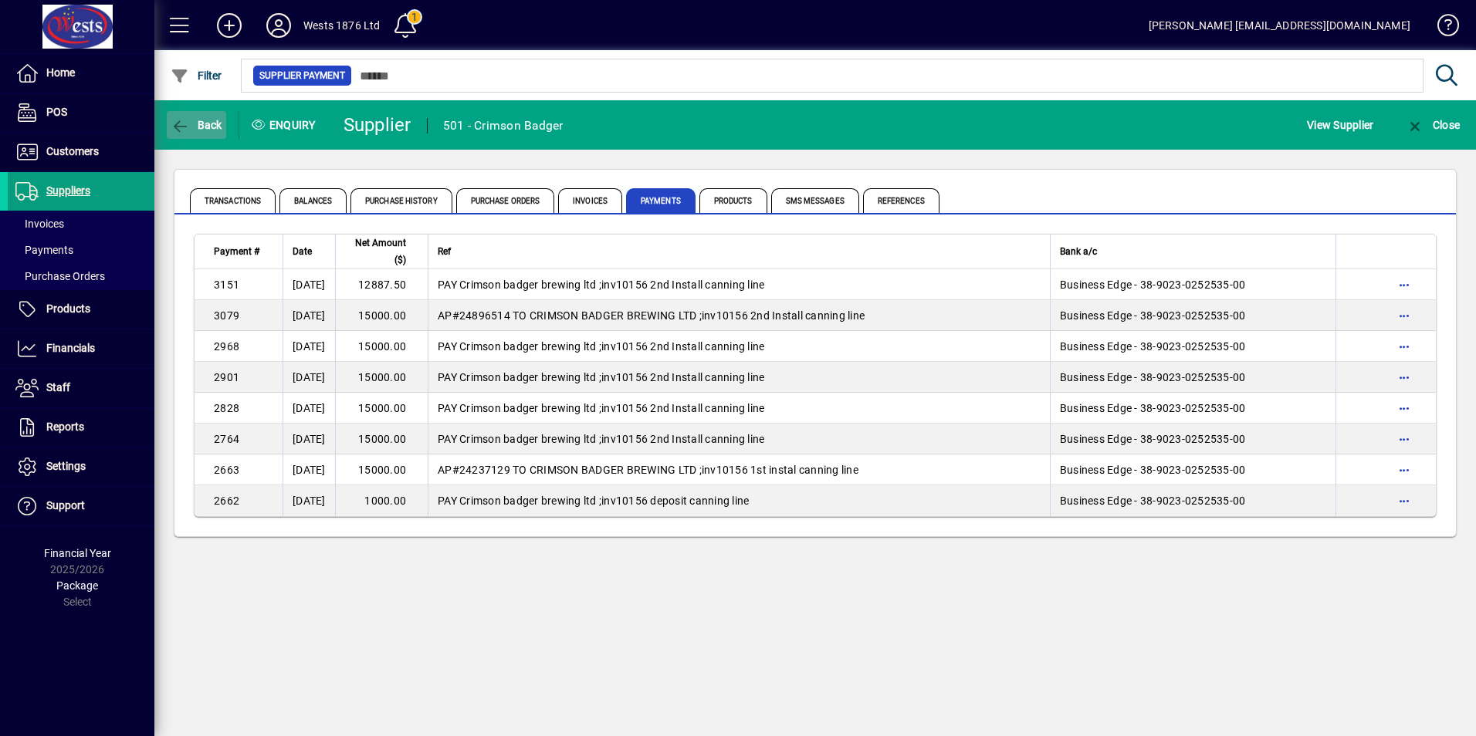
click at [185, 122] on icon "button" at bounding box center [180, 126] width 19 height 15
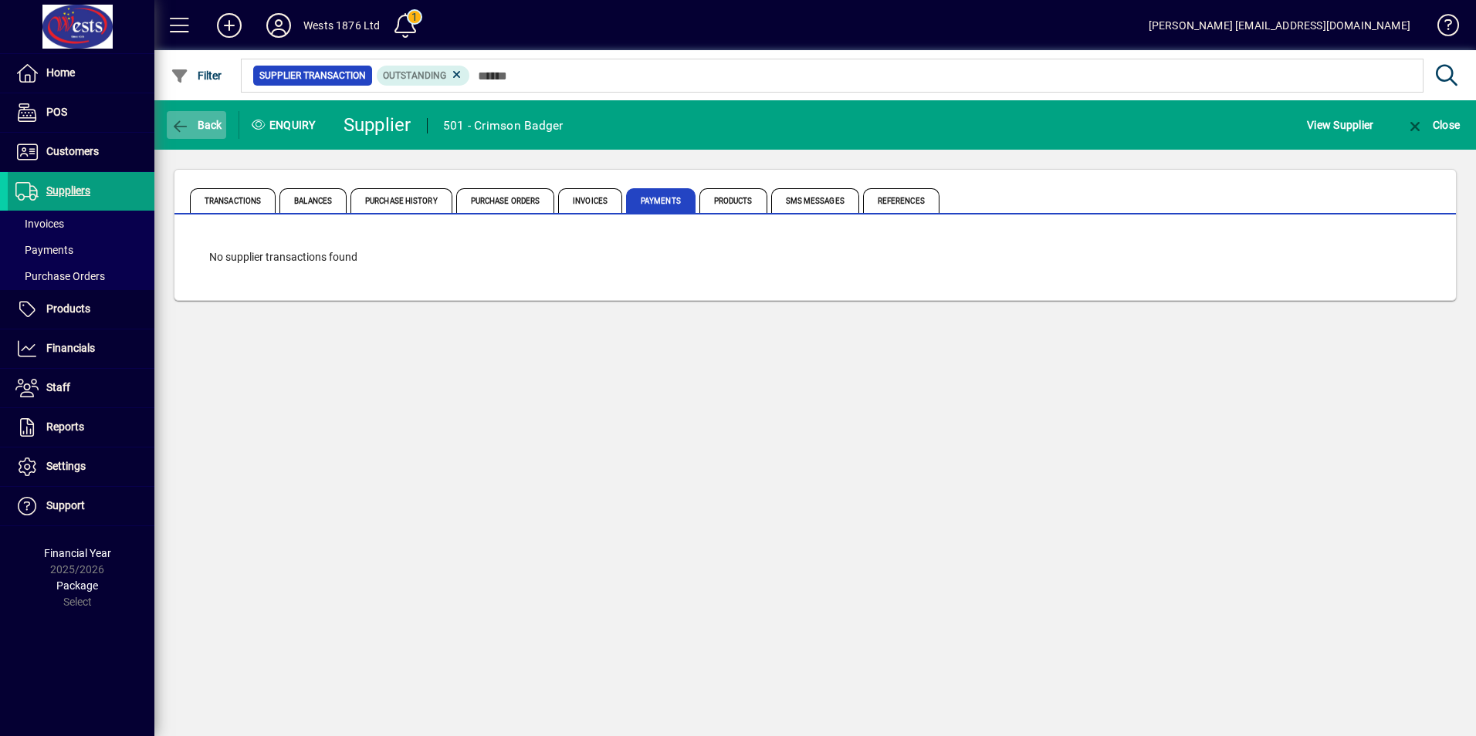
click at [200, 127] on span "Back" at bounding box center [197, 125] width 52 height 12
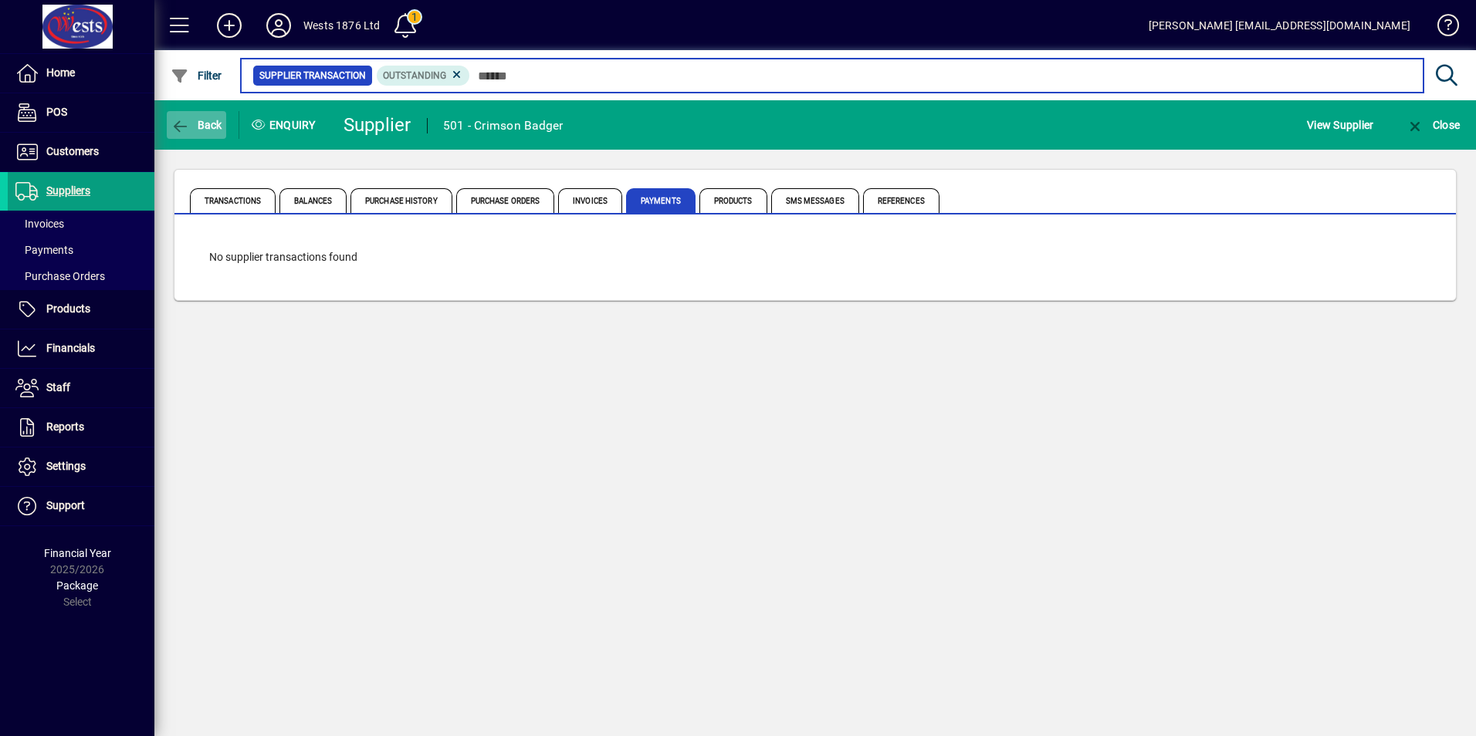
type input "******"
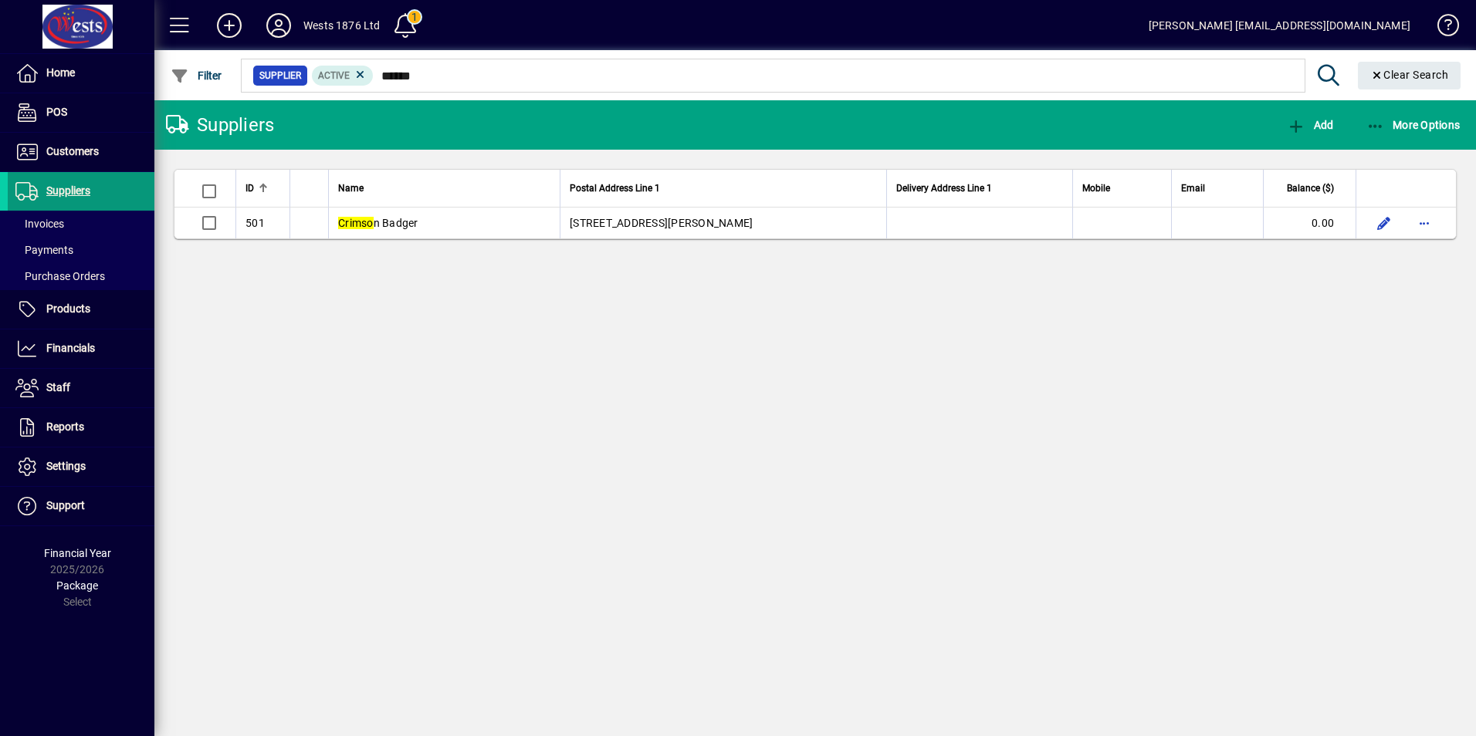
click at [57, 188] on span "Suppliers" at bounding box center [68, 190] width 44 height 12
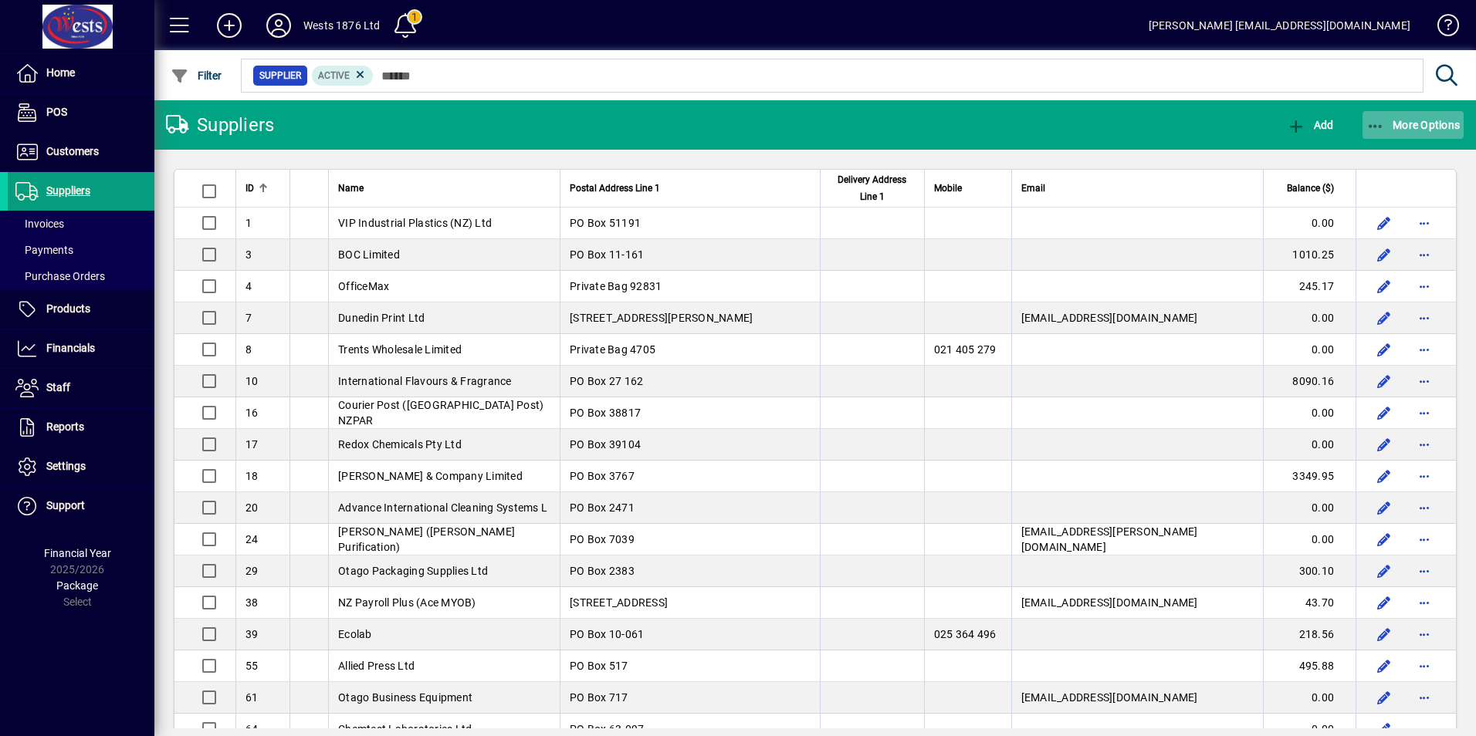
click at [1365, 139] on span "button" at bounding box center [1413, 124] width 102 height 37
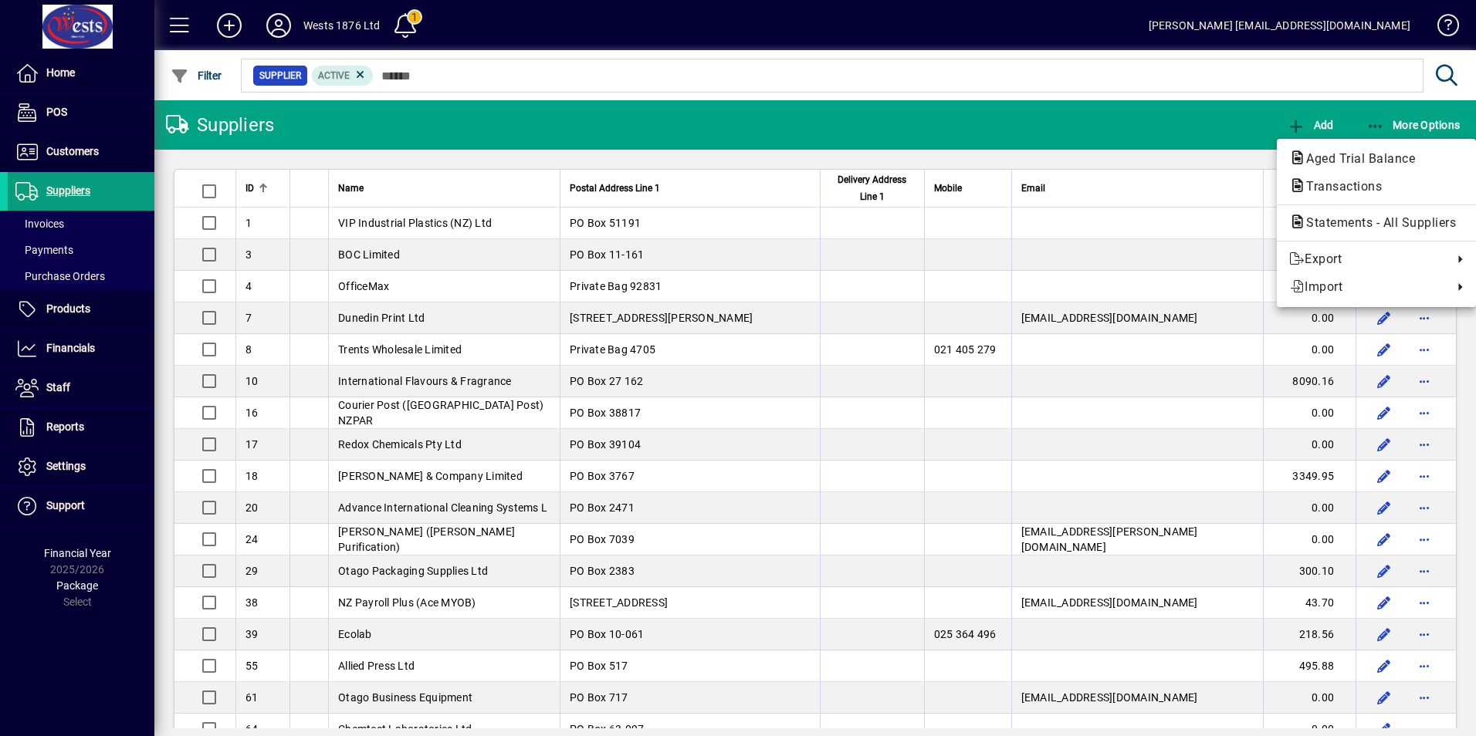
click at [818, 63] on div at bounding box center [738, 368] width 1476 height 736
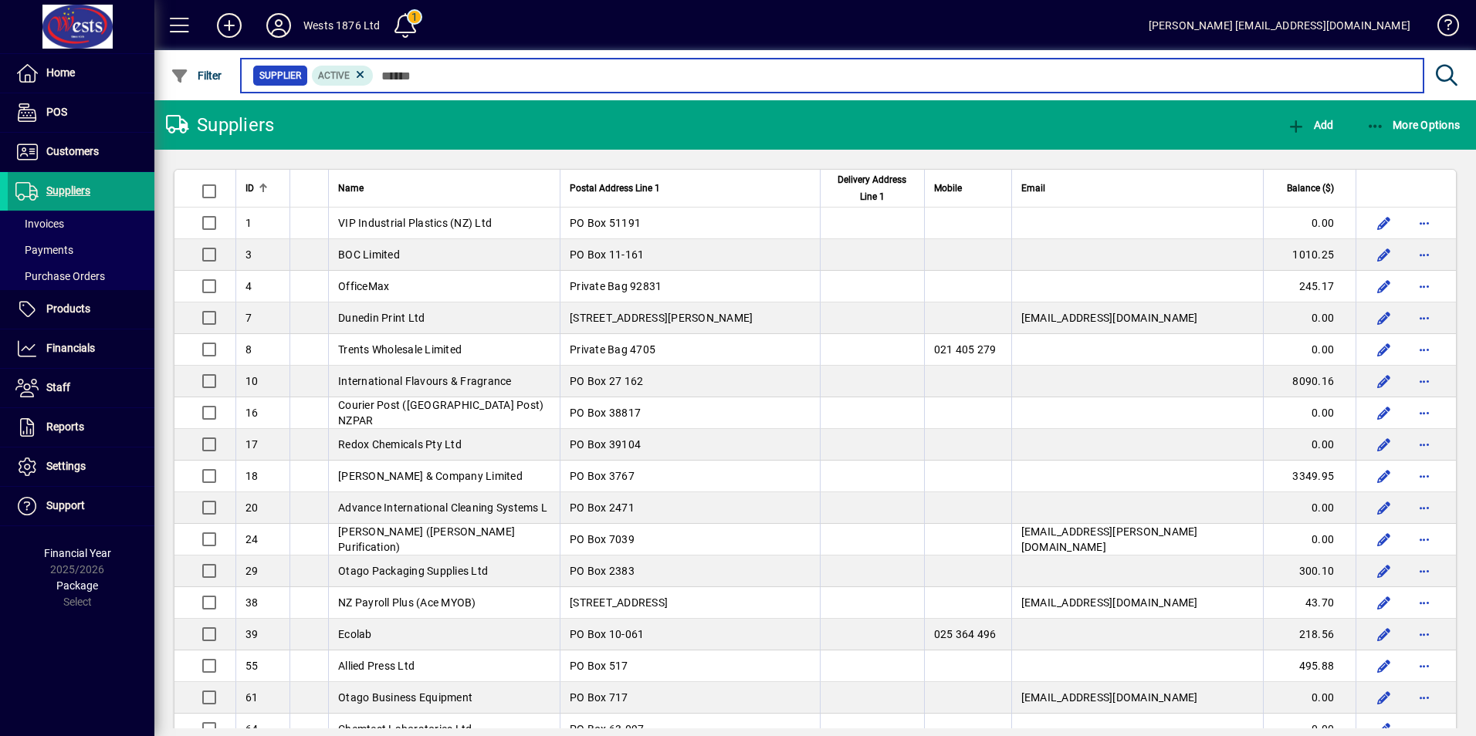
click at [833, 78] on input "text" at bounding box center [892, 76] width 1037 height 22
click at [739, 86] on input "text" at bounding box center [892, 76] width 1037 height 22
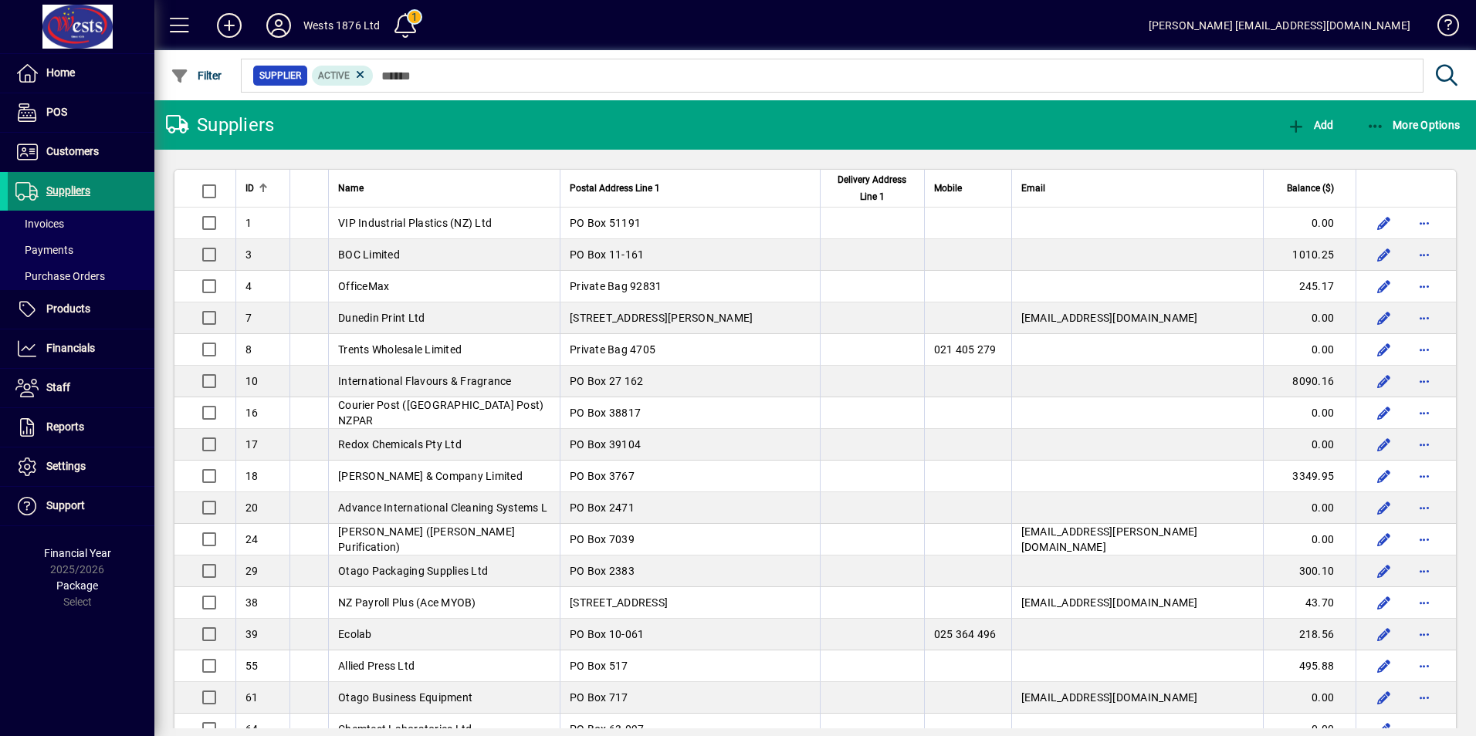
click at [81, 187] on span "Suppliers" at bounding box center [68, 190] width 44 height 12
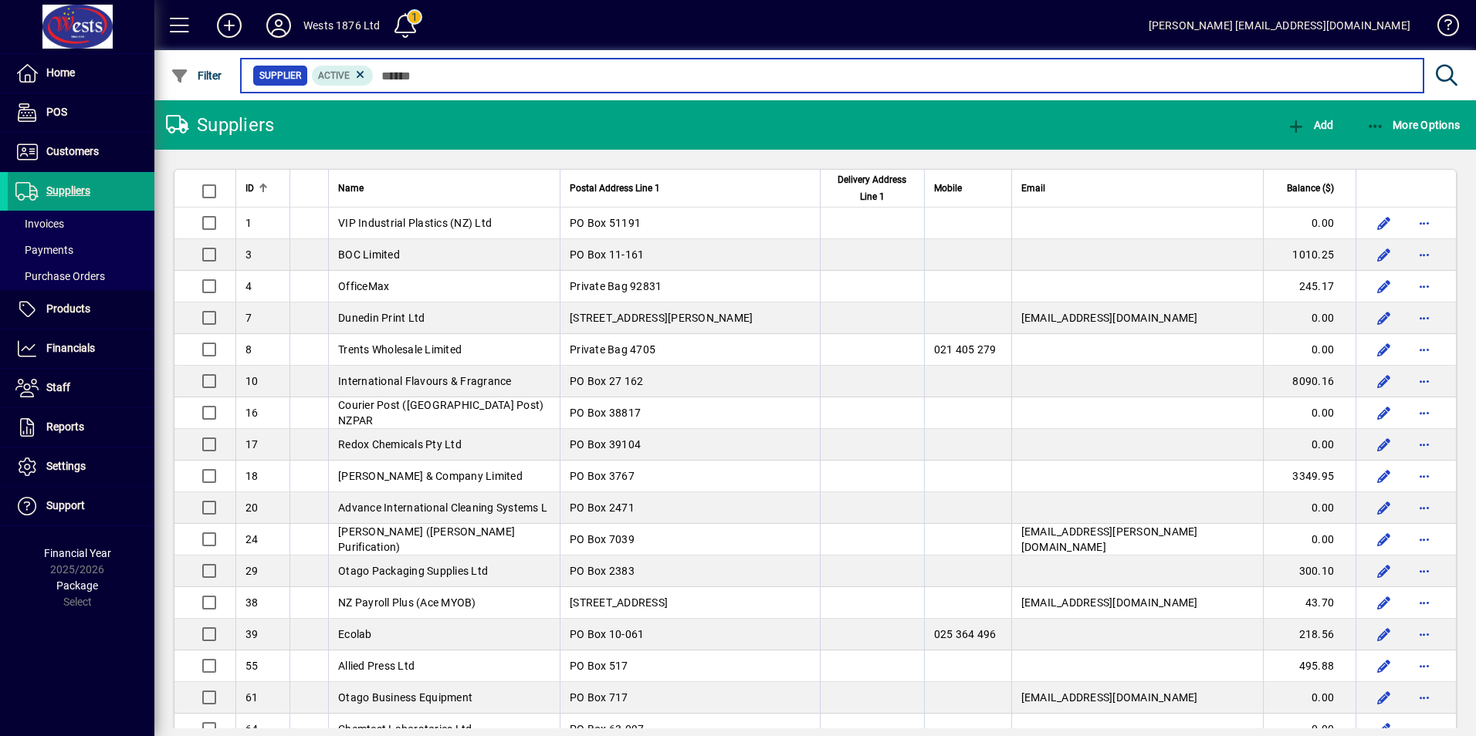
click at [559, 78] on input "text" at bounding box center [892, 76] width 1037 height 22
click at [724, 79] on input "text" at bounding box center [892, 76] width 1037 height 22
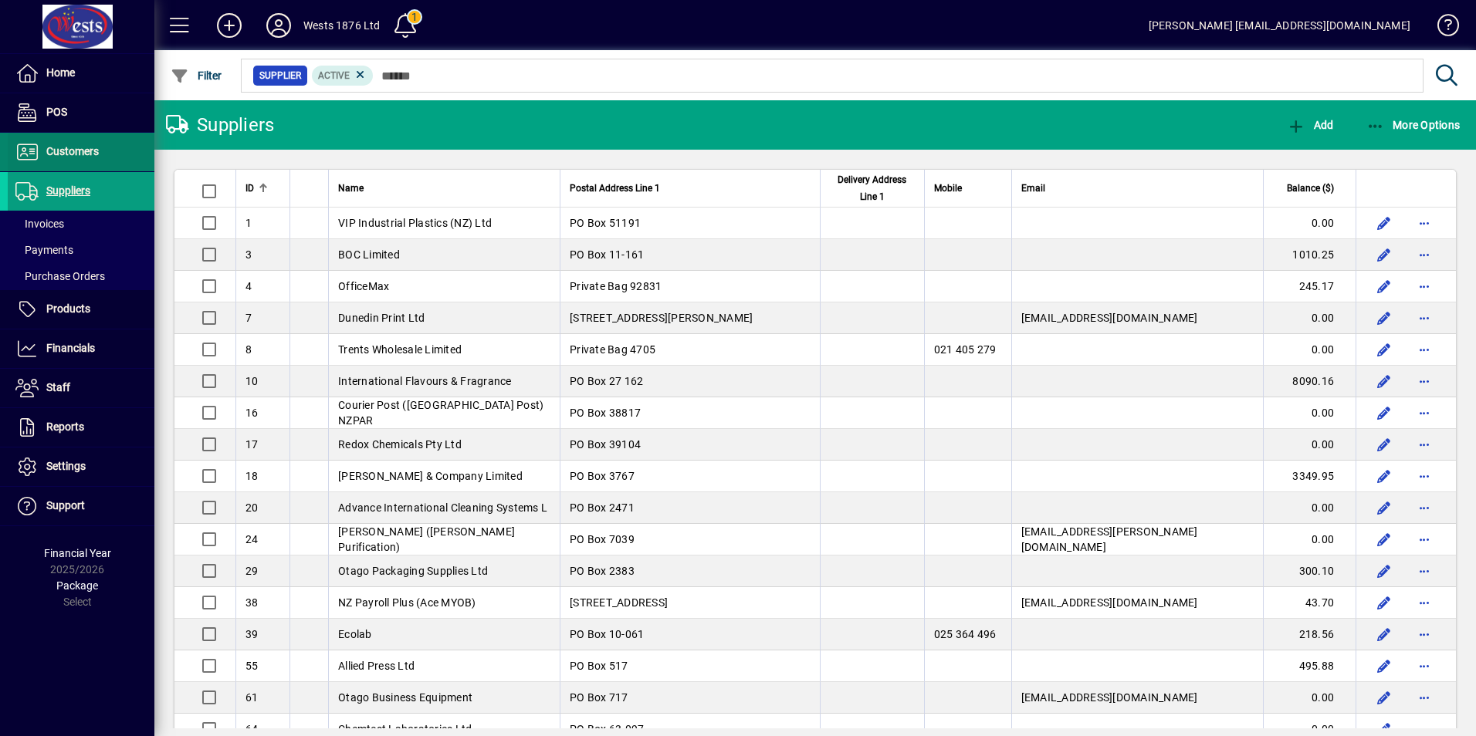
click at [91, 147] on span "Customers" at bounding box center [72, 151] width 52 height 12
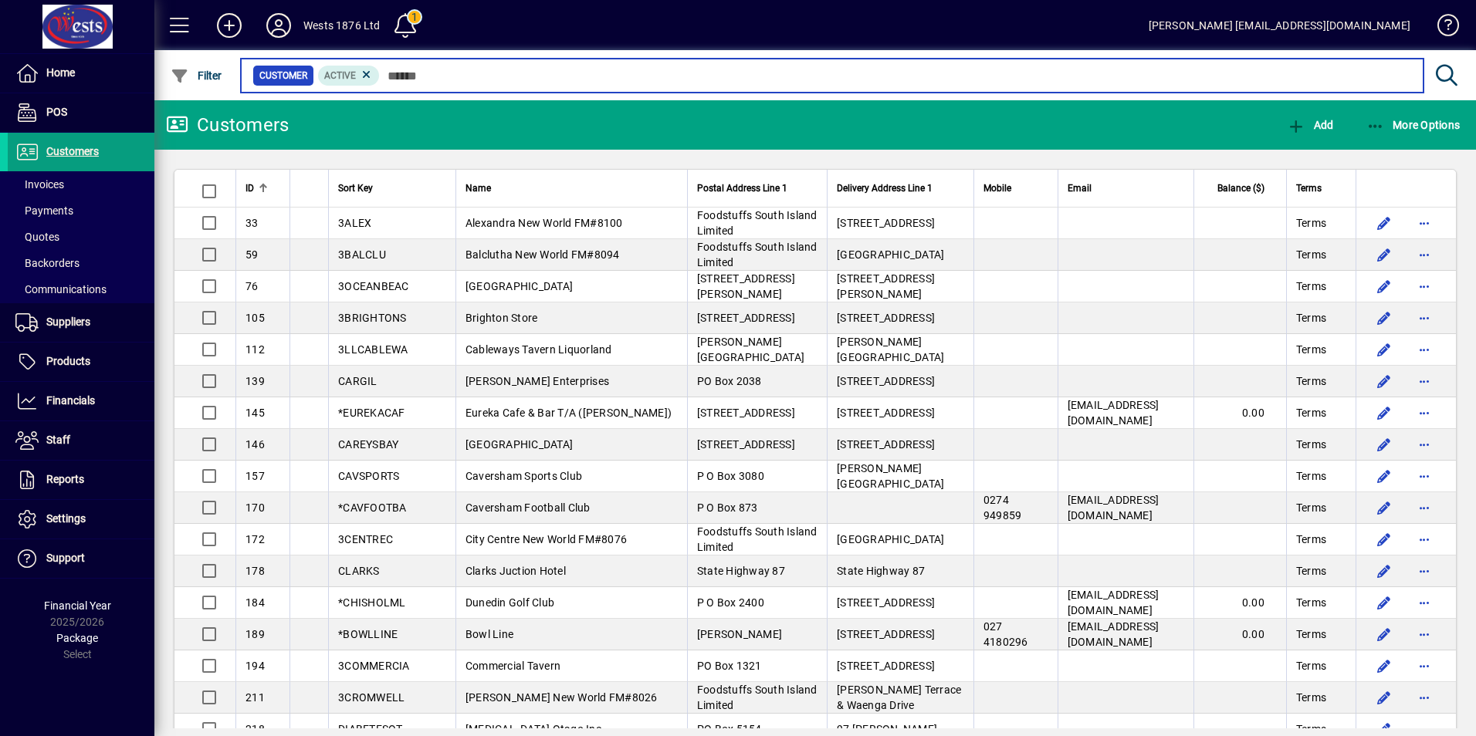
click at [472, 69] on input "text" at bounding box center [895, 76] width 1031 height 22
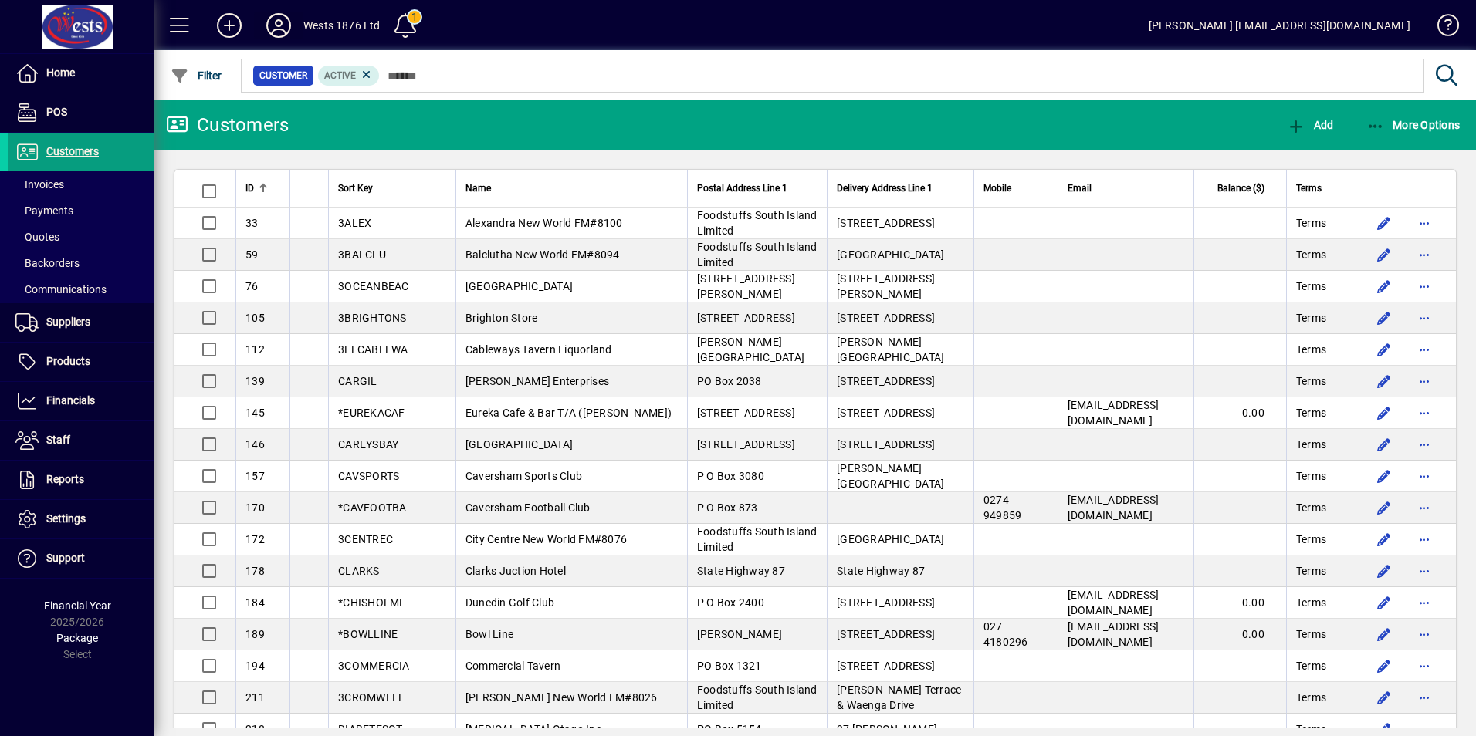
click at [287, 21] on icon at bounding box center [278, 25] width 31 height 25
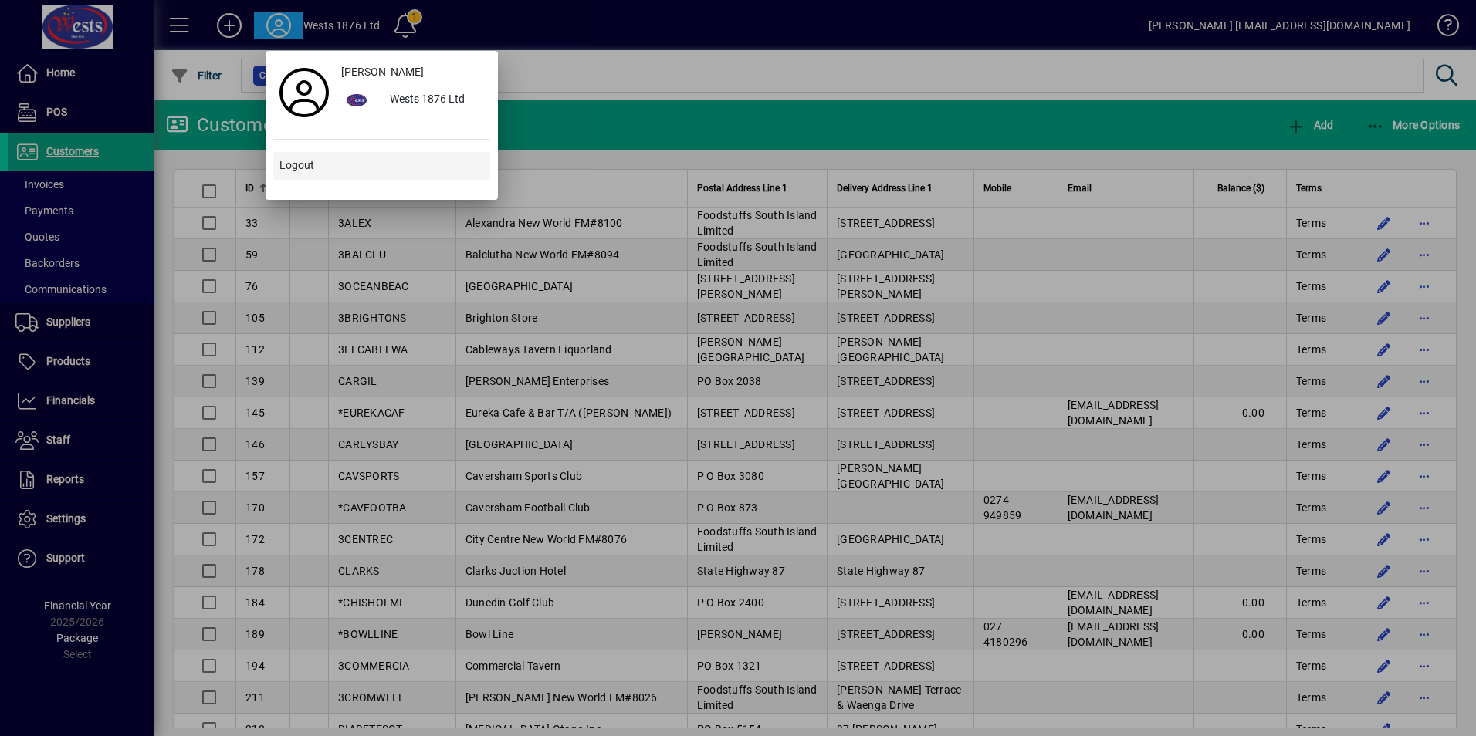
click at [287, 164] on span "Logout" at bounding box center [296, 165] width 35 height 16
